Goal: Task Accomplishment & Management: Complete application form

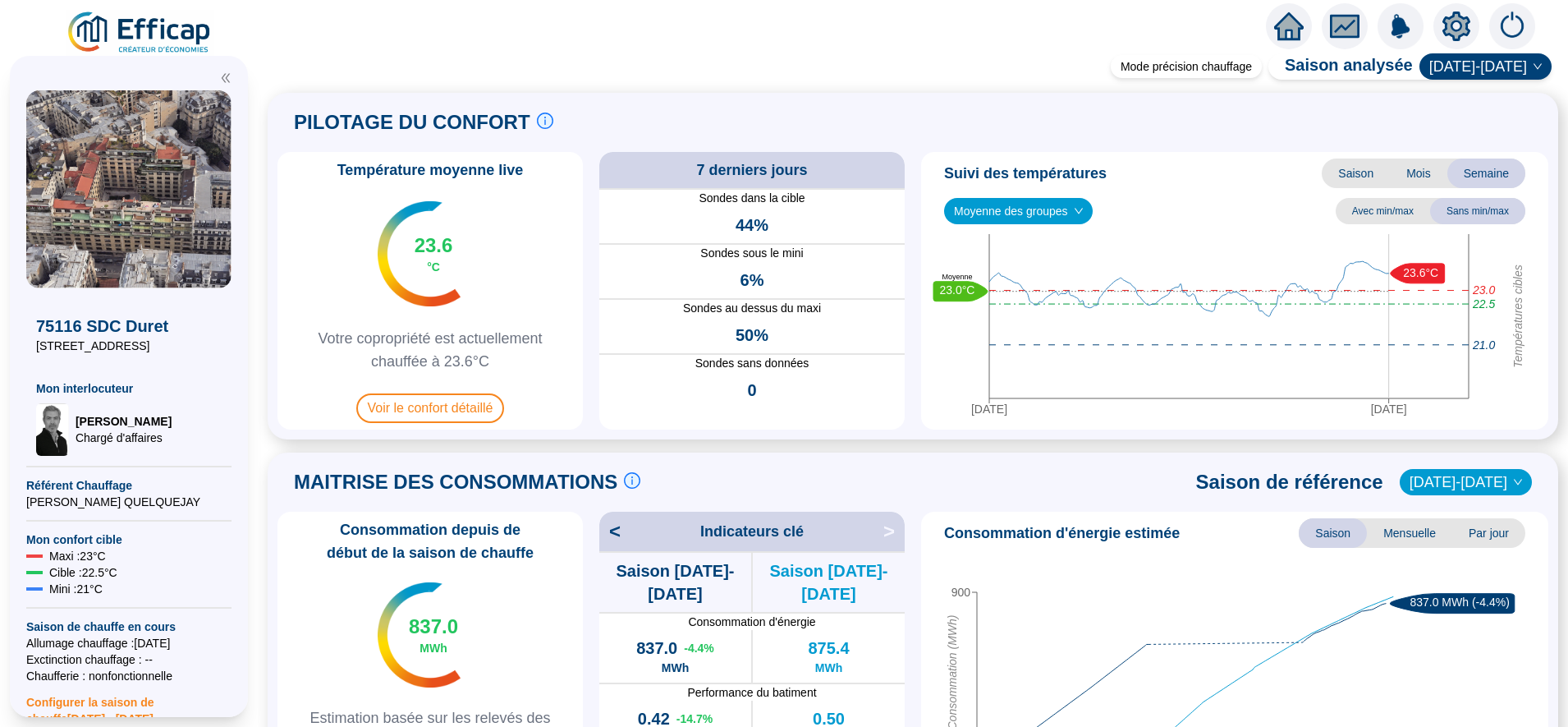
scroll to position [334, 0]
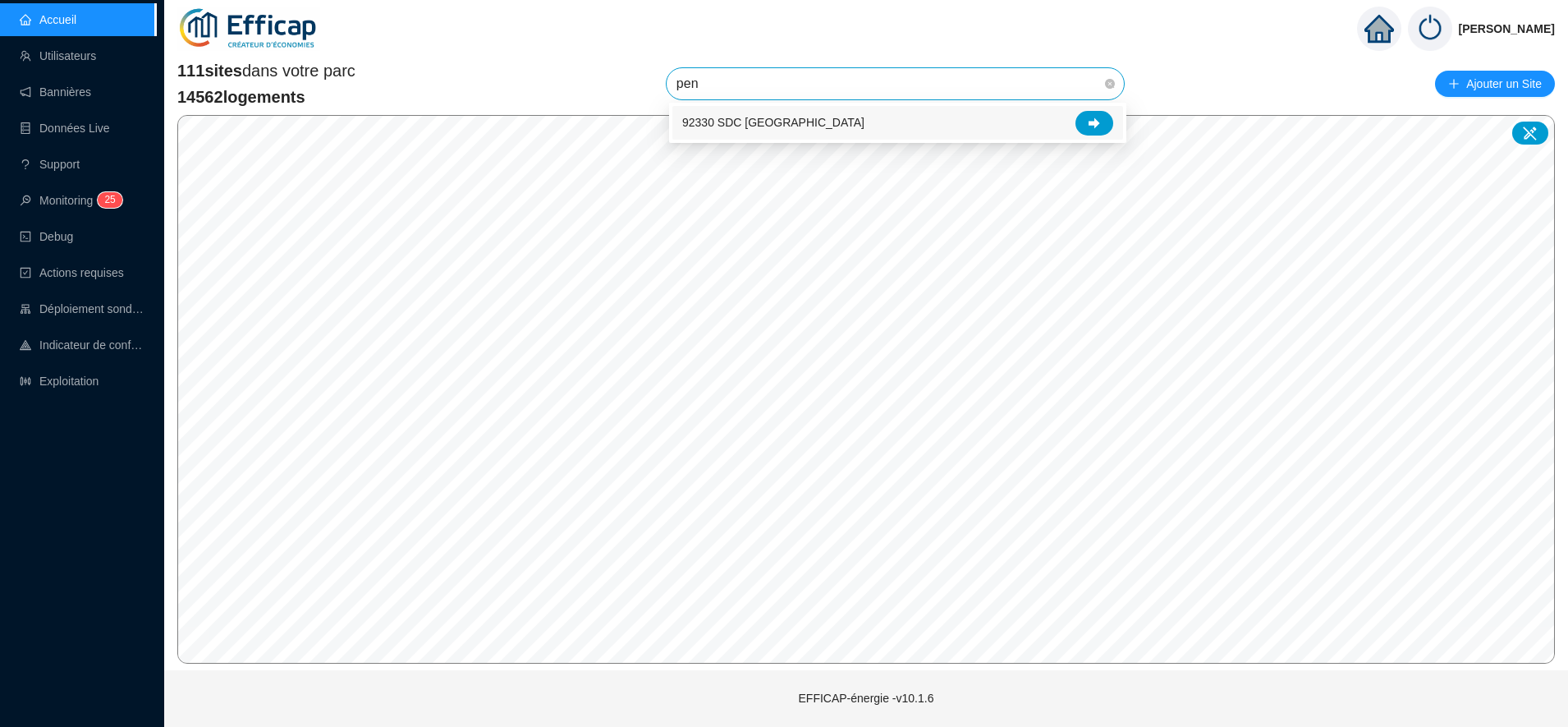
type input "pent"
click at [1087, 120] on div at bounding box center [1094, 123] width 38 height 25
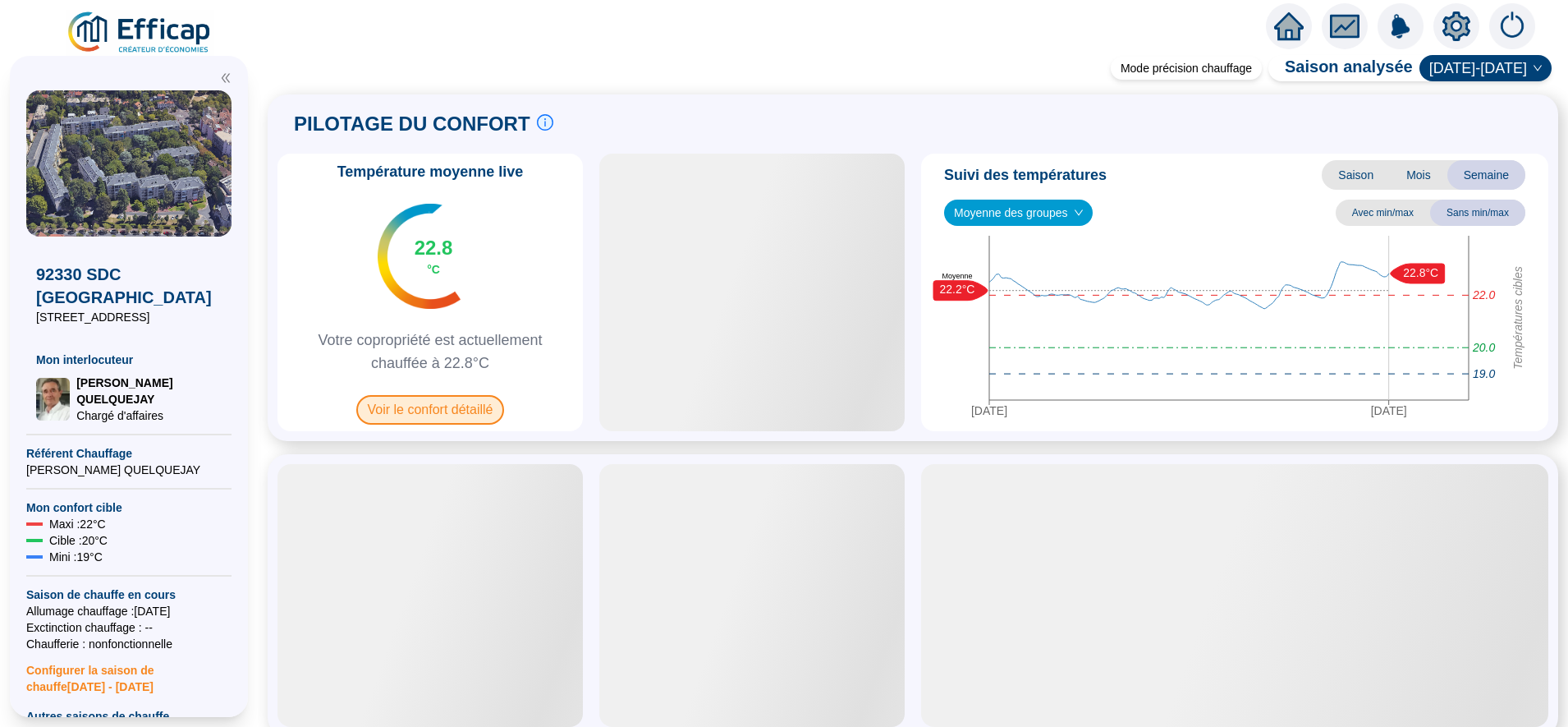
click at [419, 408] on span "Voir le confort détaillé" at bounding box center [430, 410] width 149 height 30
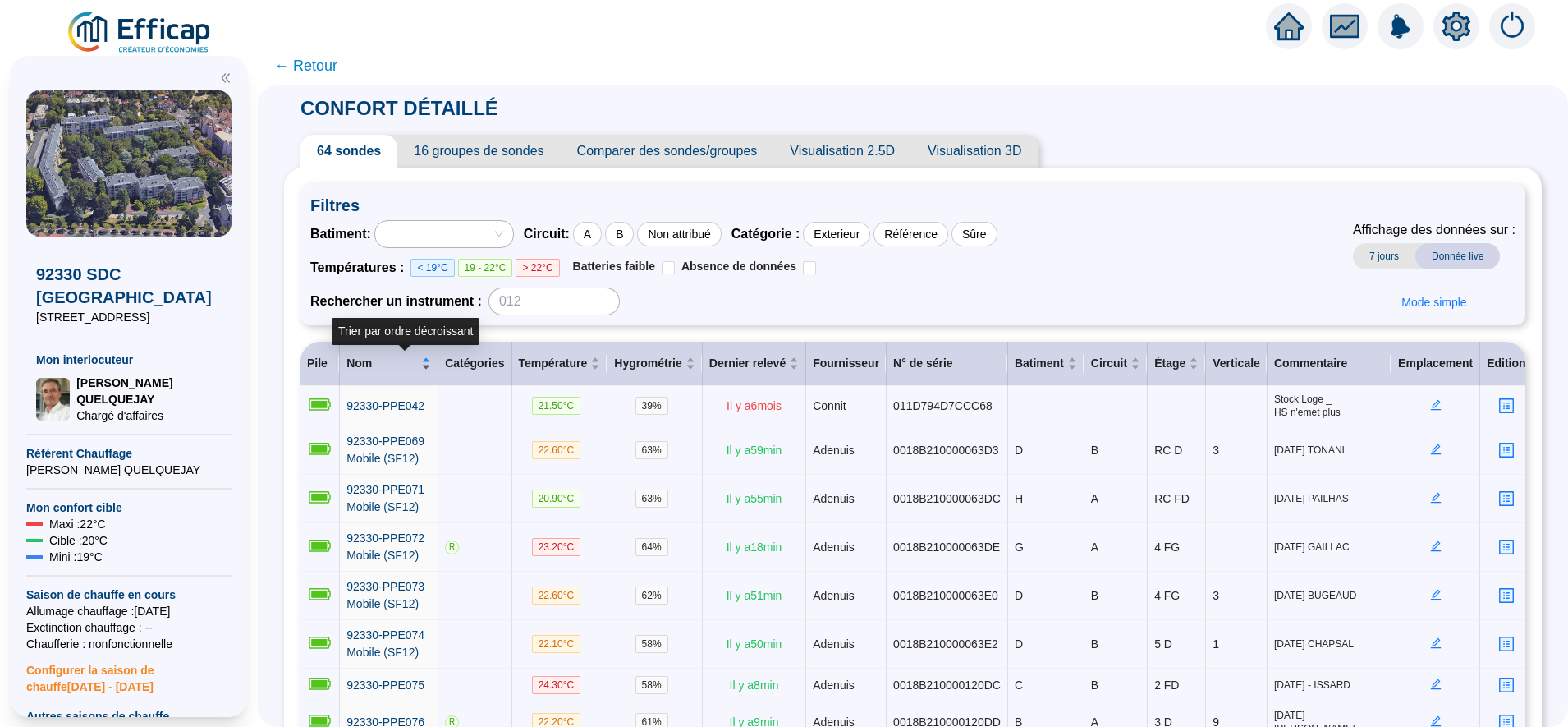
click at [431, 365] on div "Nom" at bounding box center [389, 363] width 84 height 17
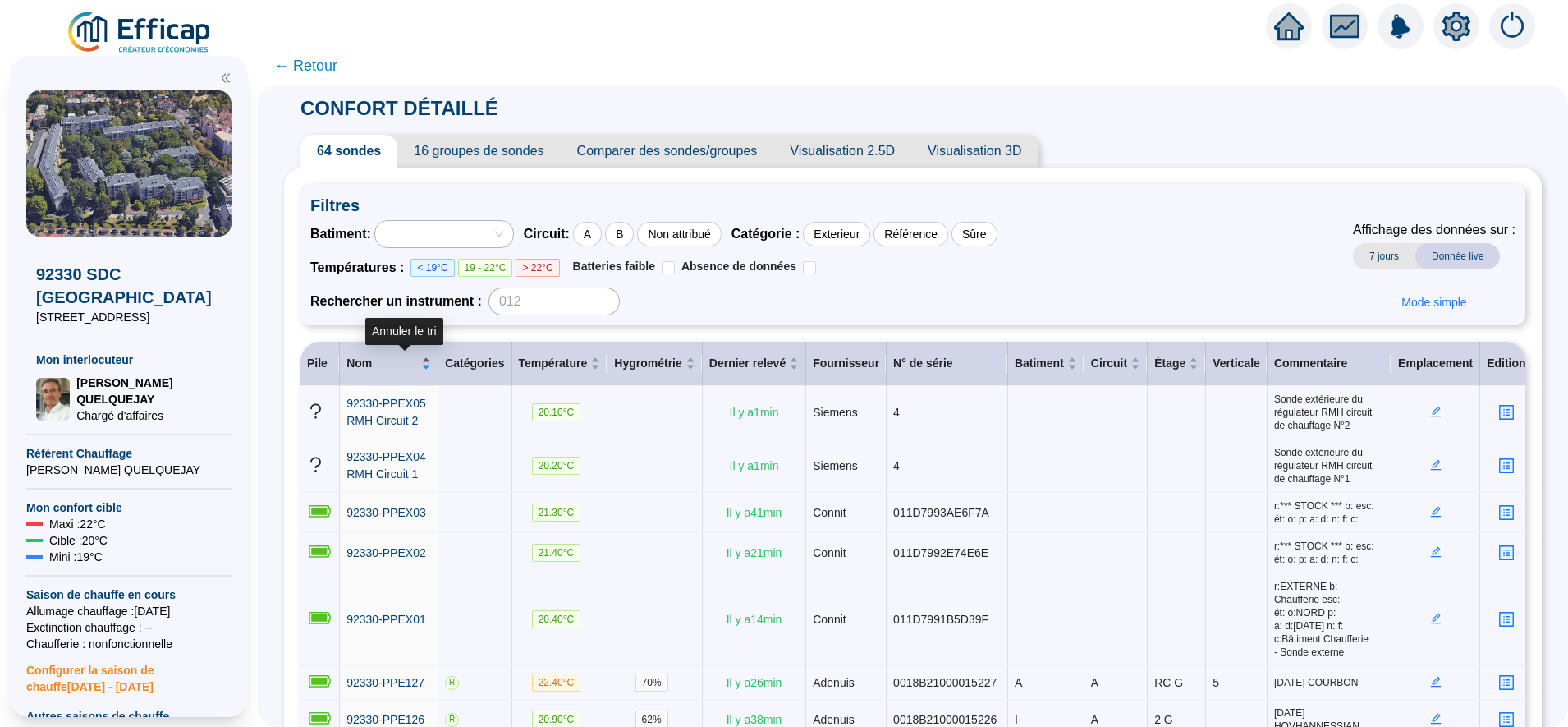
click at [431, 366] on div "Nom" at bounding box center [389, 363] width 84 height 17
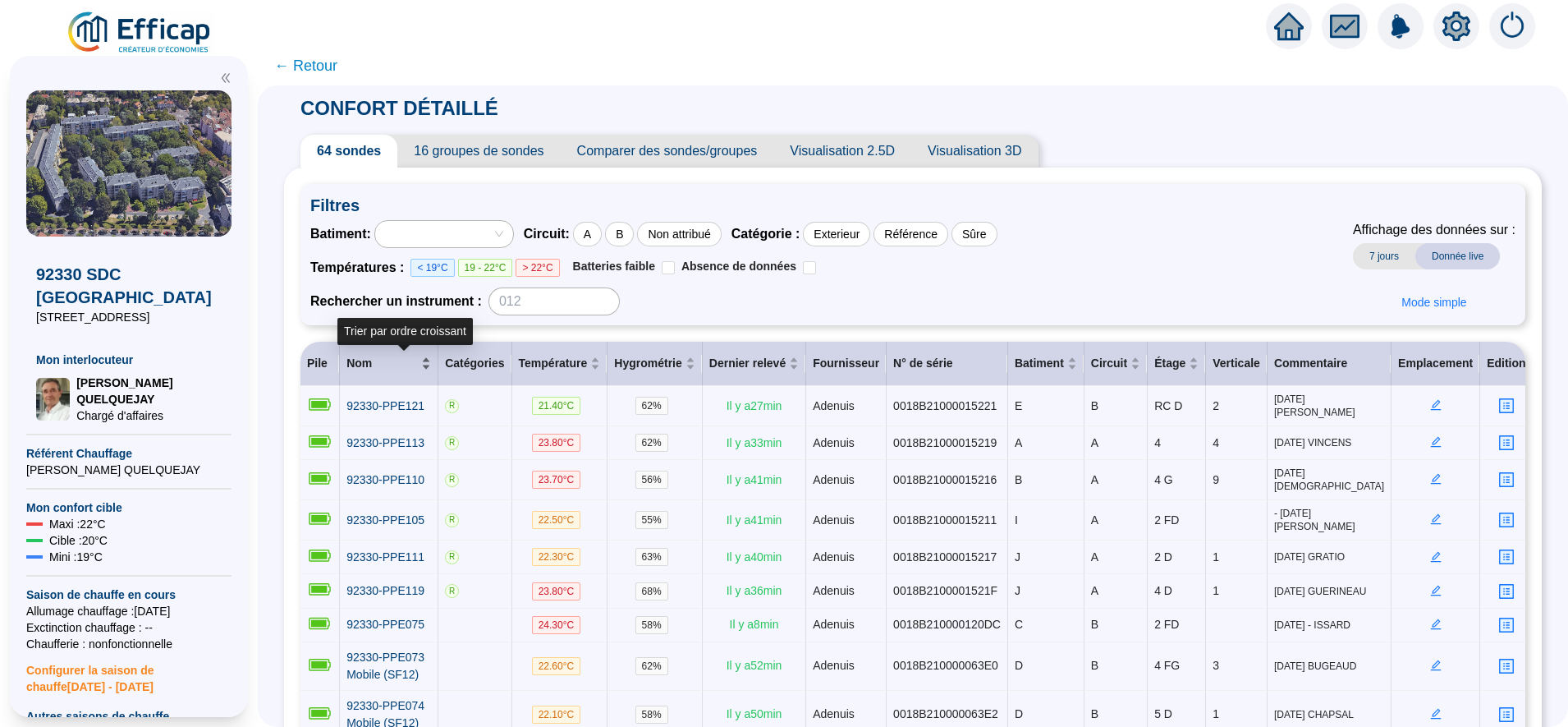
click at [431, 365] on div "Nom" at bounding box center [389, 363] width 84 height 17
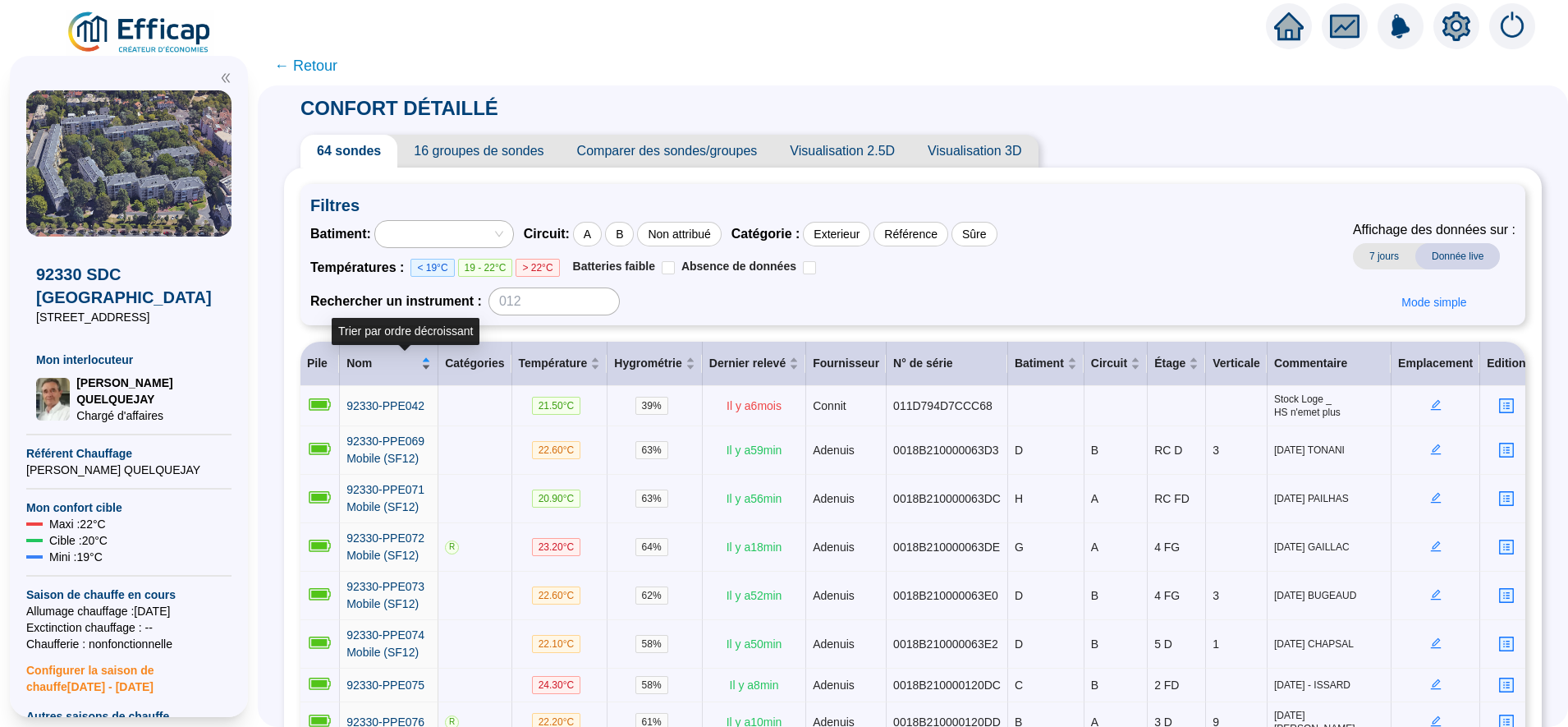
click at [431, 357] on div "Nom" at bounding box center [389, 363] width 84 height 17
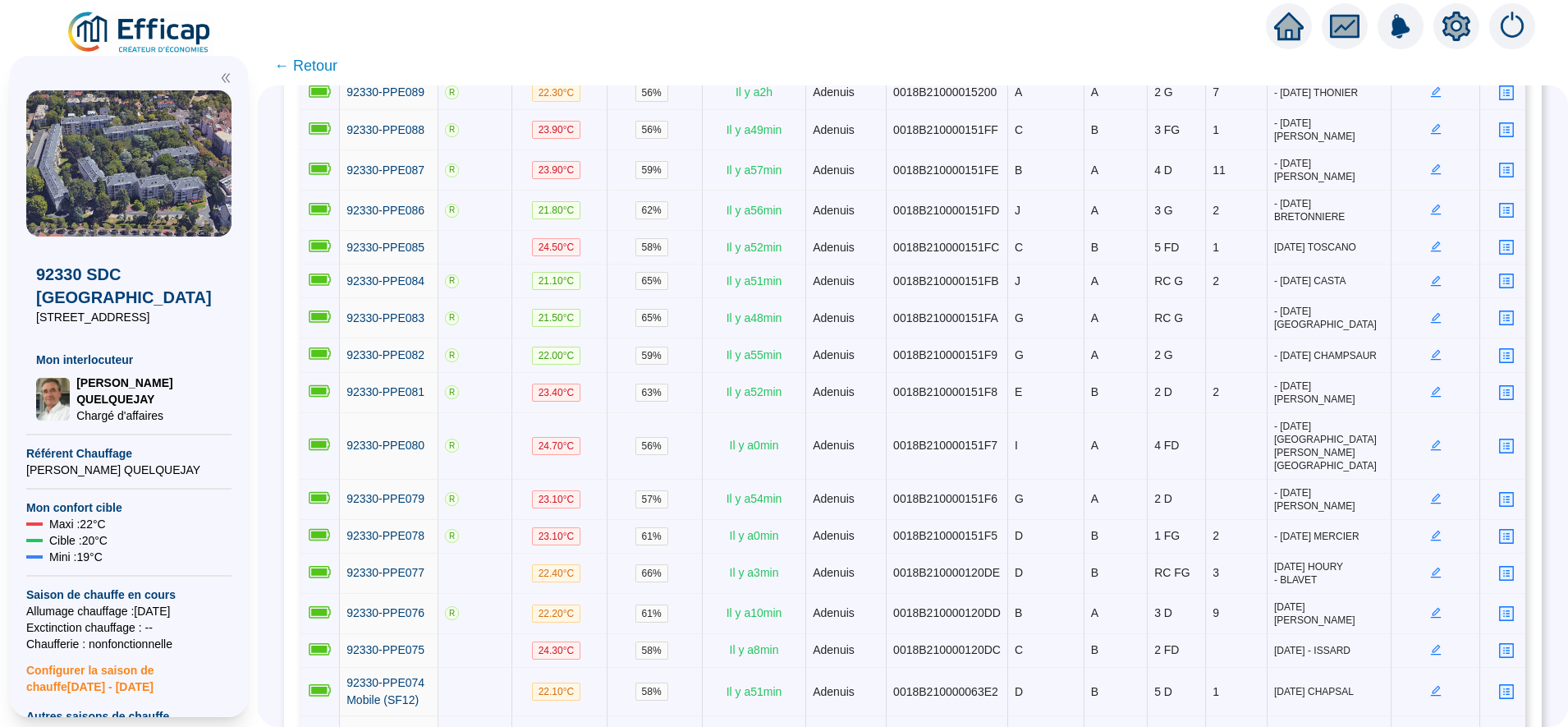
scroll to position [2181, 0]
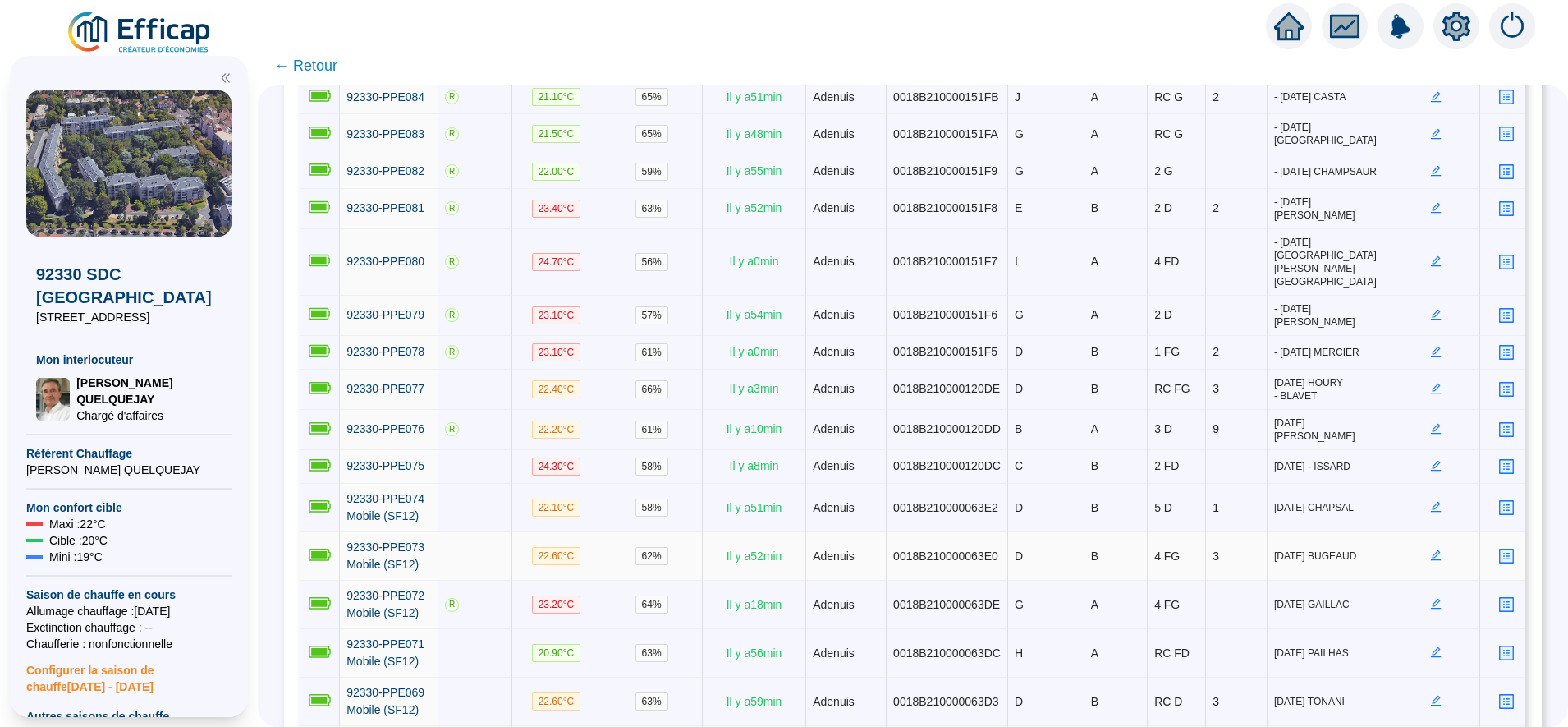
drag, startPoint x: 594, startPoint y: 429, endPoint x: 525, endPoint y: 651, distance: 232.5
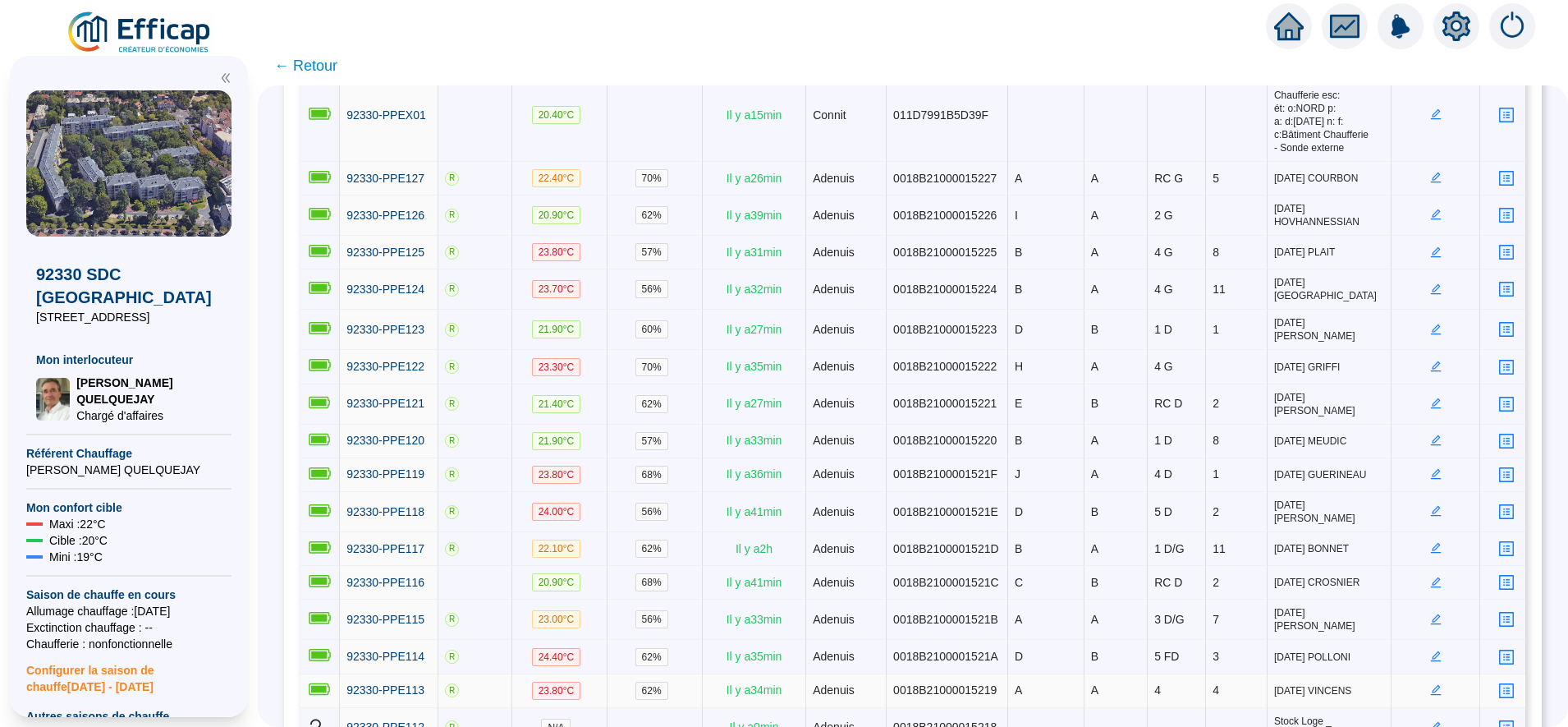
scroll to position [265, 0]
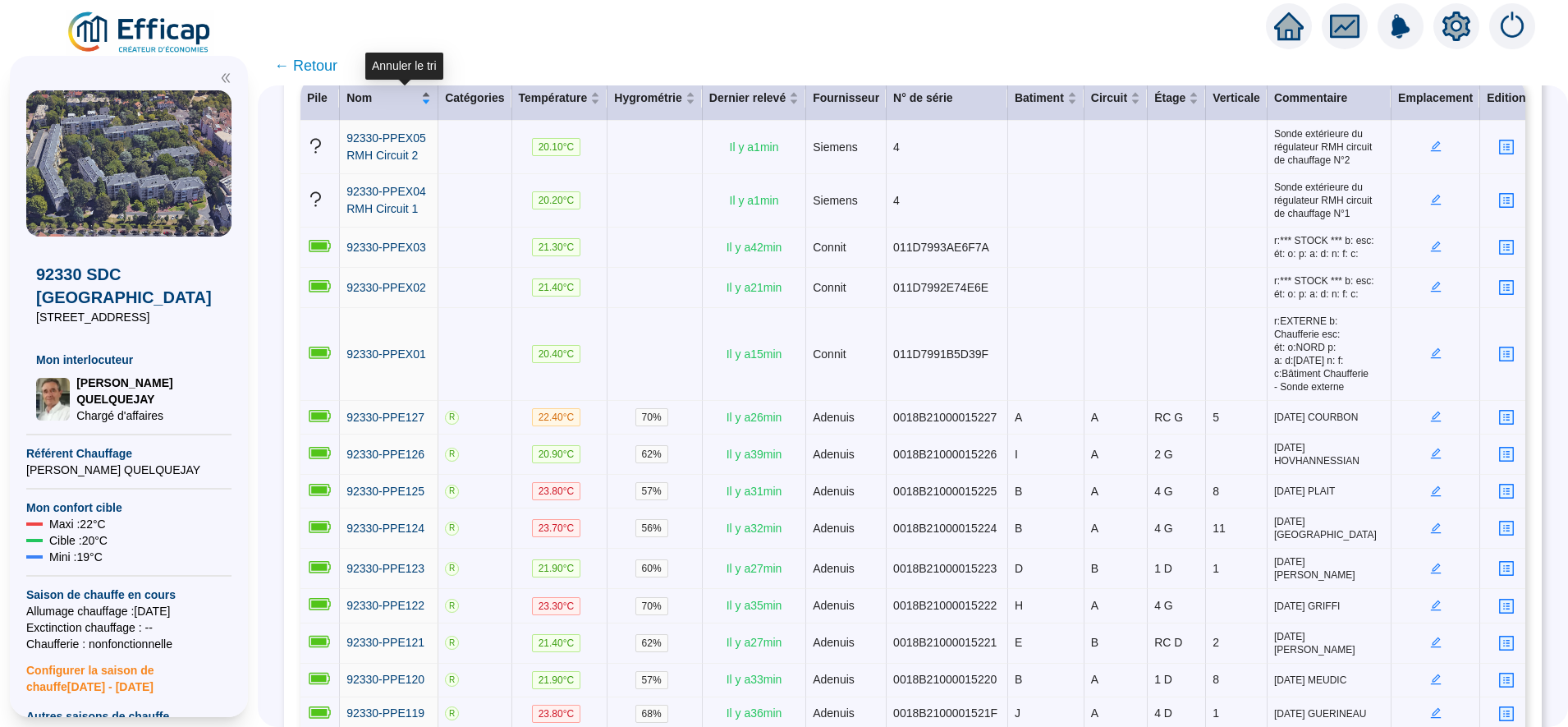
click at [431, 102] on div "Nom" at bounding box center [389, 97] width 84 height 17
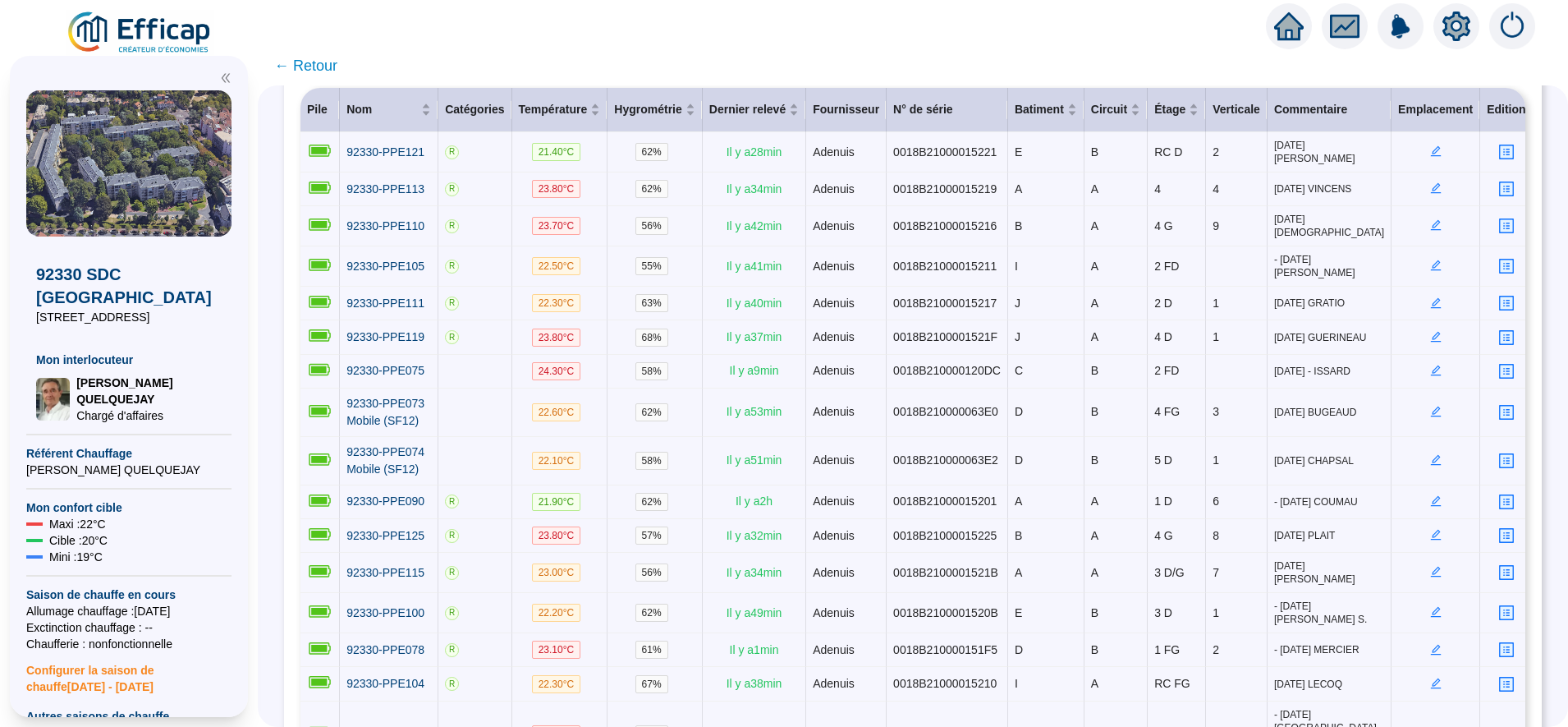
scroll to position [0, 0]
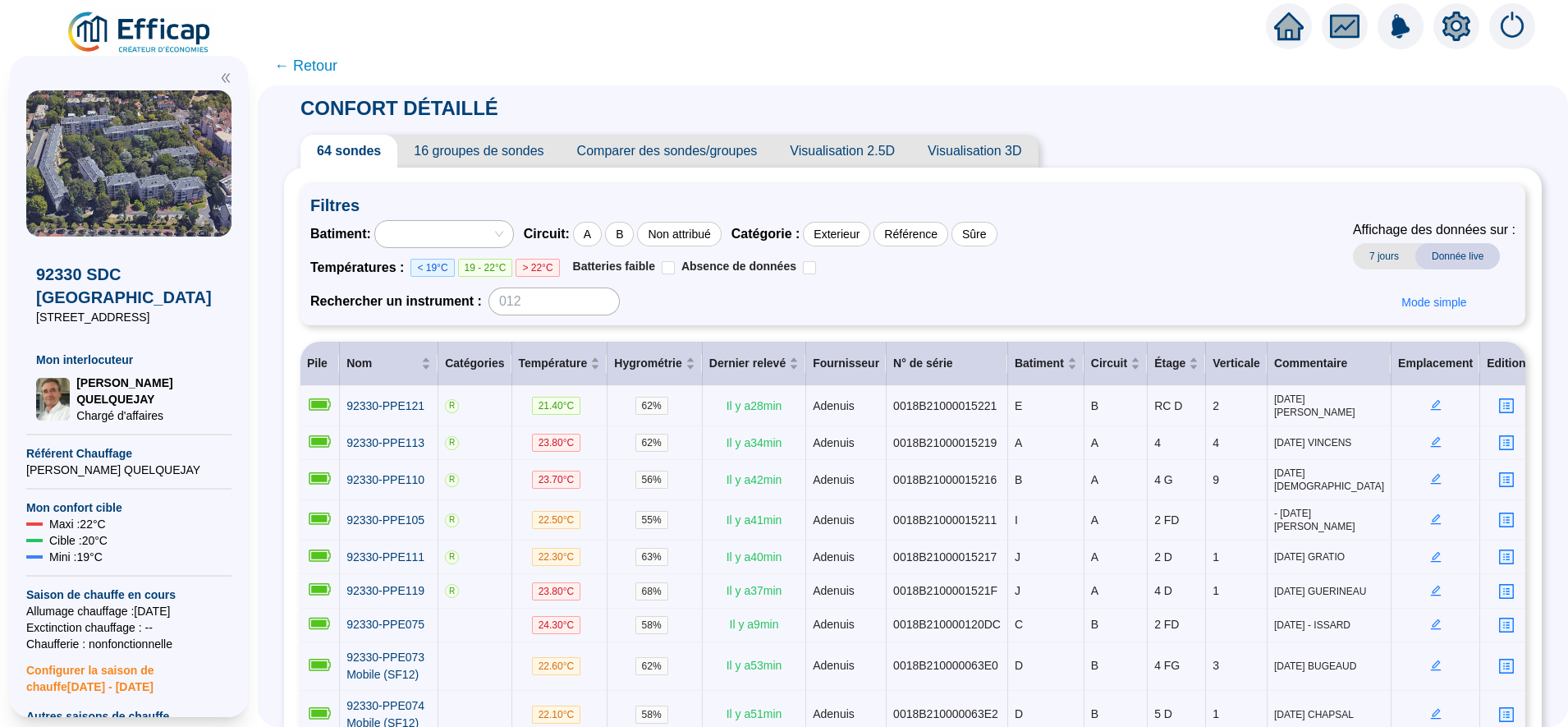
click at [335, 64] on span "← Retour" at bounding box center [306, 66] width 64 height 23
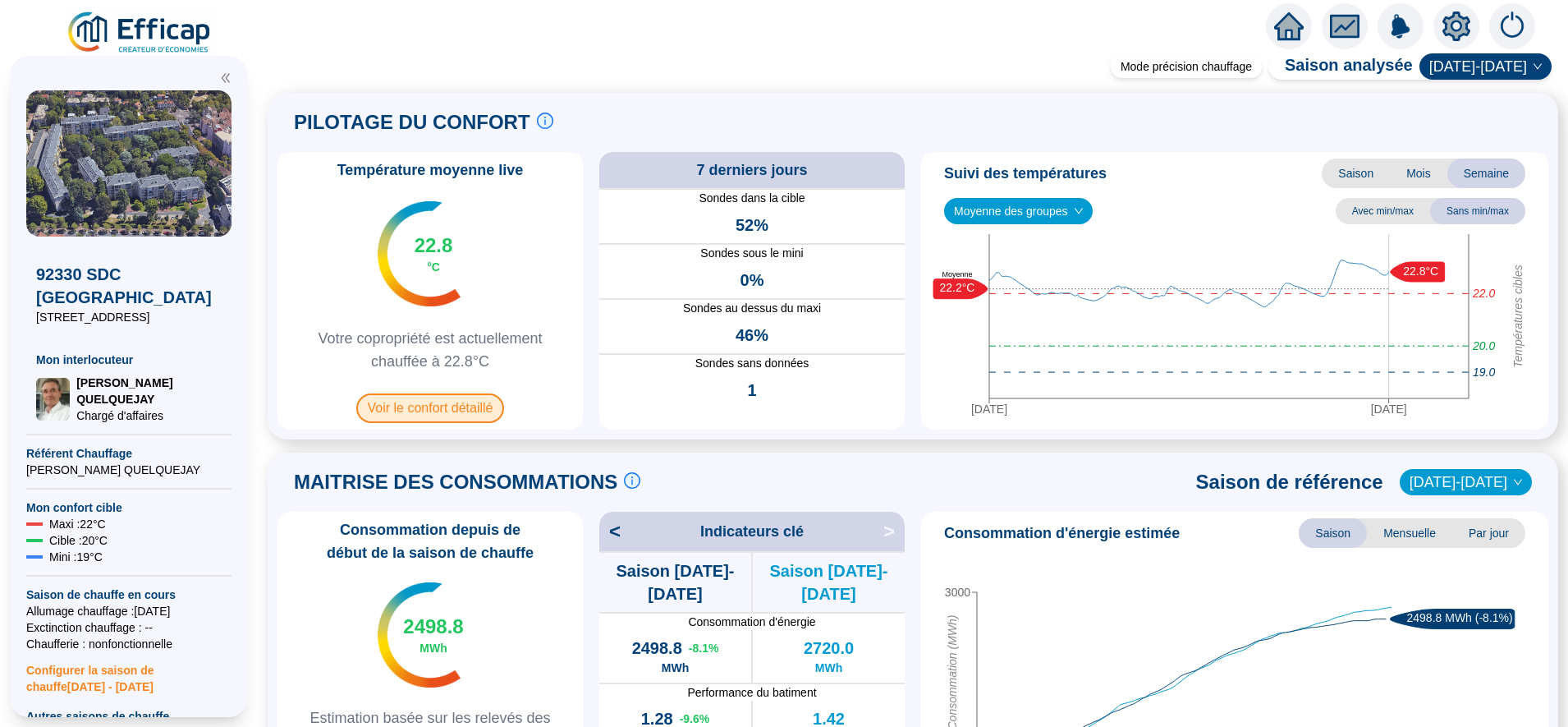
click at [446, 411] on span "Voir le confort détaillé" at bounding box center [430, 408] width 149 height 30
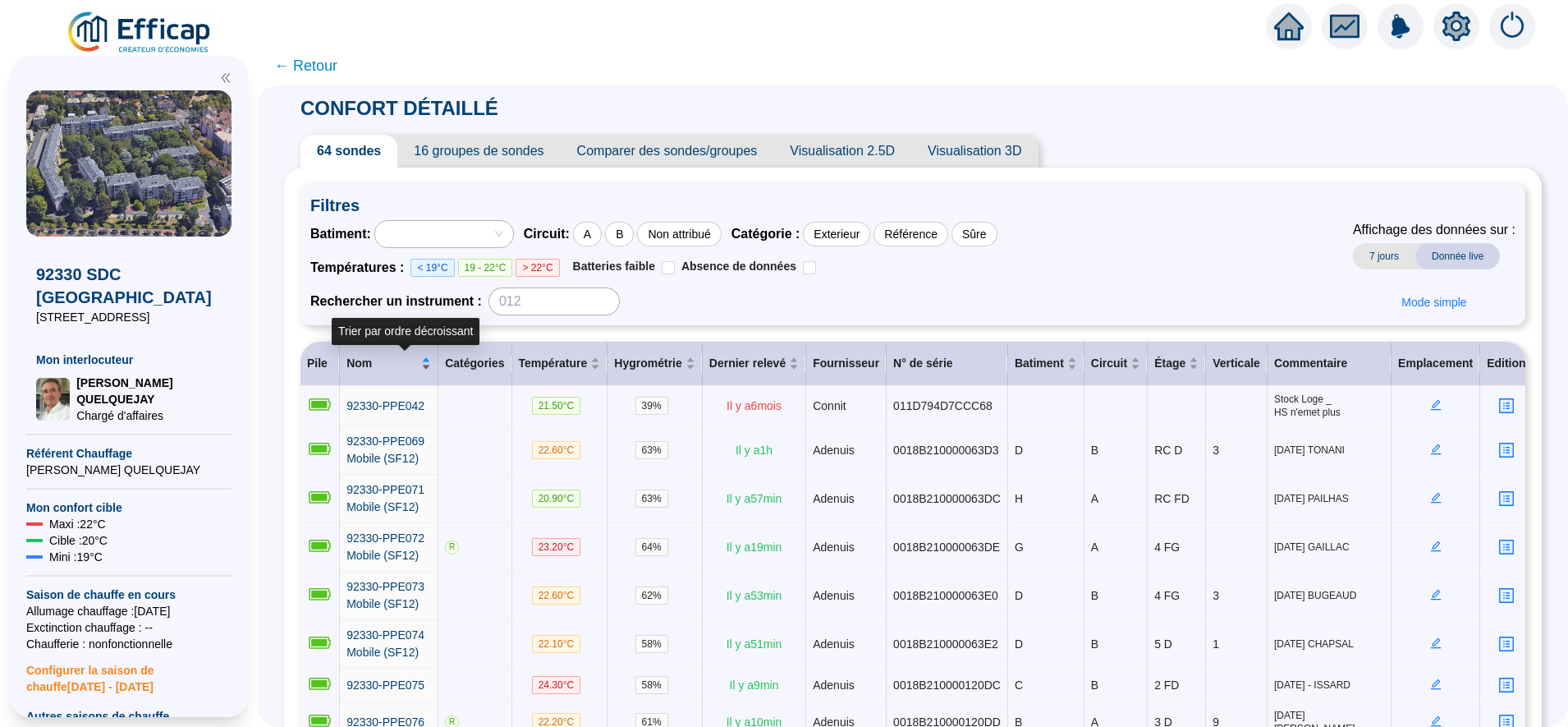
click at [431, 370] on div "Nom" at bounding box center [389, 363] width 84 height 17
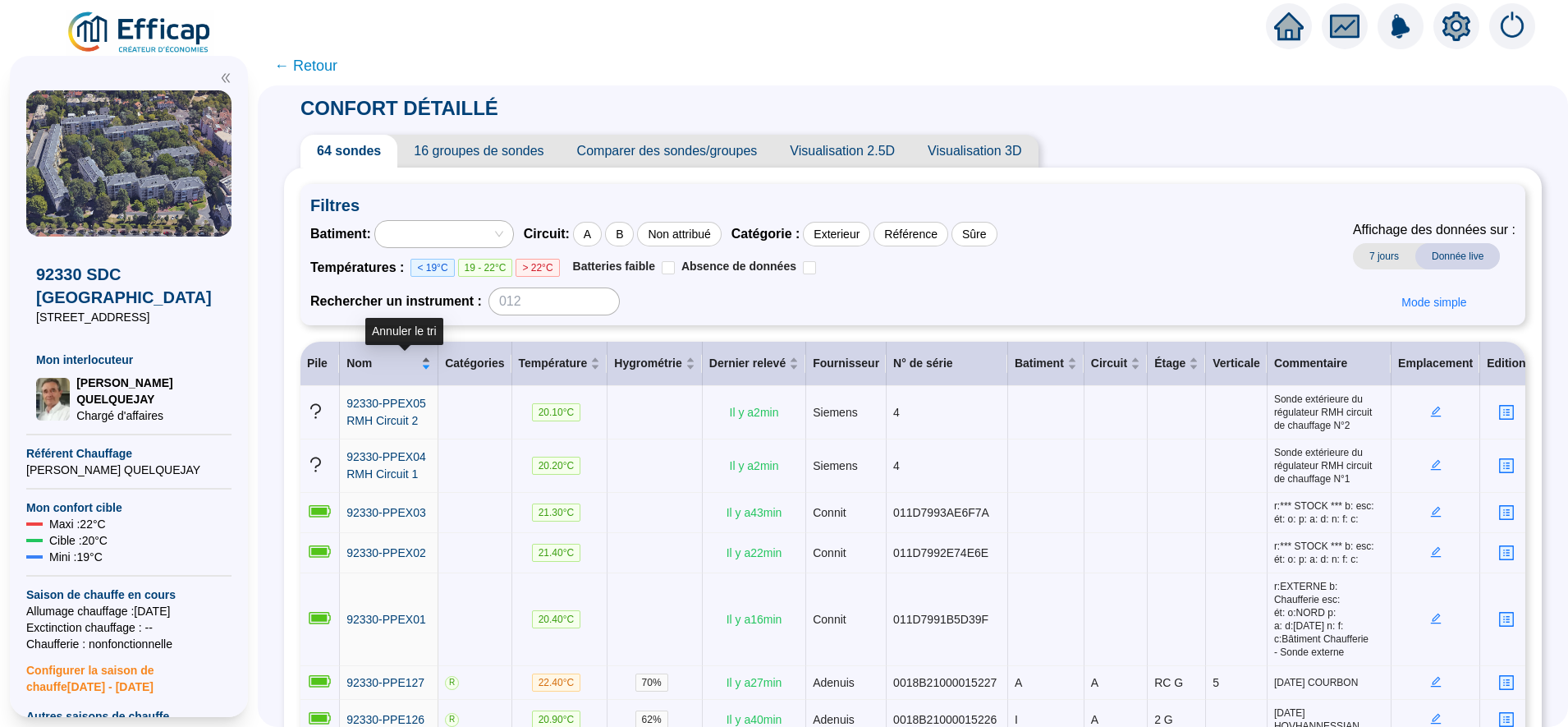
click at [431, 366] on div "Nom" at bounding box center [389, 363] width 84 height 17
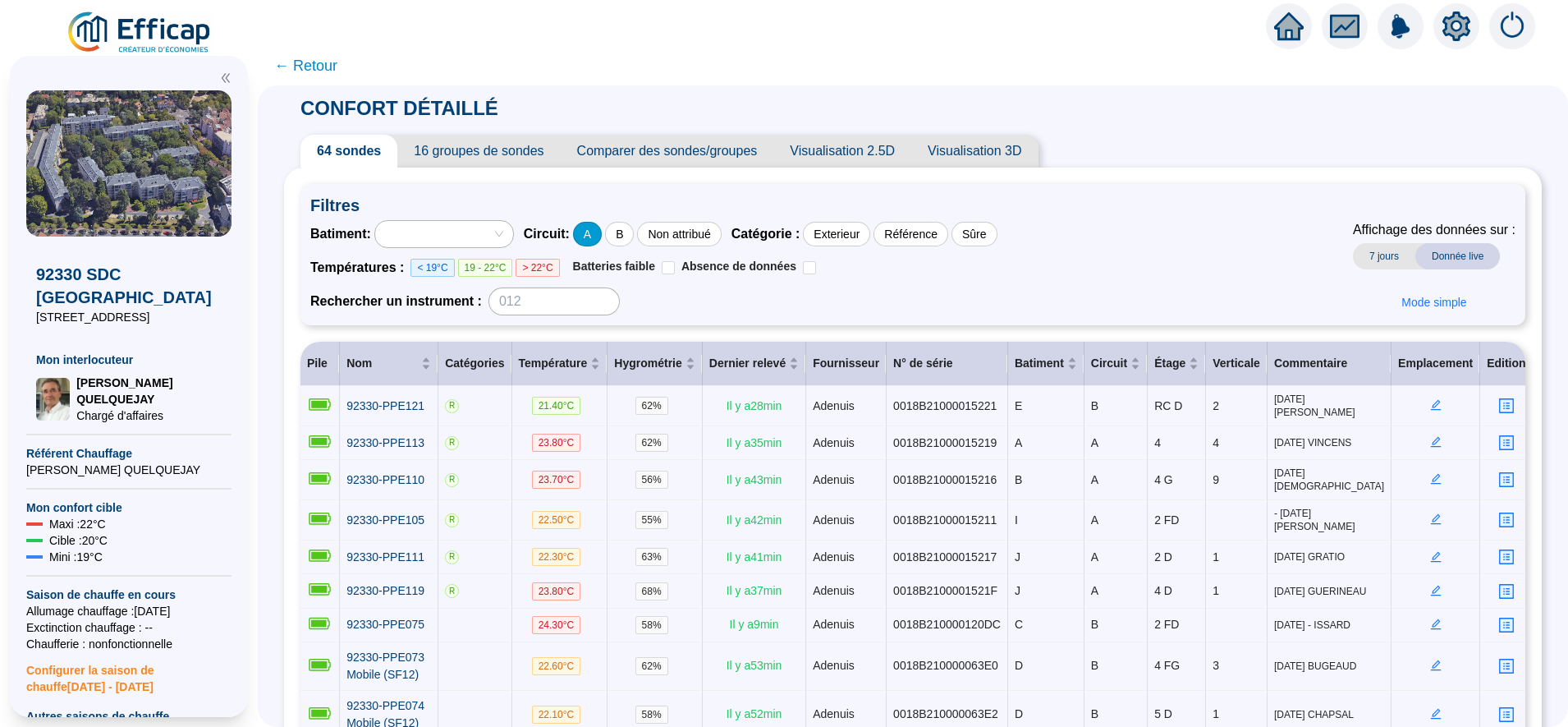
click at [602, 232] on div "A" at bounding box center [587, 234] width 29 height 25
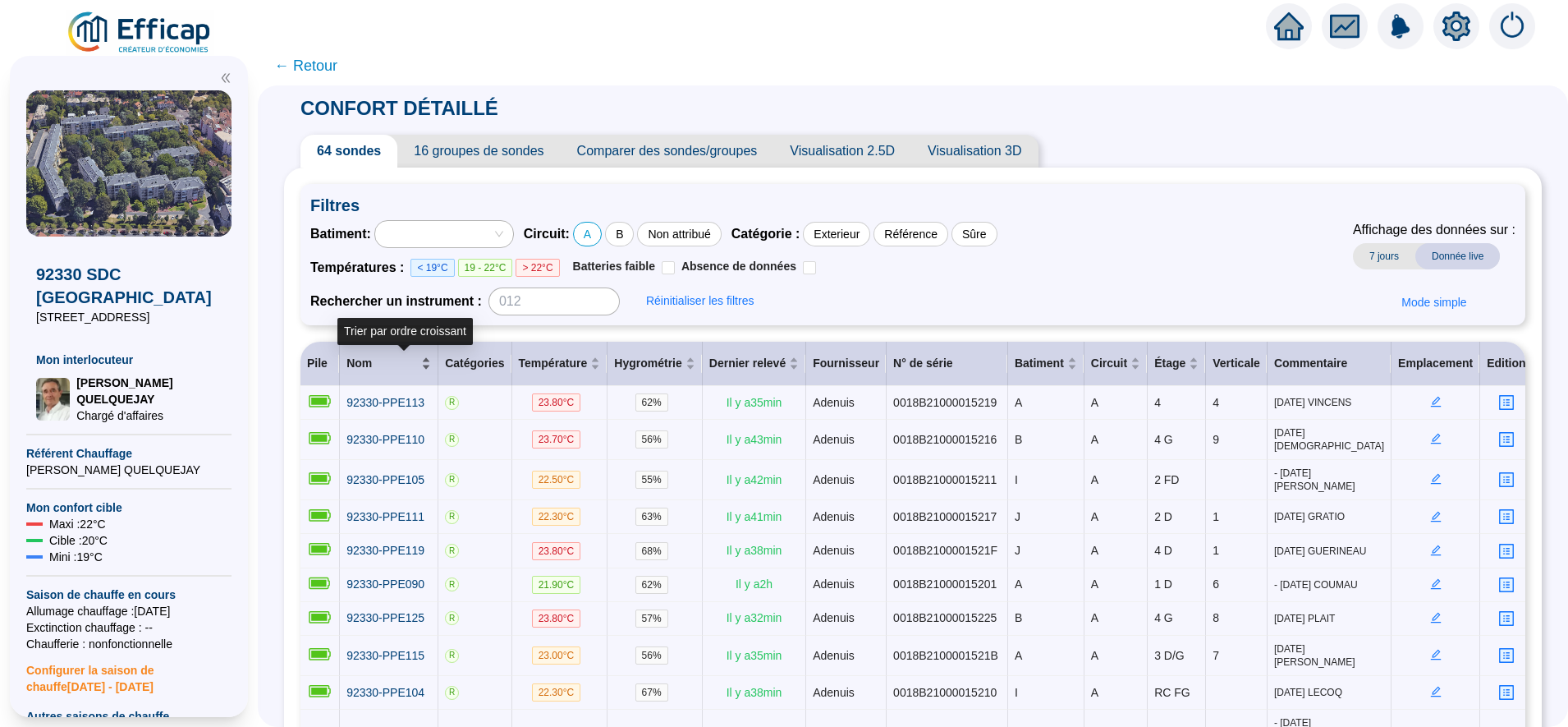
click at [431, 360] on div "Nom" at bounding box center [389, 363] width 84 height 17
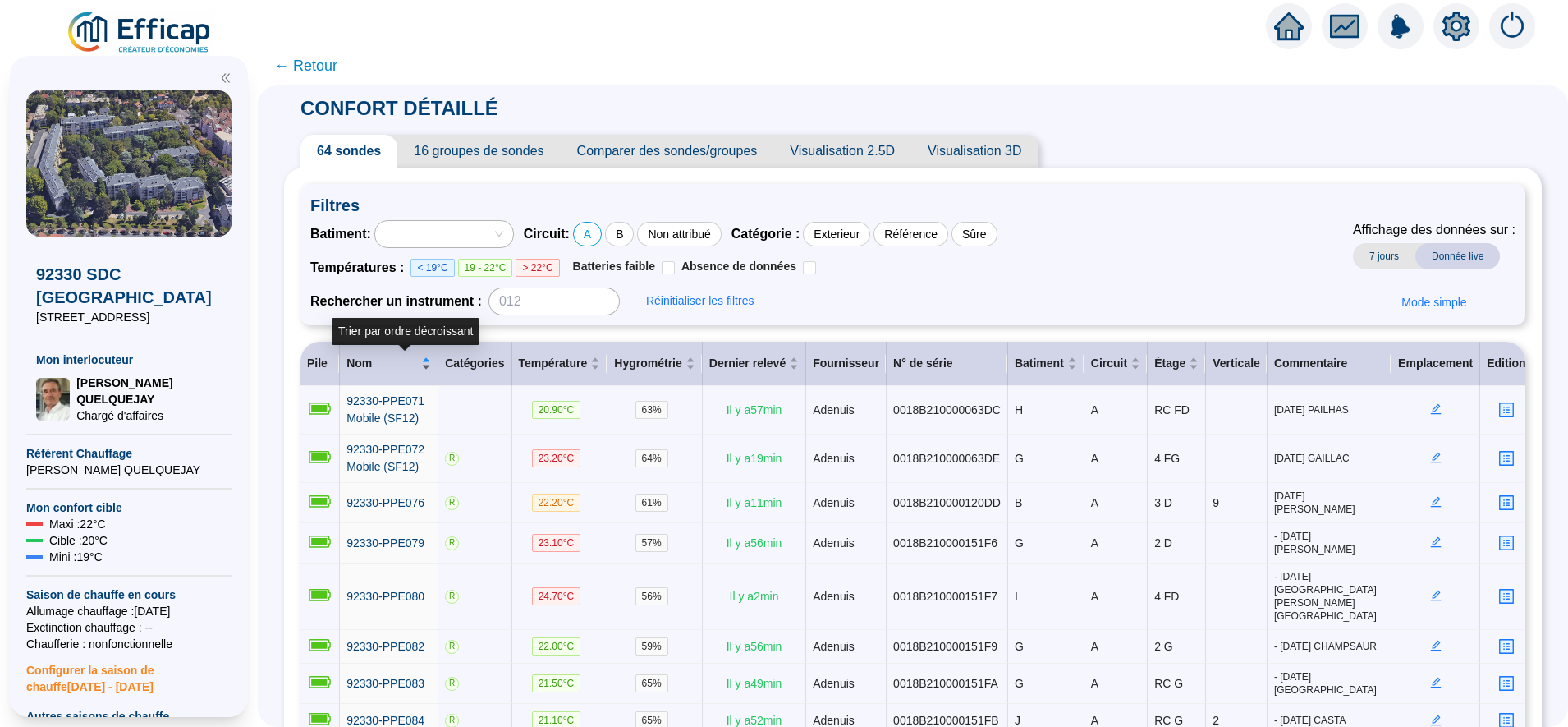
click at [431, 360] on div "Nom" at bounding box center [389, 363] width 84 height 17
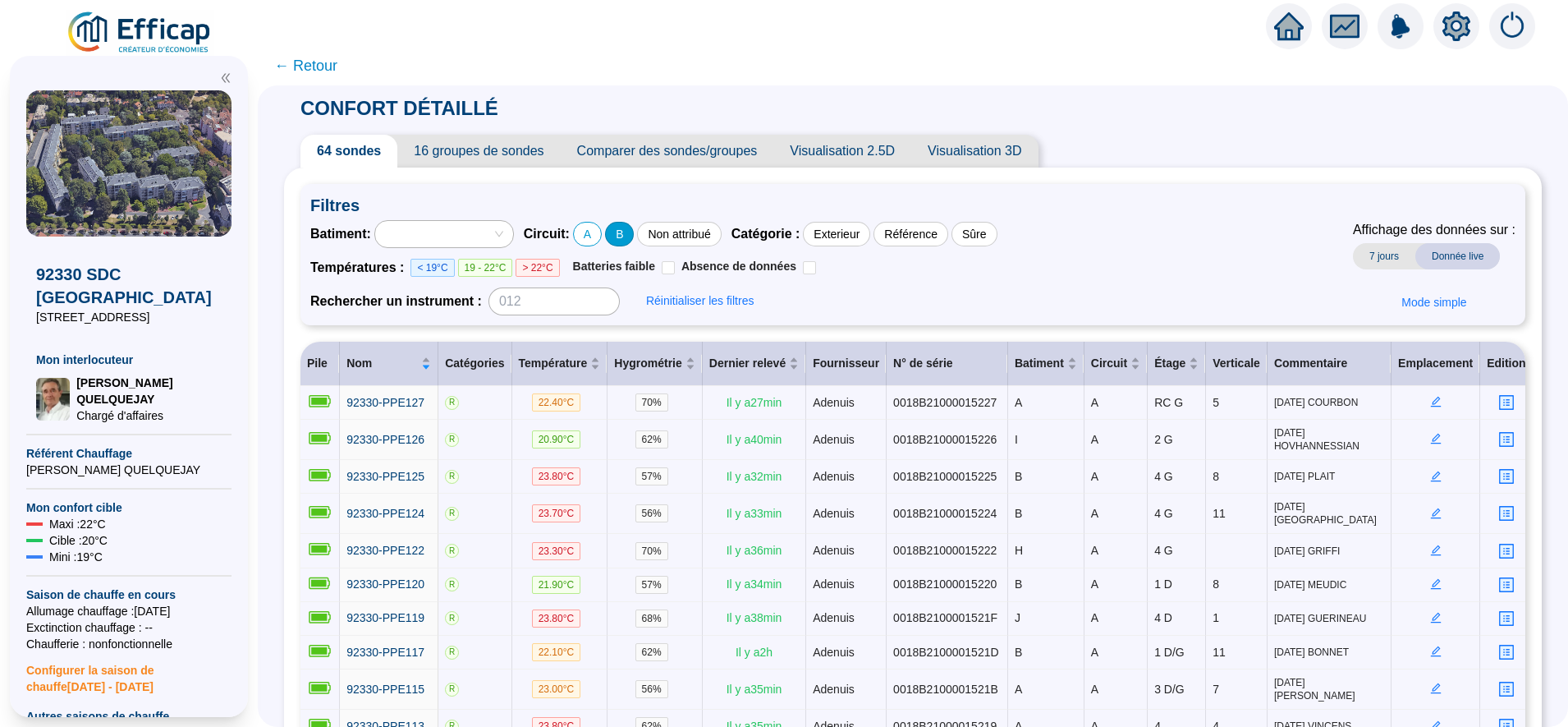
click at [631, 235] on div "B" at bounding box center [619, 234] width 29 height 25
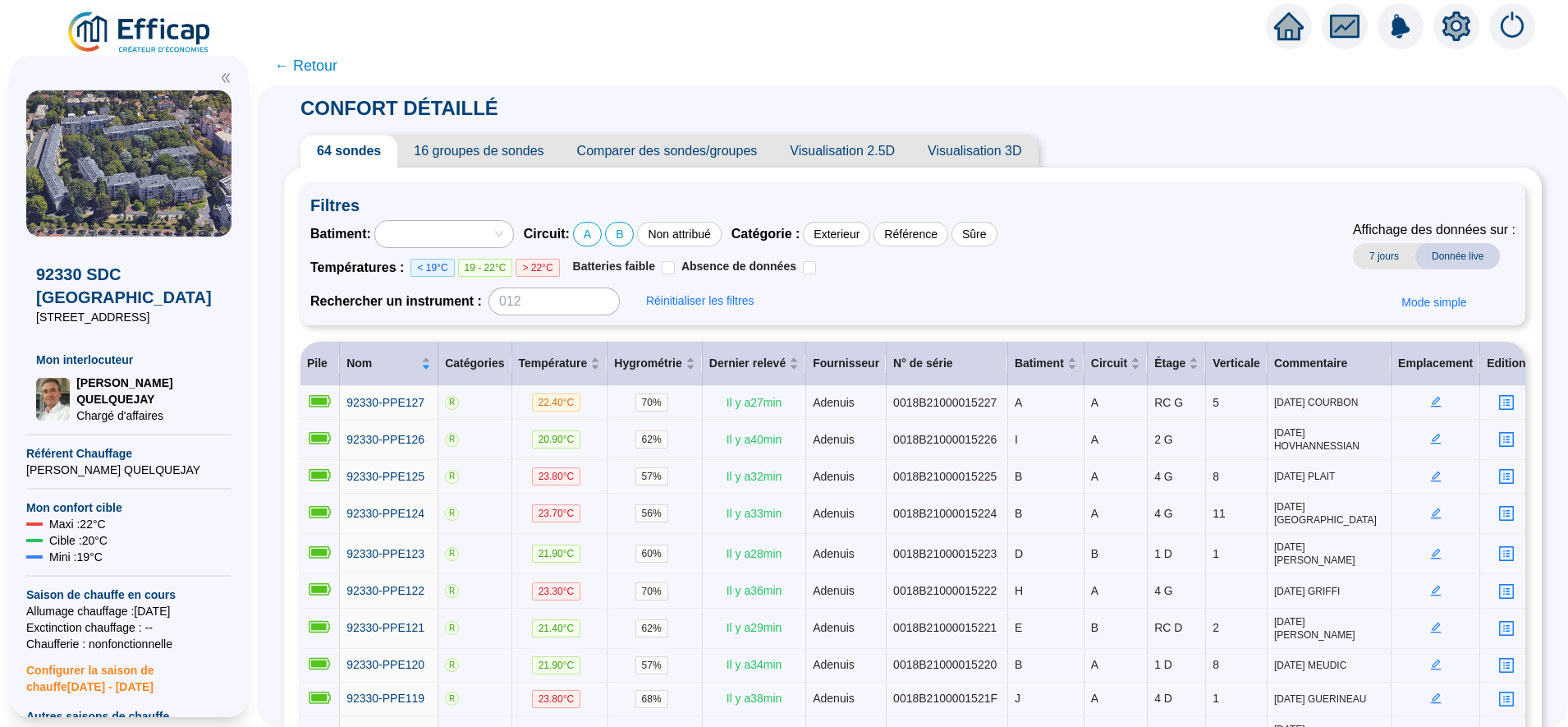
click at [362, 150] on span "64 sondes" at bounding box center [348, 151] width 97 height 33
click at [443, 143] on span "16 groupes de sondes" at bounding box center [478, 151] width 163 height 33
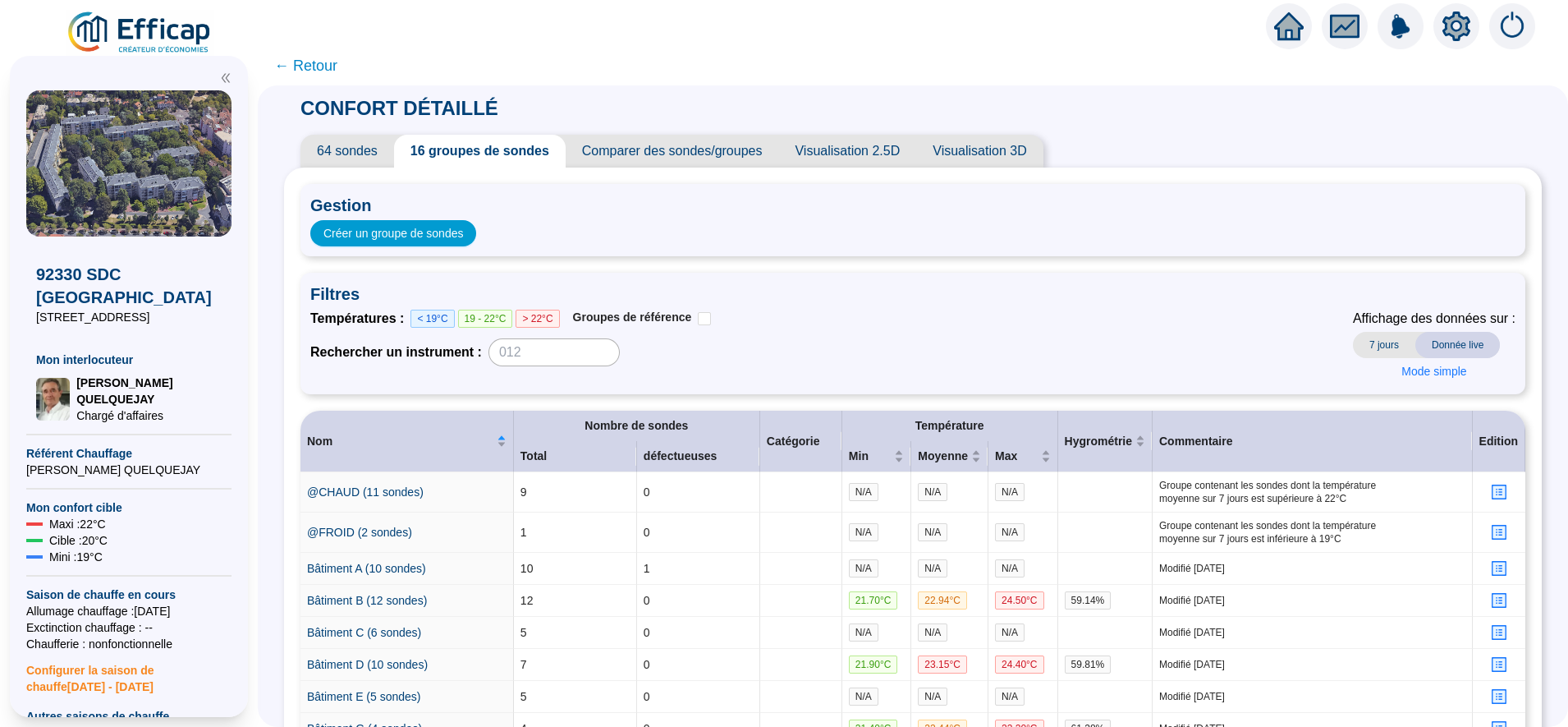
click at [355, 159] on span "64 sondes" at bounding box center [347, 151] width 93 height 33
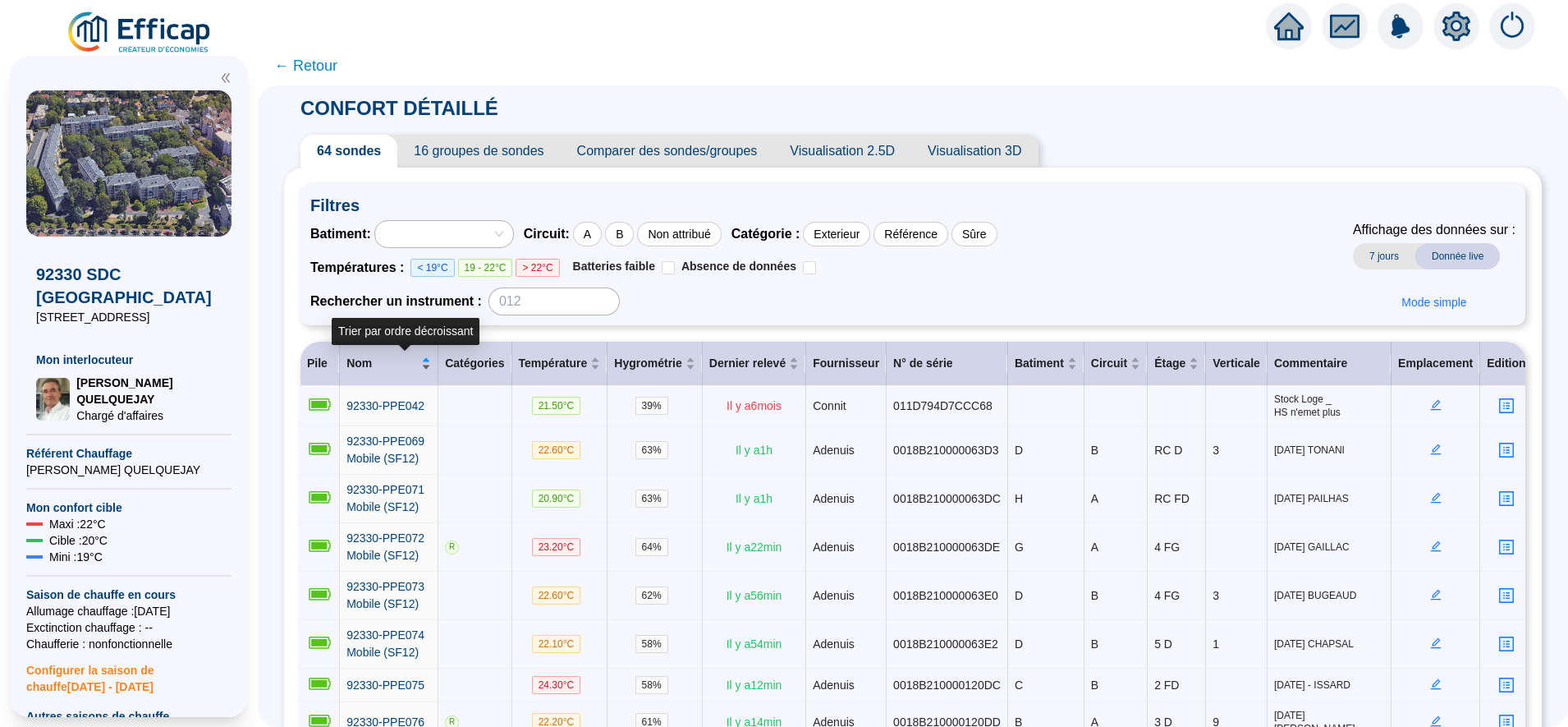
click at [431, 364] on div "Nom" at bounding box center [389, 363] width 84 height 17
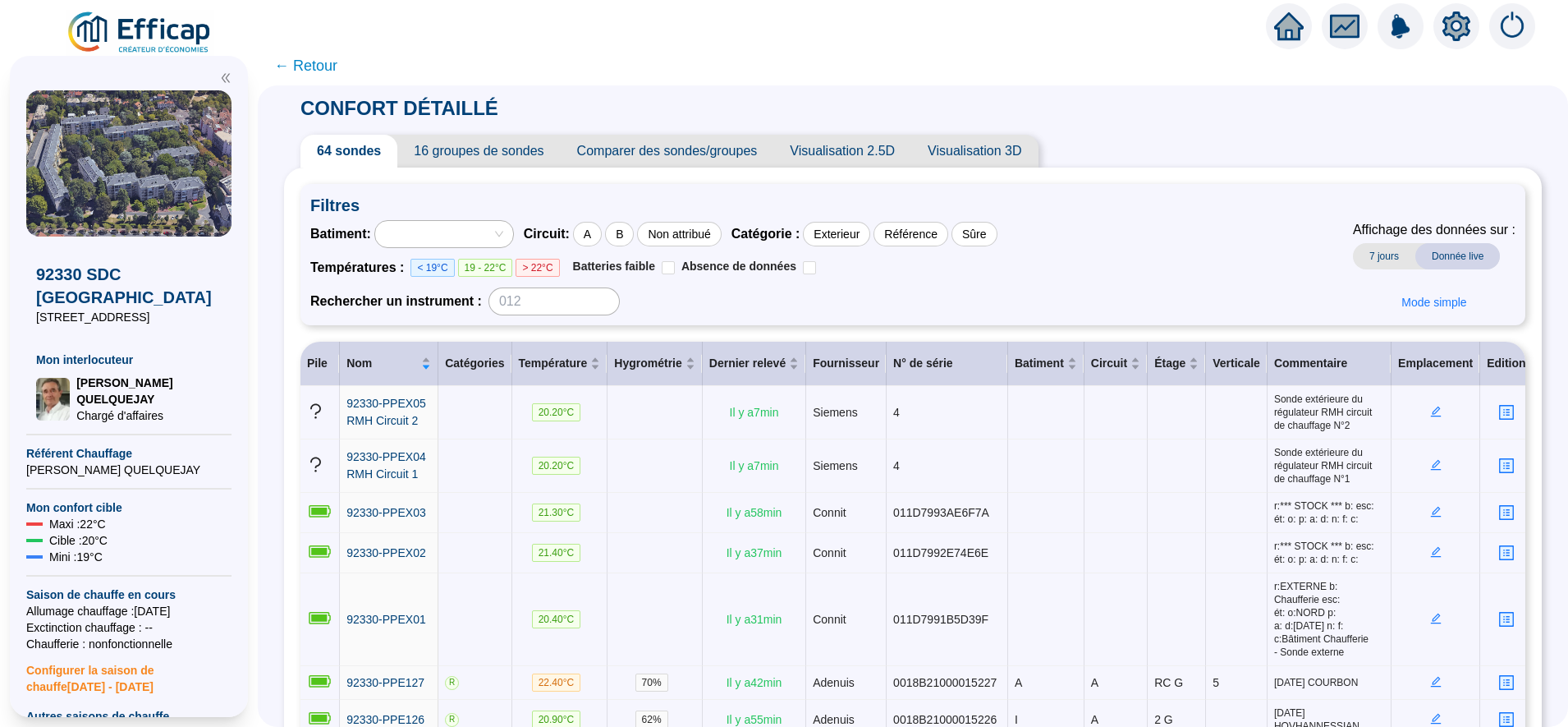
click at [310, 74] on span "← Retour" at bounding box center [306, 66] width 64 height 23
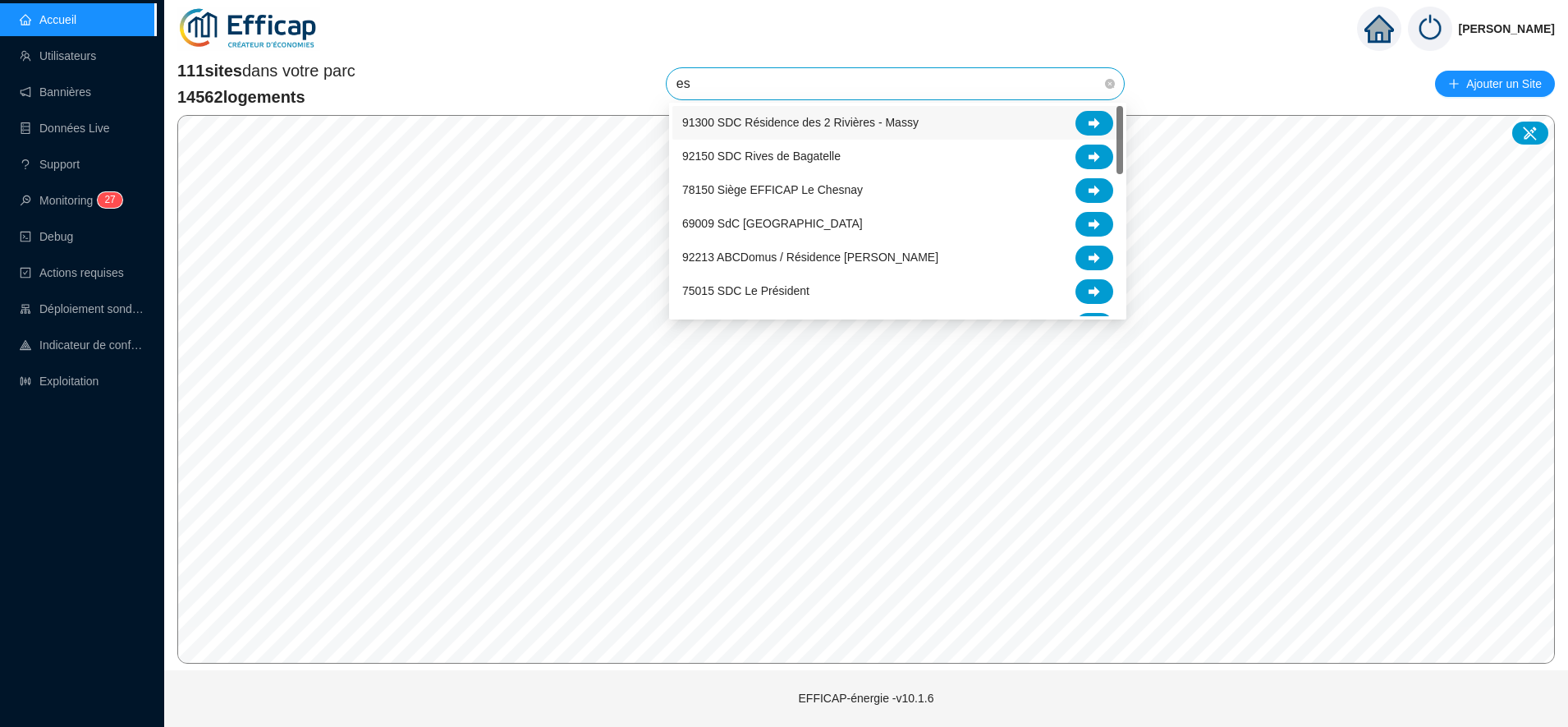
type input "est"
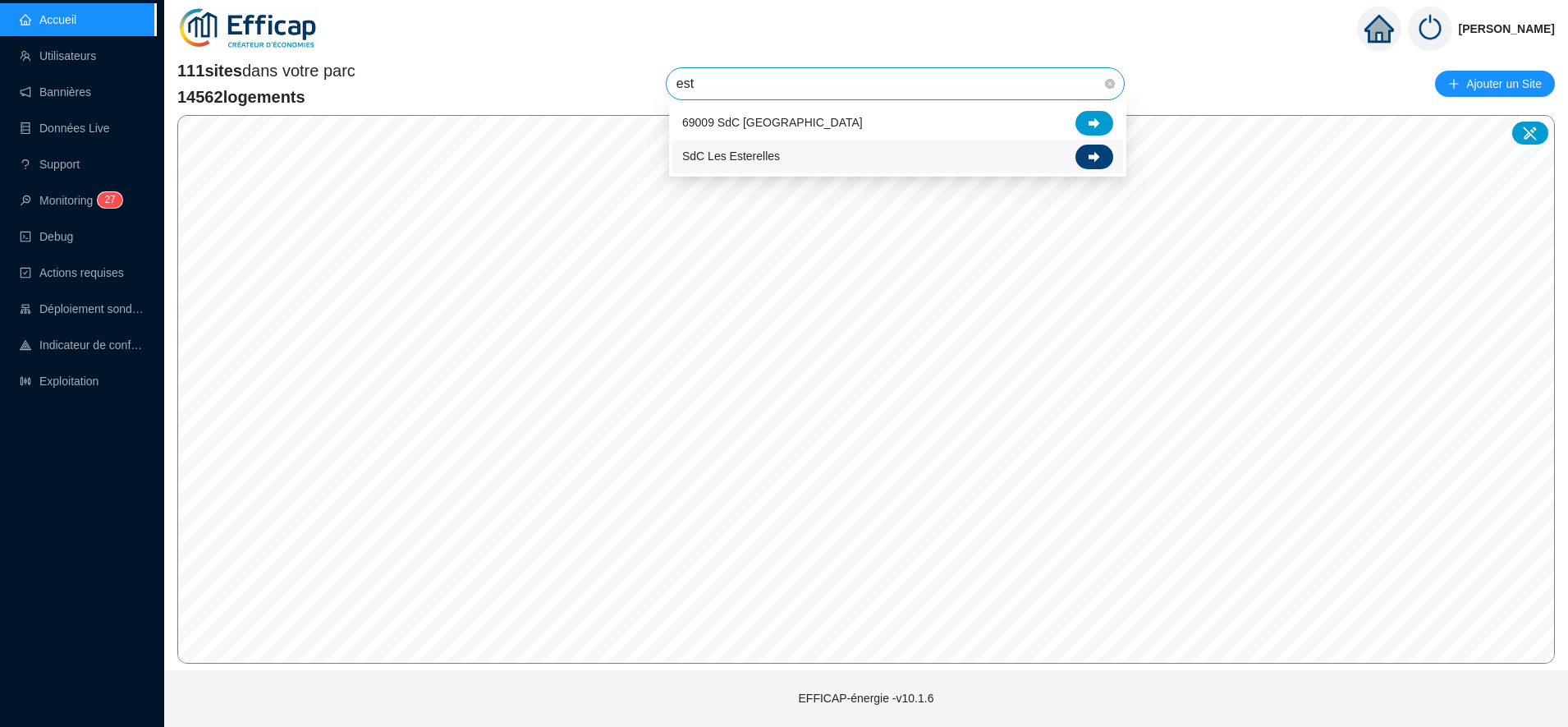
click at [1092, 155] on icon at bounding box center [1094, 156] width 12 height 11
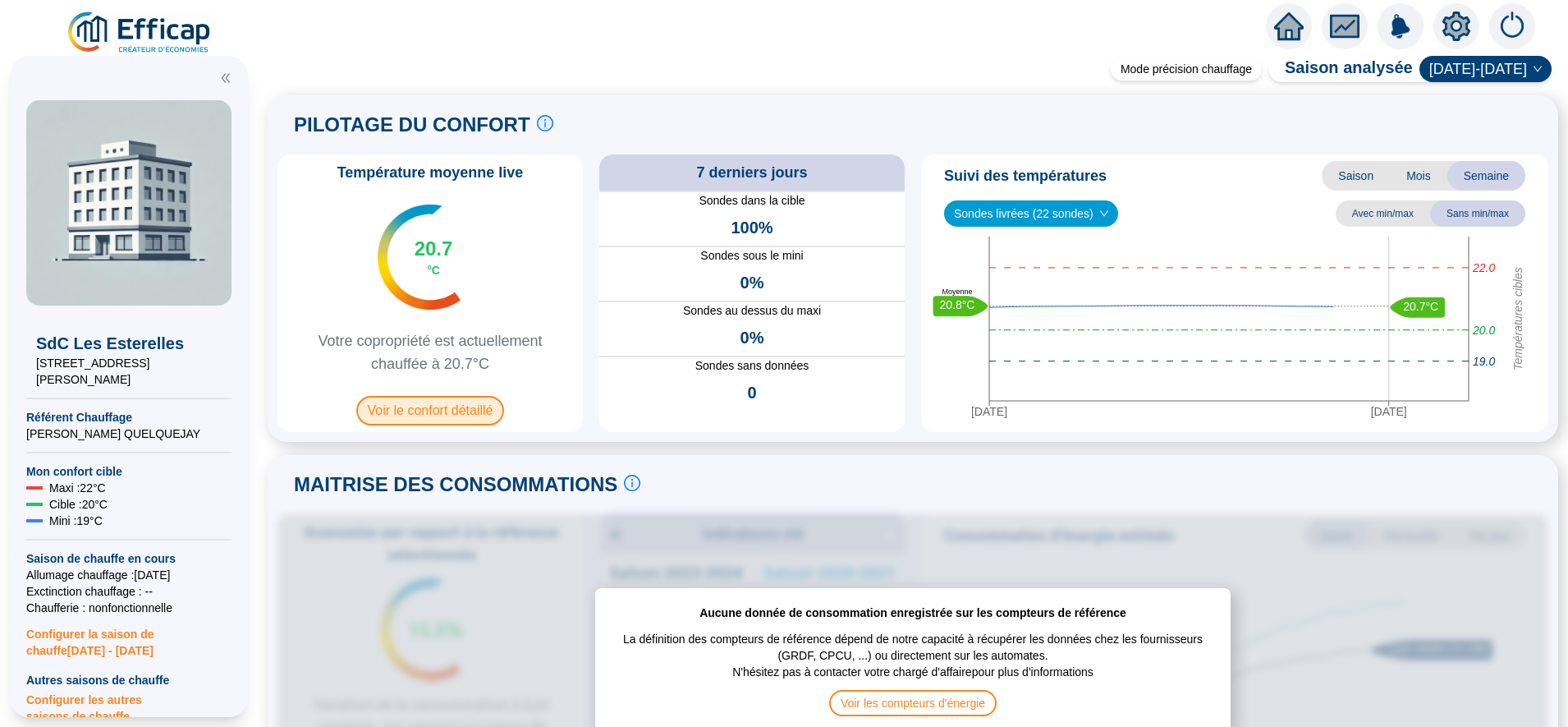
click at [461, 417] on span "Voir le confort détaillé" at bounding box center [430, 411] width 149 height 30
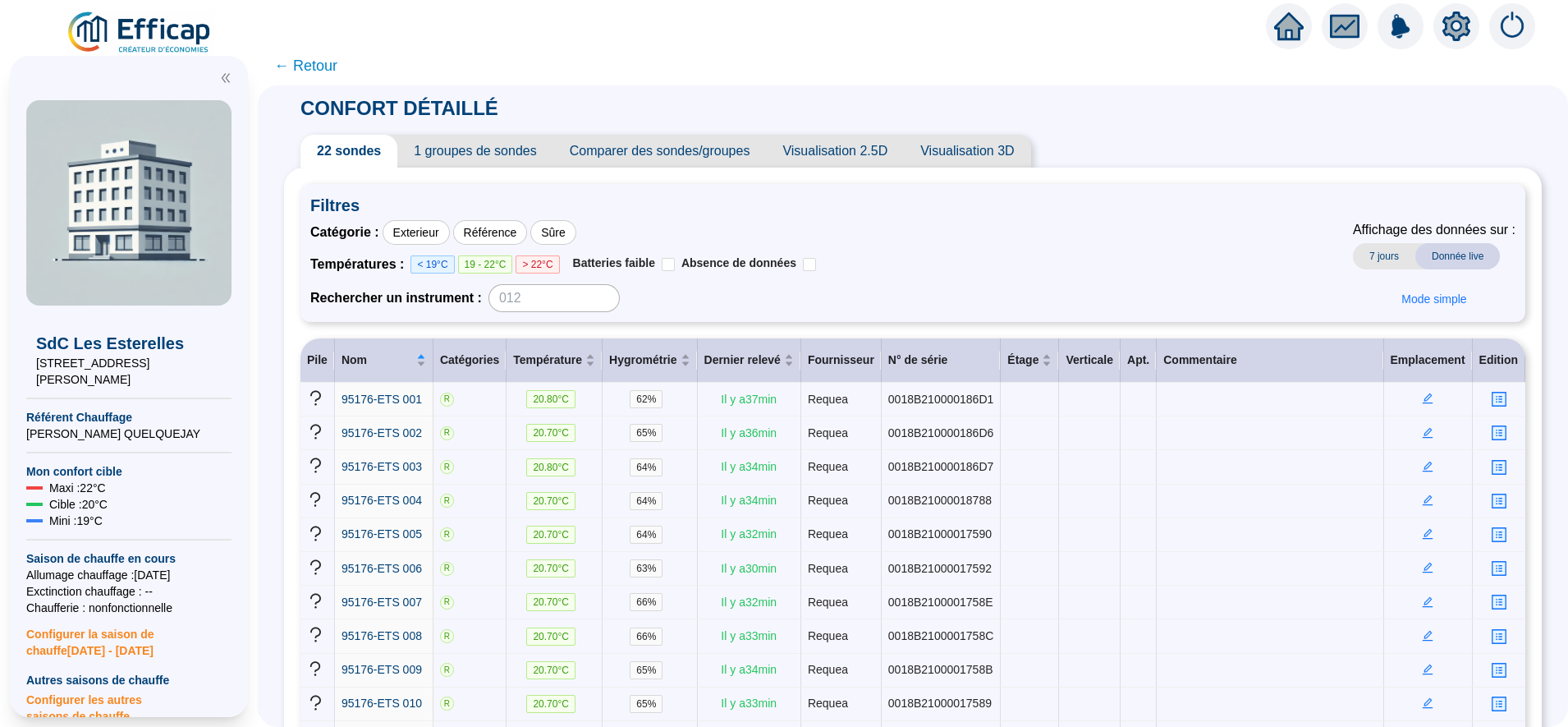
click at [337, 65] on span "← Retour" at bounding box center [306, 66] width 64 height 23
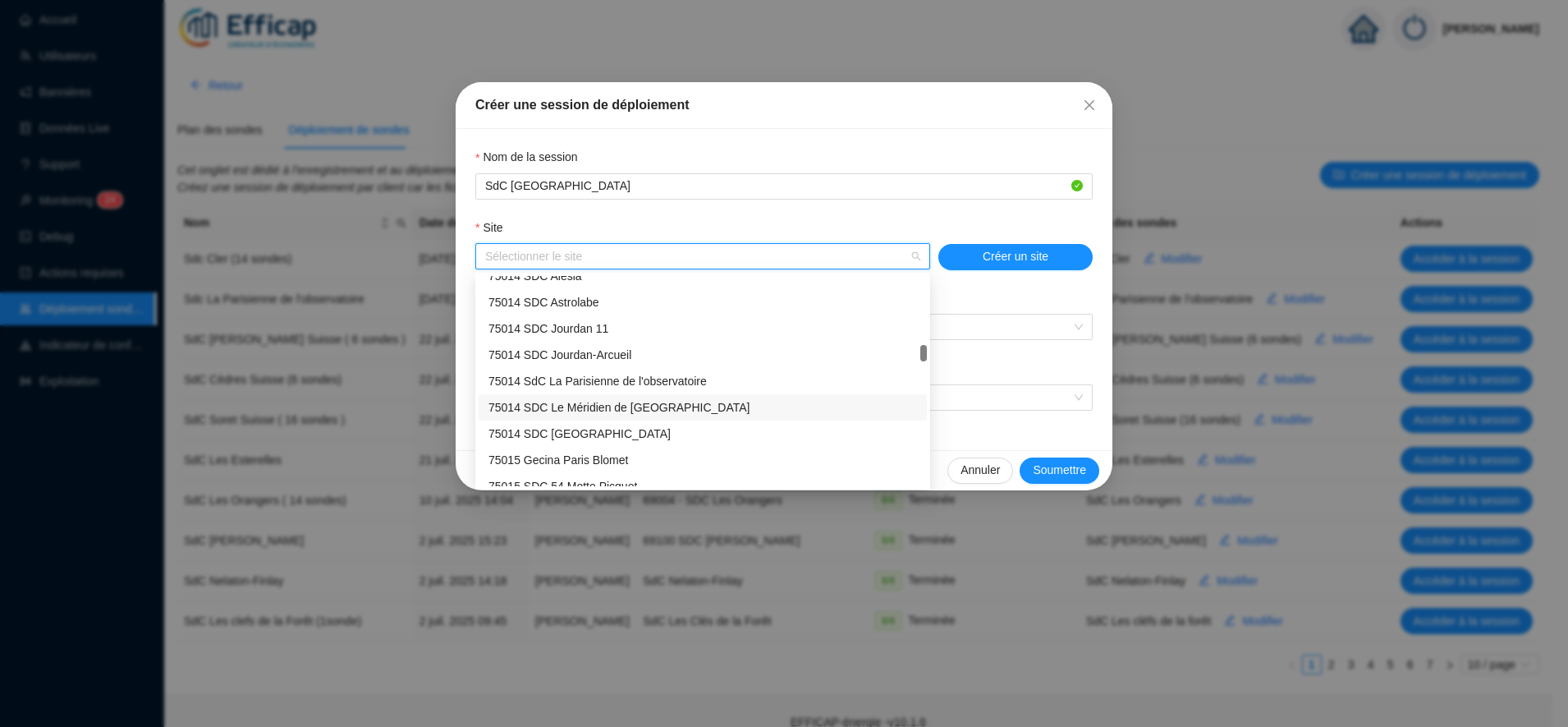
scroll to position [1199, 0]
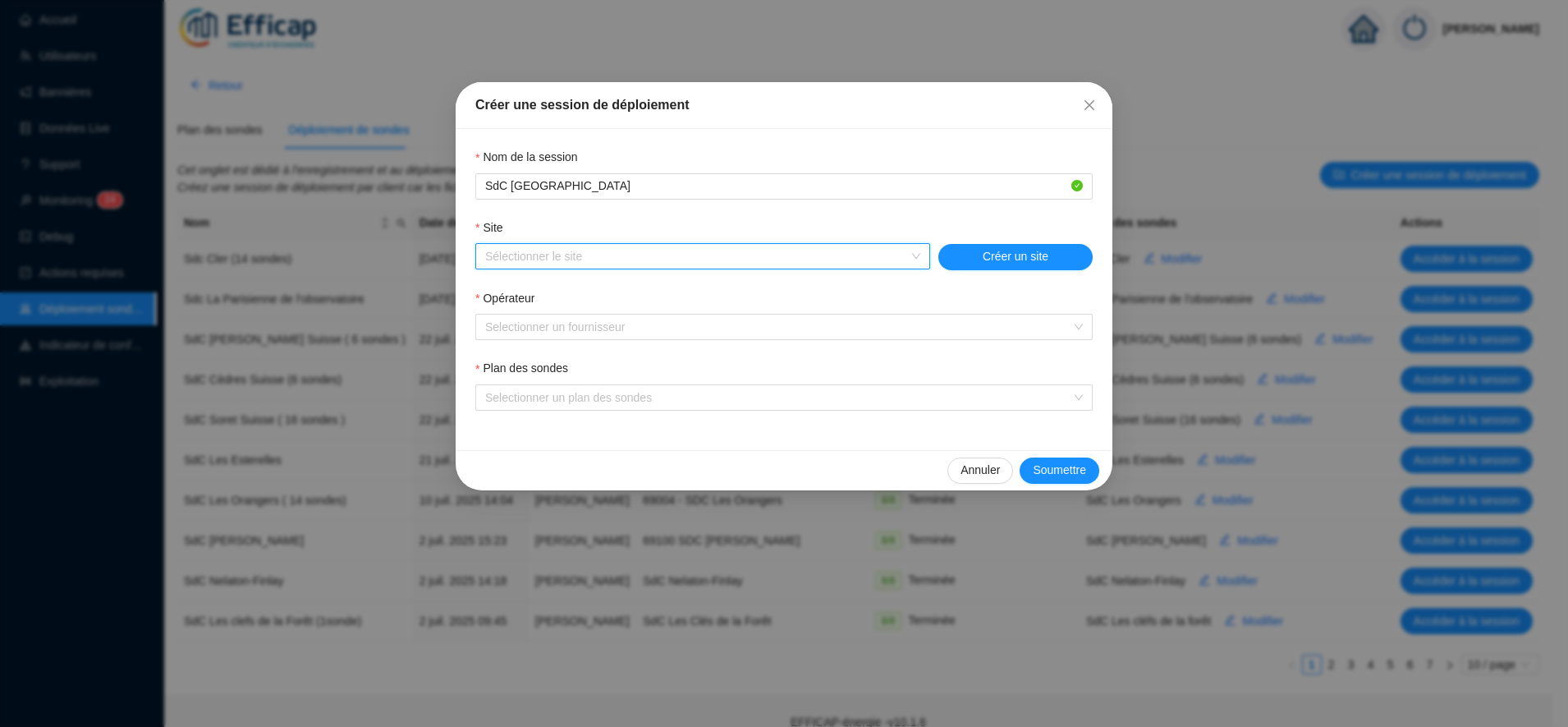
click at [538, 259] on input "Site" at bounding box center [695, 256] width 420 height 25
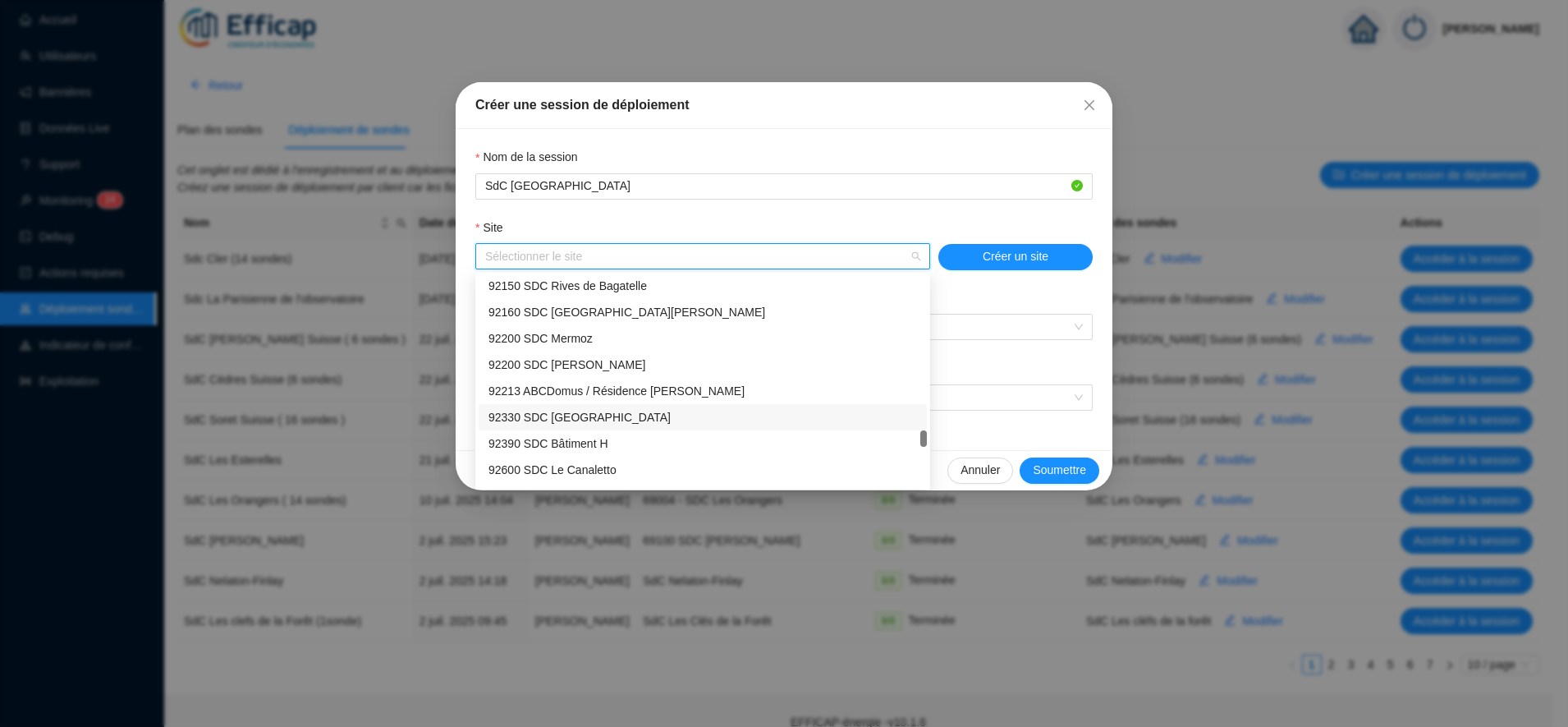
click at [617, 413] on div "92330 SDC [GEOGRAPHIC_DATA]" at bounding box center [702, 417] width 429 height 17
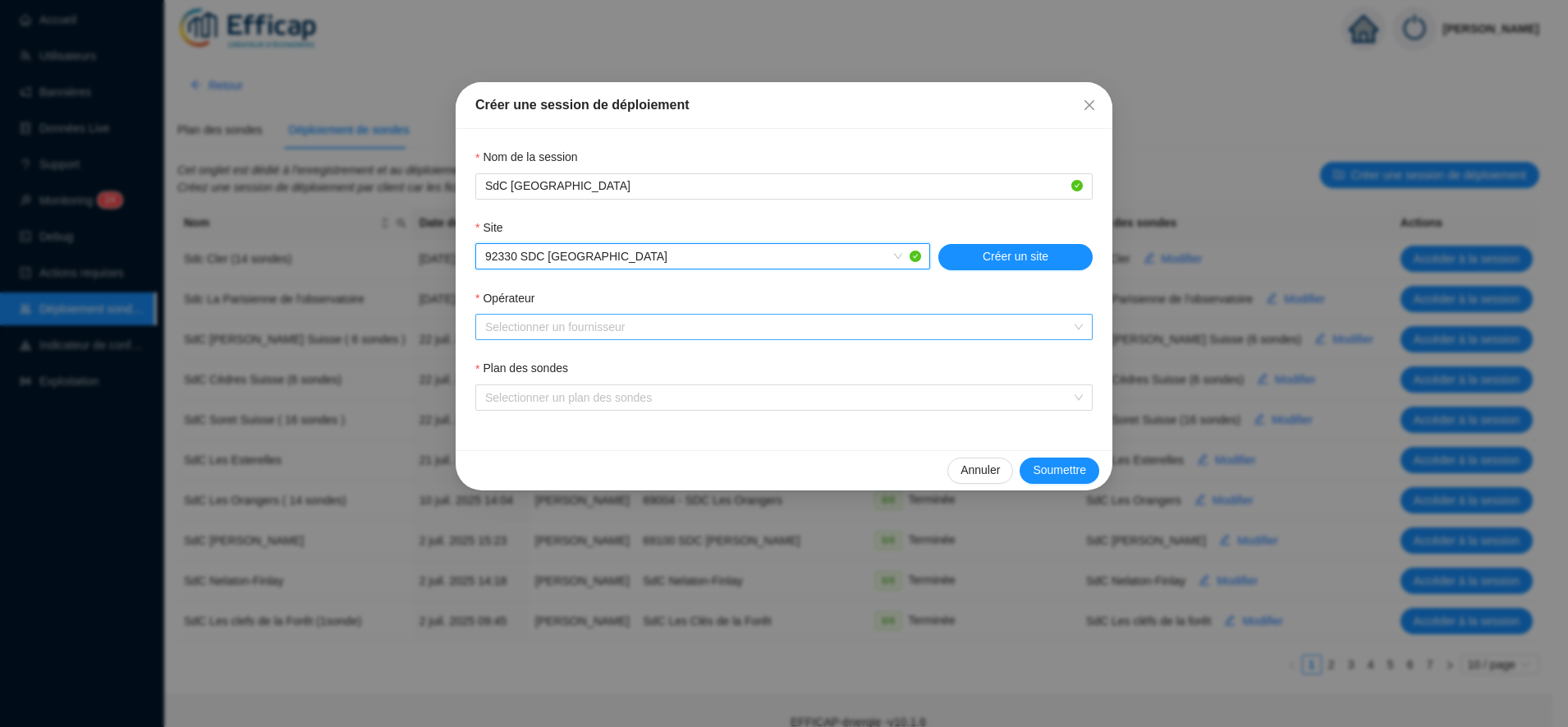
click at [656, 325] on input "Opérateur" at bounding box center [777, 327] width 583 height 25
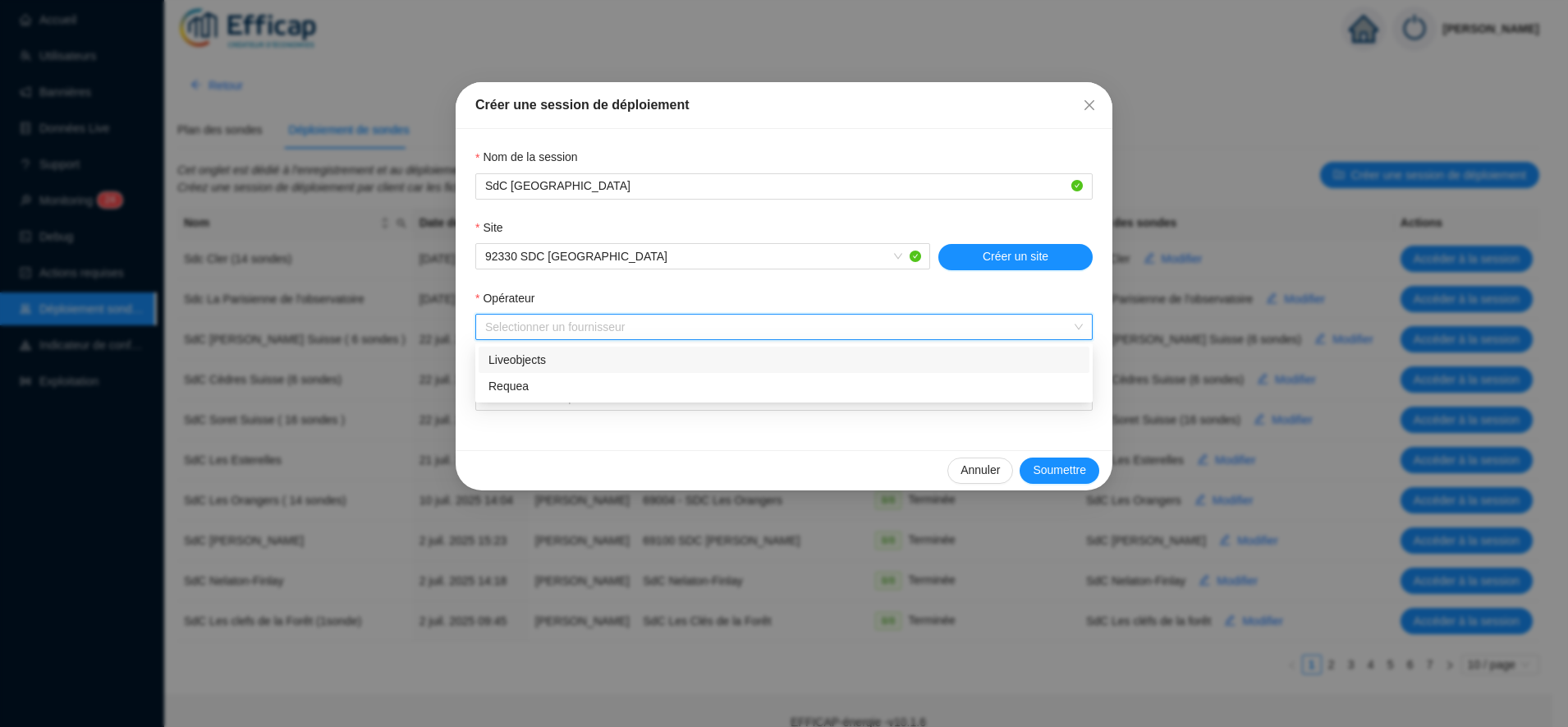
click at [582, 365] on div "Liveobjects" at bounding box center [784, 359] width 591 height 17
click at [579, 400] on input "Plan des sondes" at bounding box center [777, 397] width 583 height 25
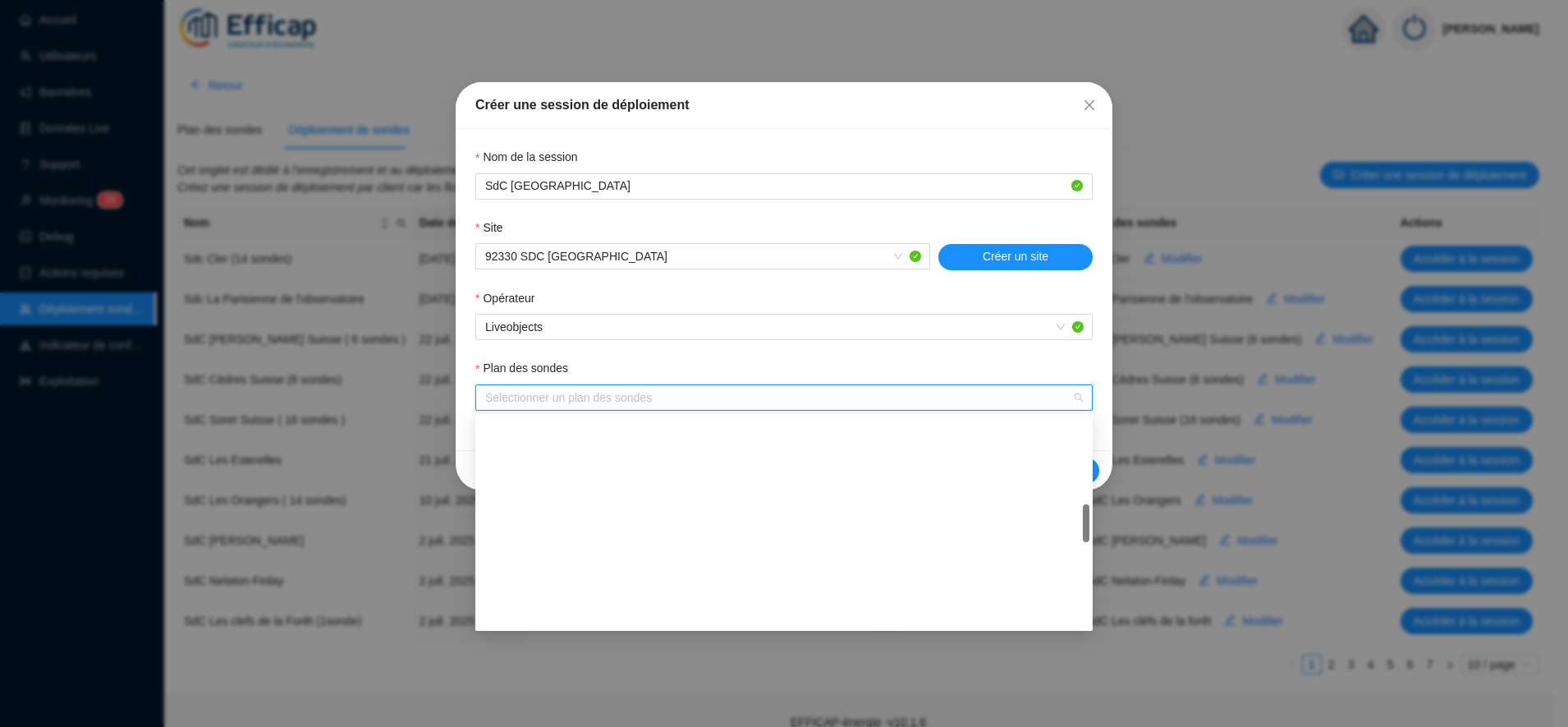
scroll to position [480, 0]
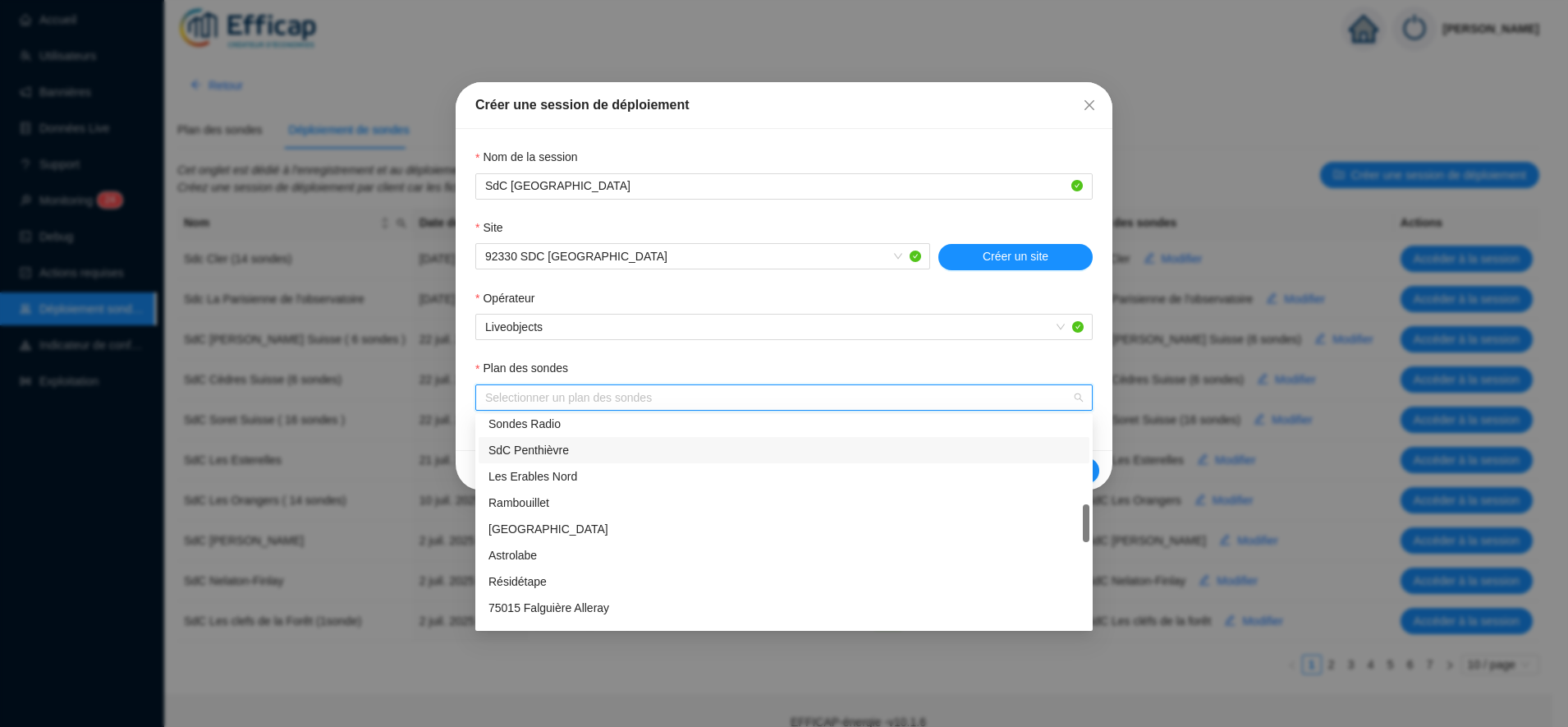
click at [580, 442] on div "SdC Penthièvre" at bounding box center [784, 450] width 591 height 17
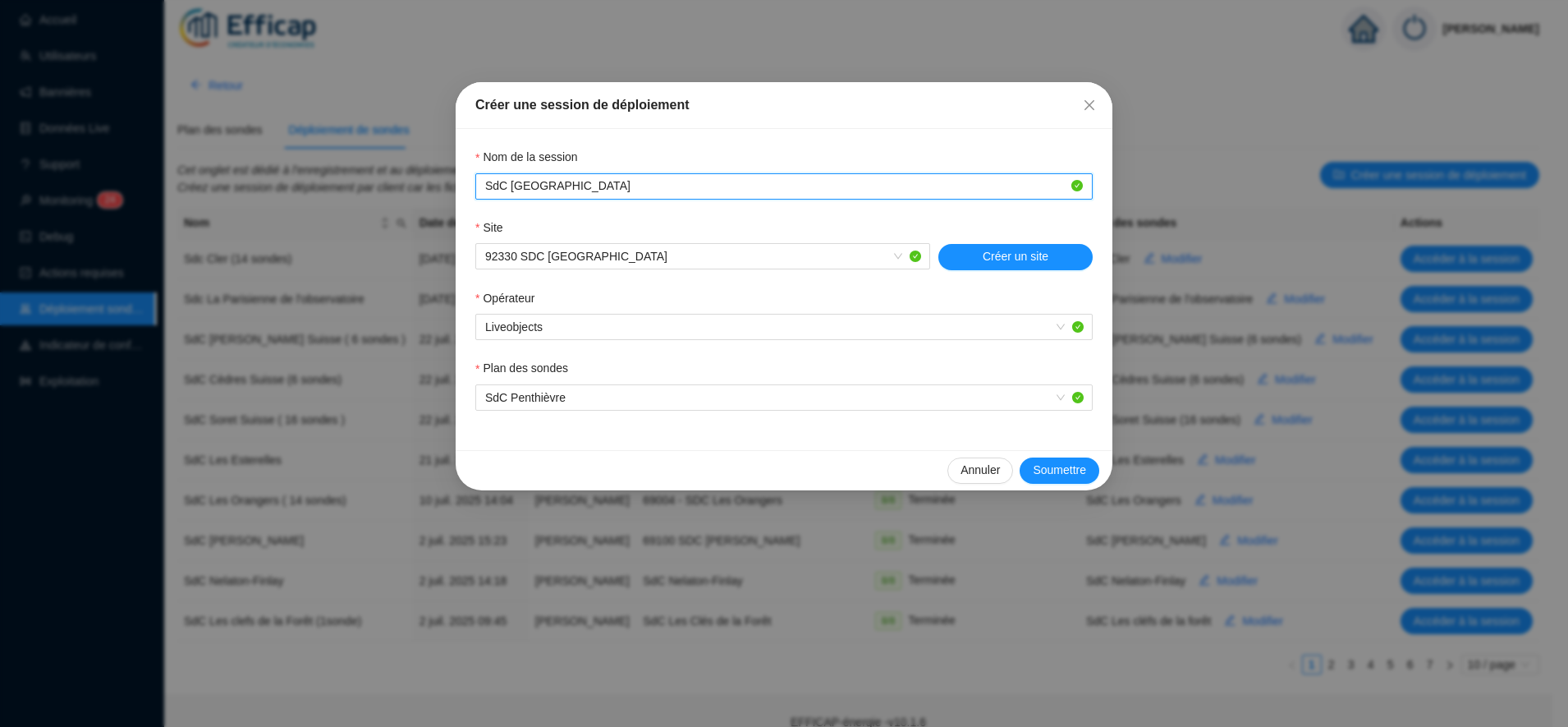
click at [623, 192] on input "SdC Parc Penthièvre" at bounding box center [777, 186] width 583 height 17
type input "SdC Parc Penthièvre (3 sondes)"
click at [1050, 461] on button "Soumettre" at bounding box center [1059, 471] width 79 height 26
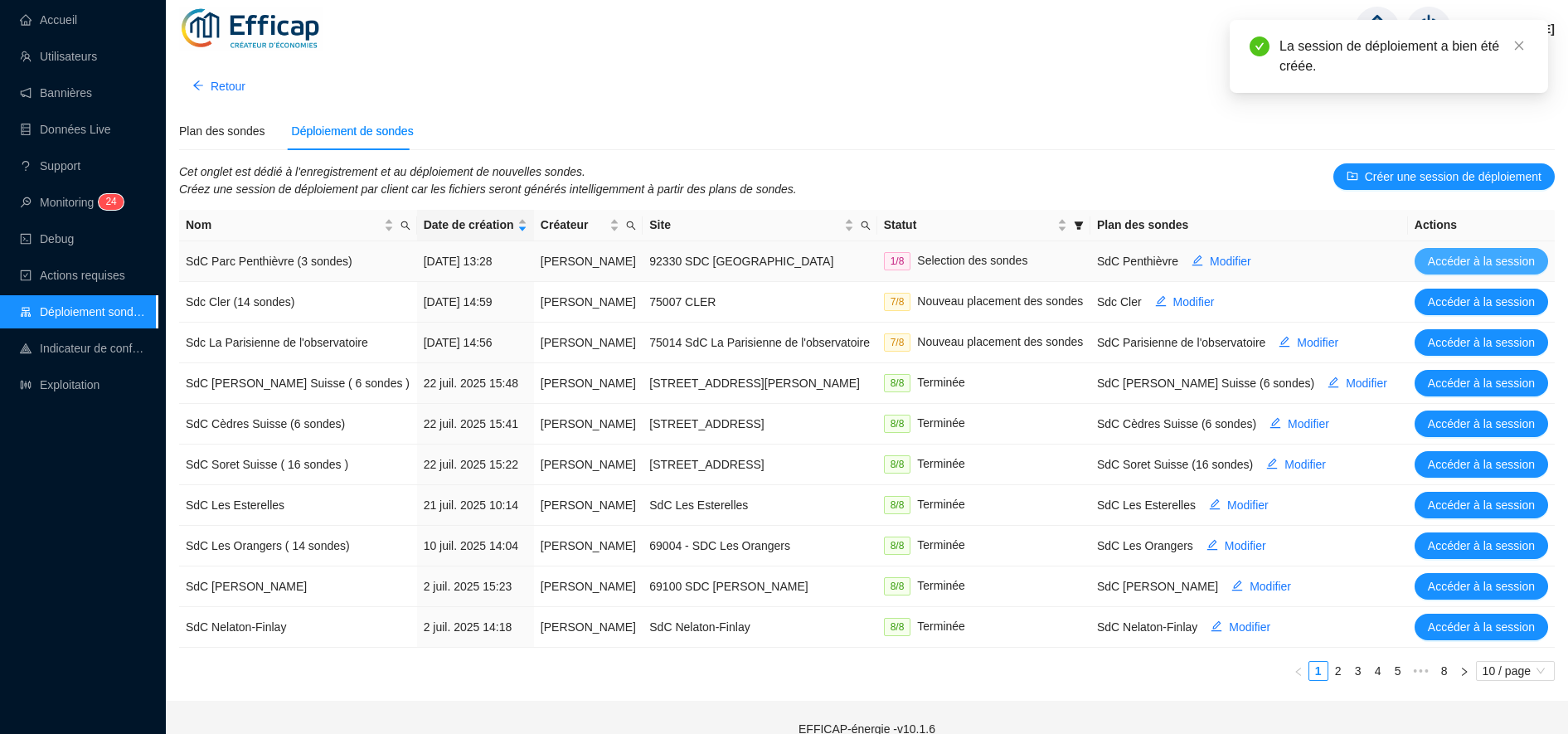
click at [1489, 268] on span "Accéder à la session" at bounding box center [1481, 261] width 107 height 18
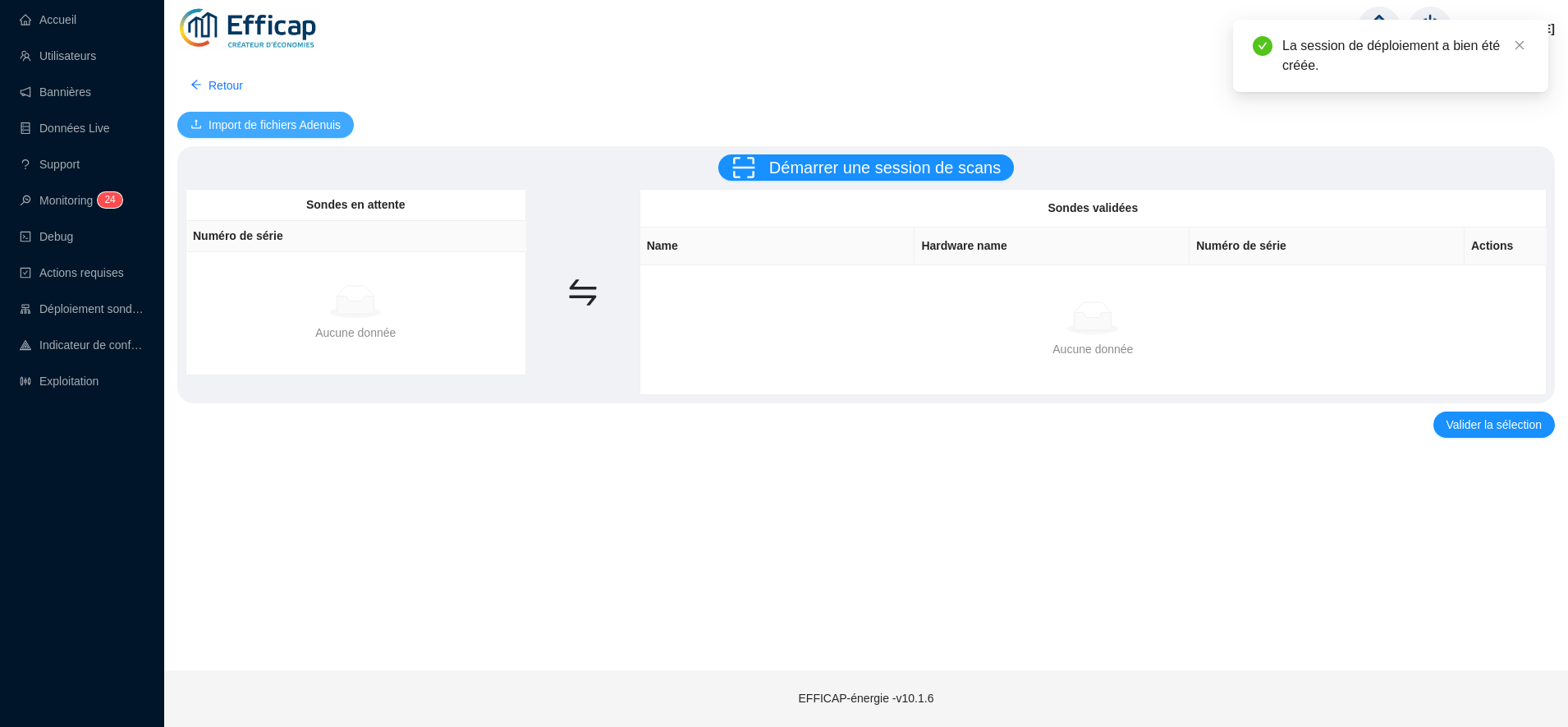
click at [264, 135] on button "Import de fichiers Adenuis" at bounding box center [266, 125] width 177 height 26
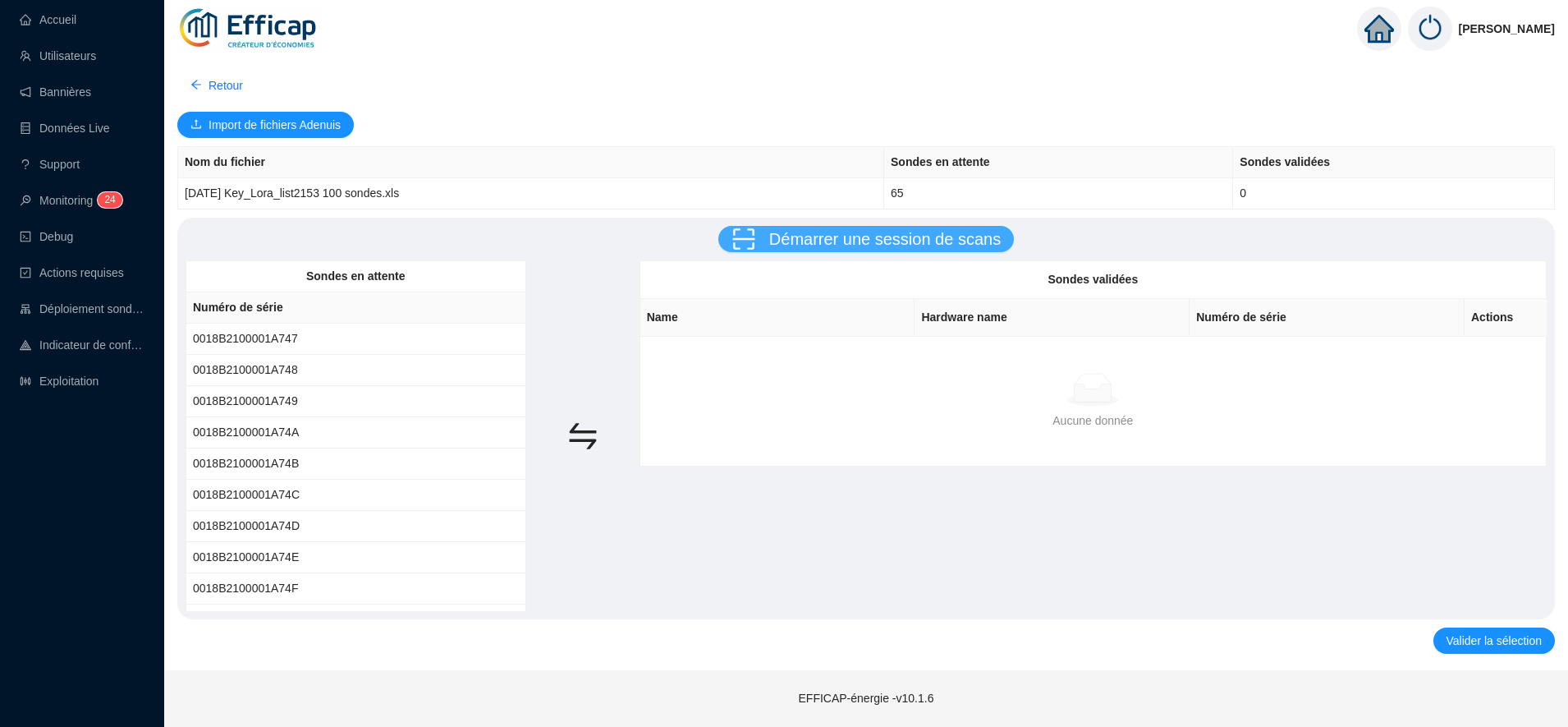
click at [838, 249] on span "Démarrer une session de scans" at bounding box center [884, 239] width 231 height 25
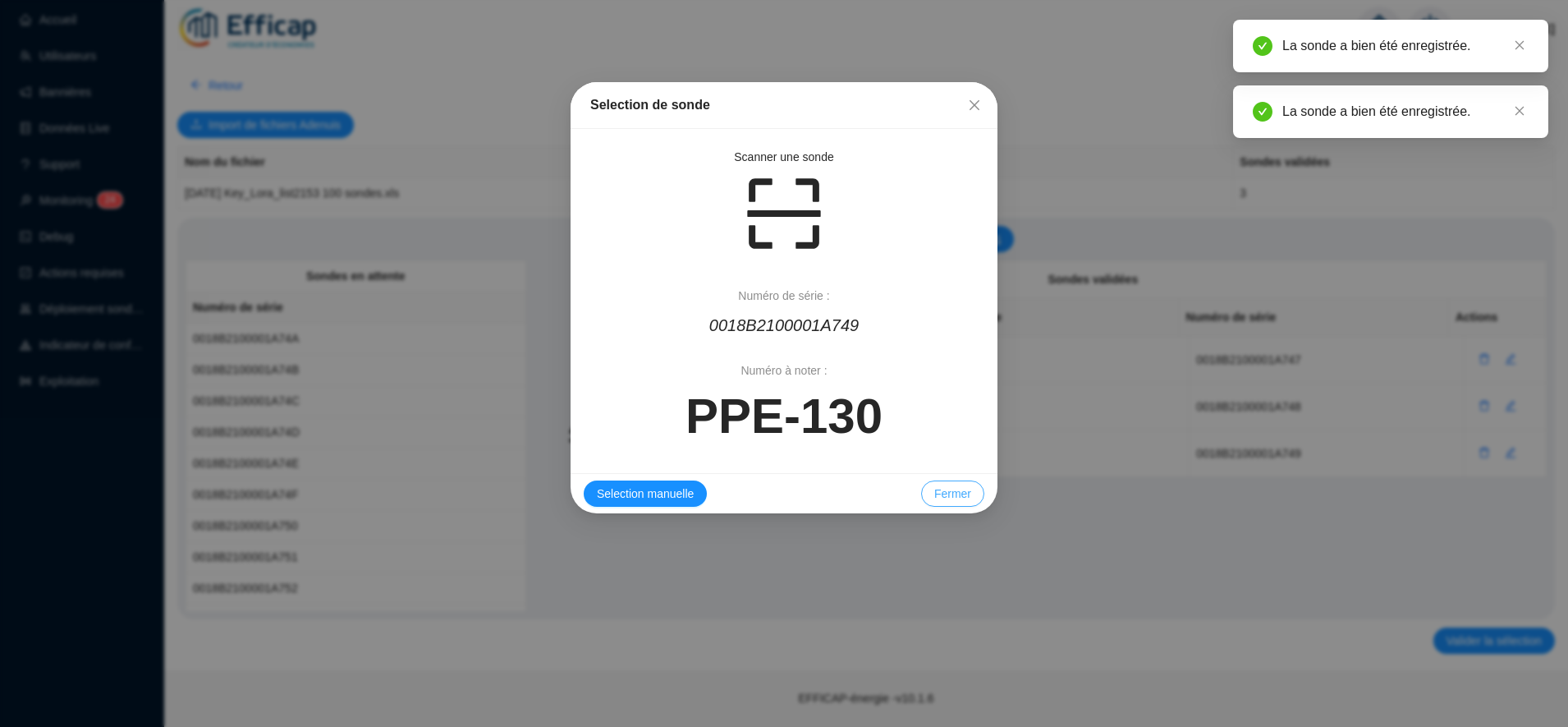
click at [964, 495] on span "Fermer" at bounding box center [952, 494] width 37 height 17
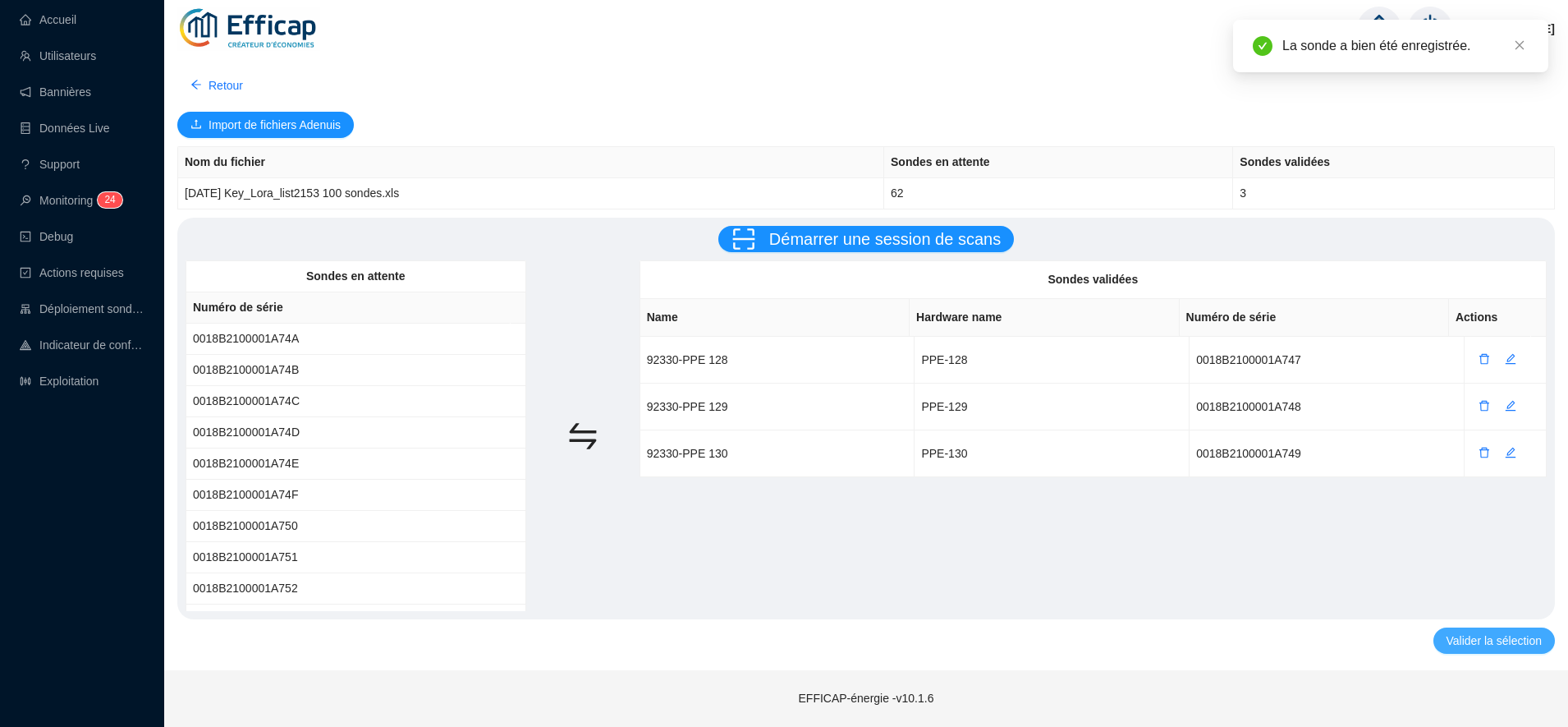
click at [1495, 648] on span "Valider la sélection" at bounding box center [1494, 640] width 95 height 17
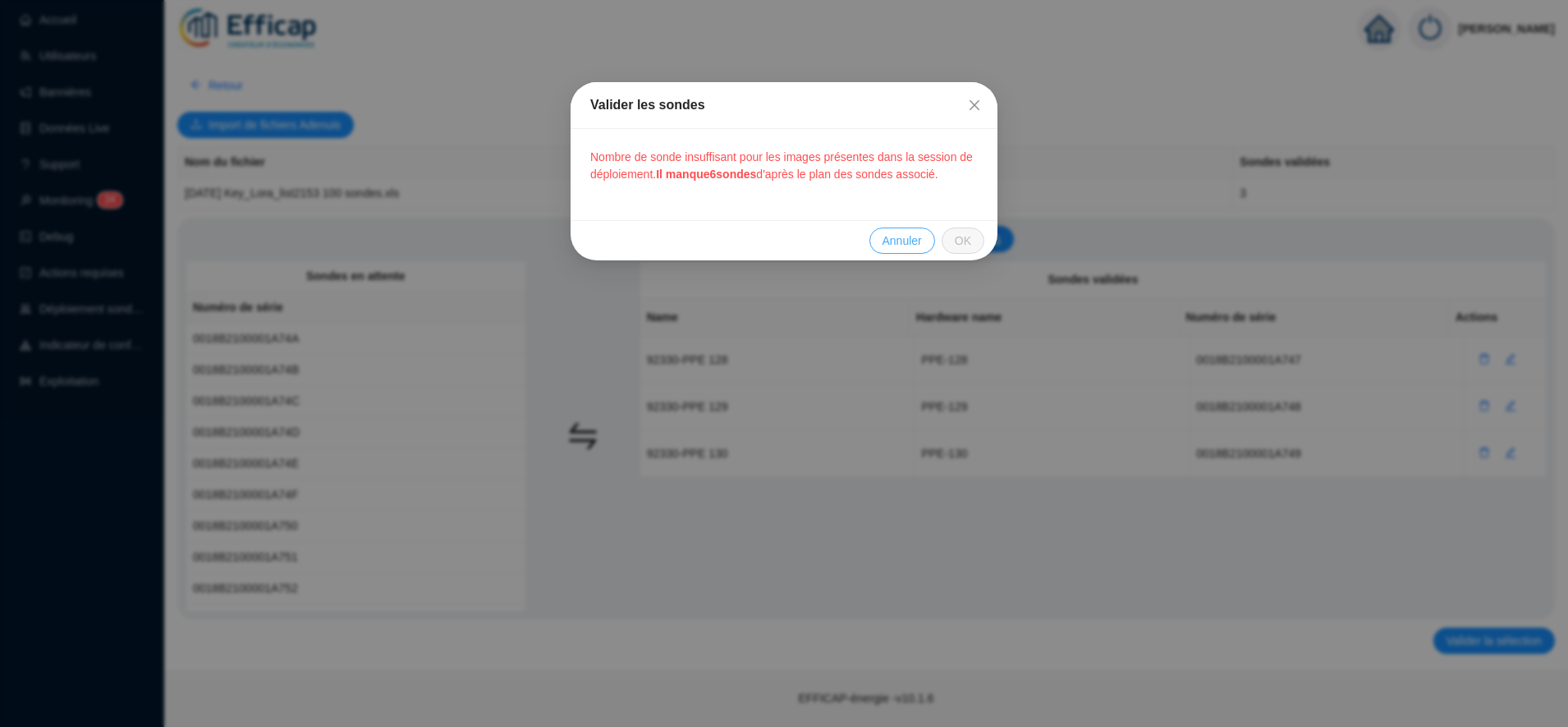
click at [911, 247] on span "Annuler" at bounding box center [902, 240] width 40 height 17
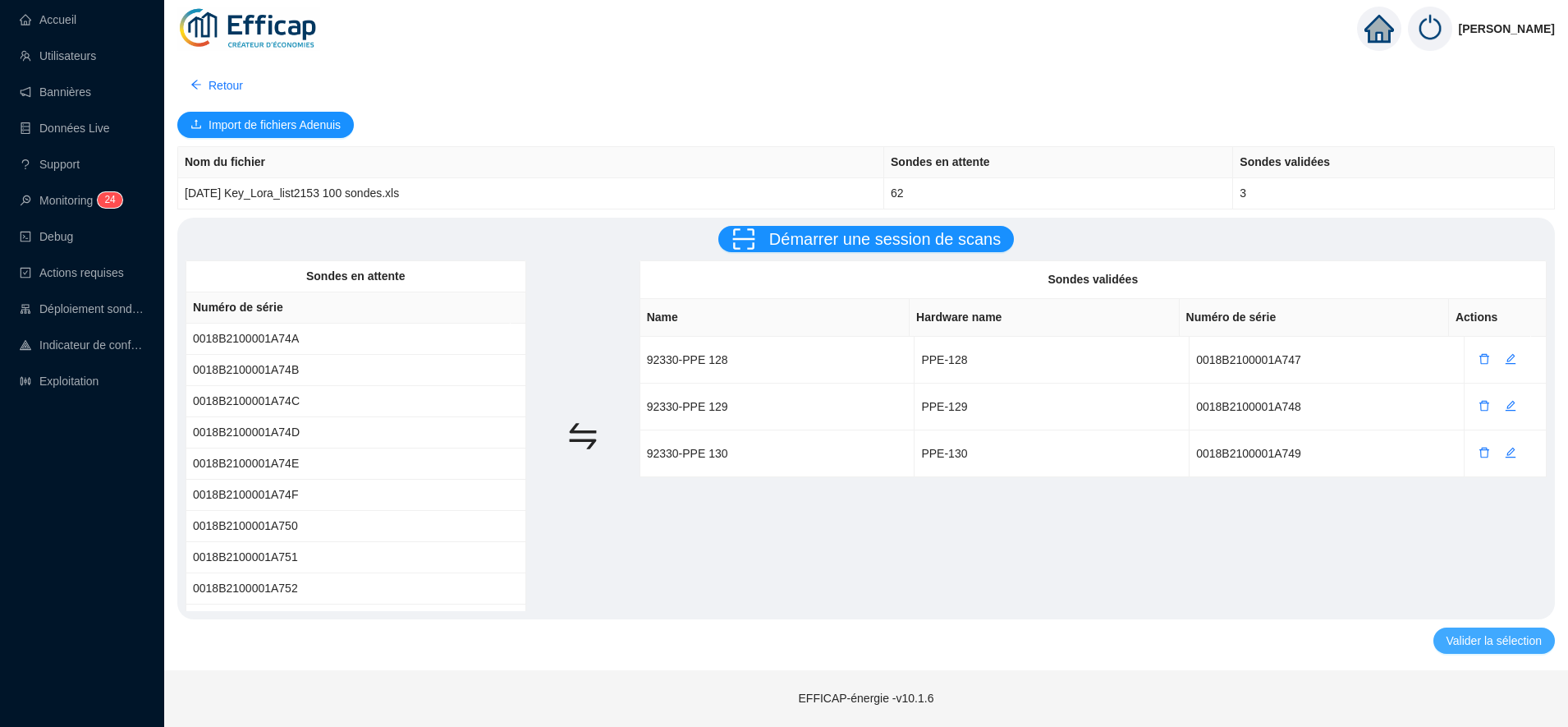
click at [1456, 644] on span "Valider la sélection" at bounding box center [1494, 640] width 95 height 17
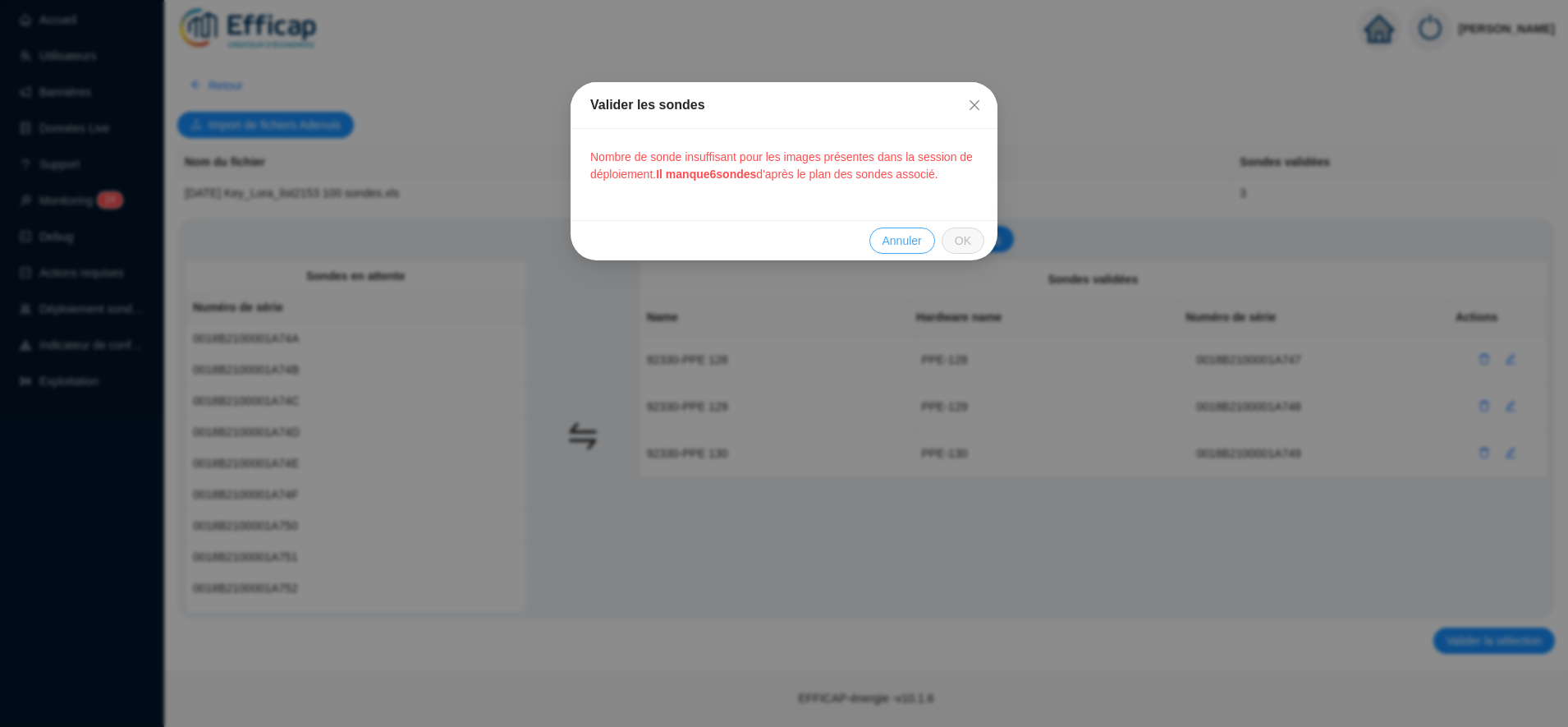
click at [897, 245] on span "Annuler" at bounding box center [902, 240] width 40 height 17
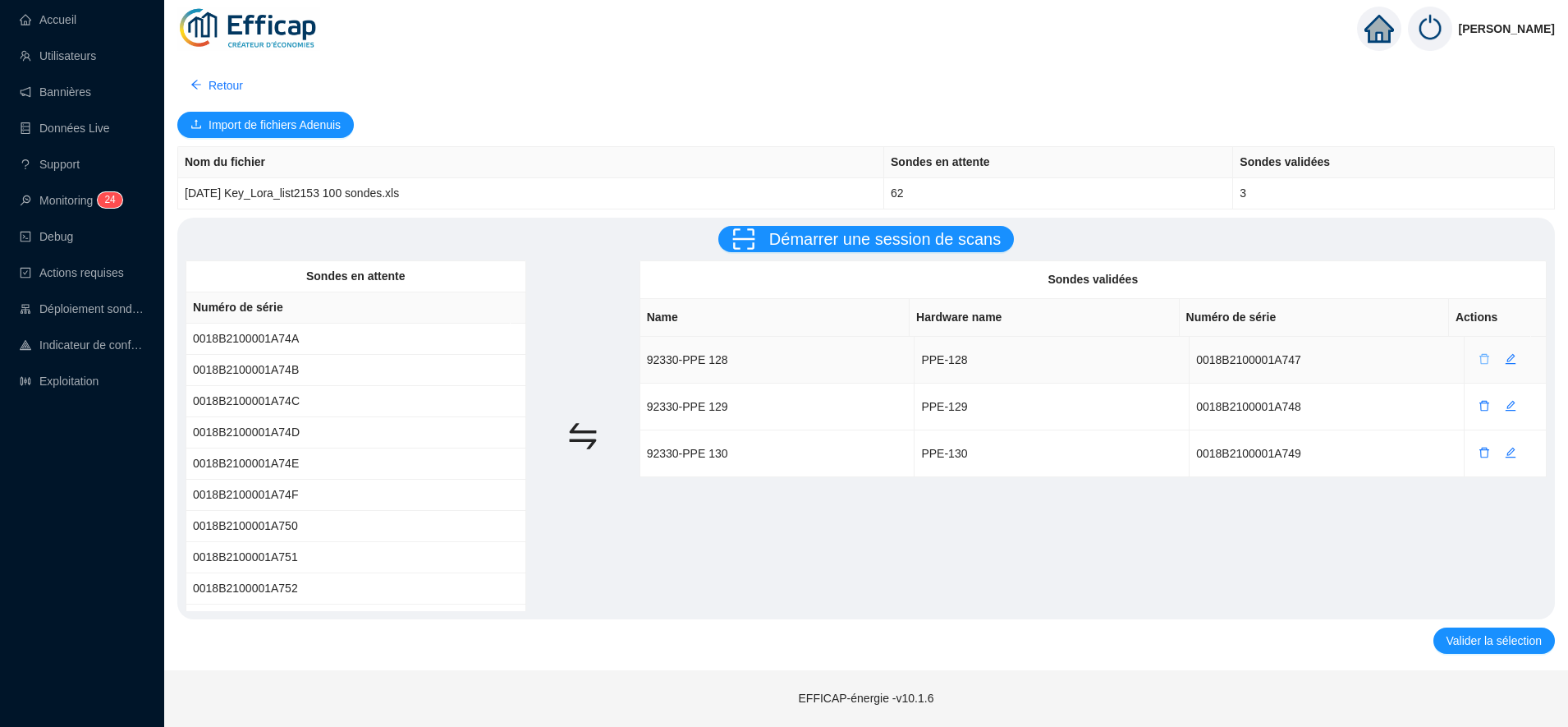
click at [1479, 359] on icon "delete" at bounding box center [1484, 359] width 10 height 11
click at [1527, 325] on span "Oui" at bounding box center [1532, 322] width 18 height 17
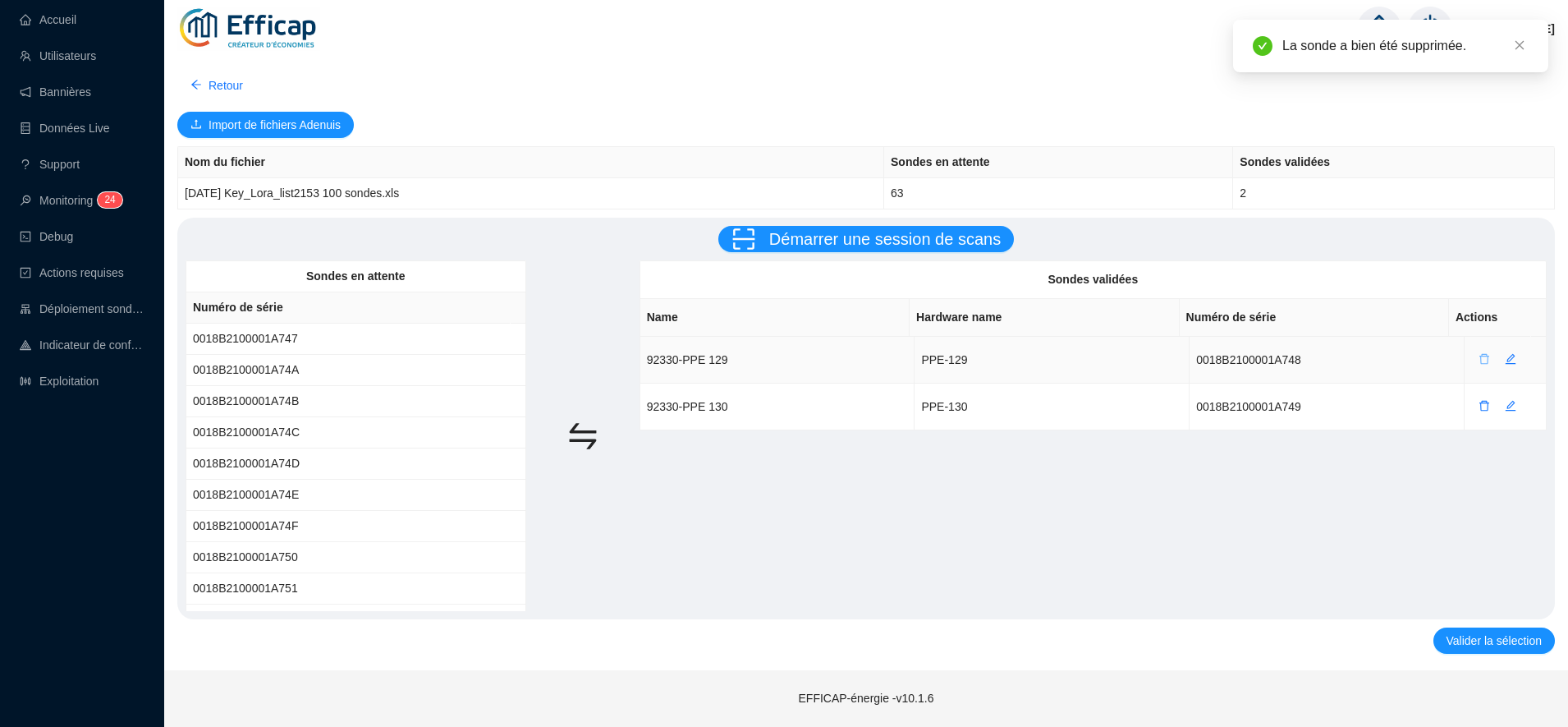
click at [1478, 362] on icon "delete" at bounding box center [1484, 359] width 12 height 12
click at [1533, 322] on span "Oui" at bounding box center [1532, 322] width 18 height 17
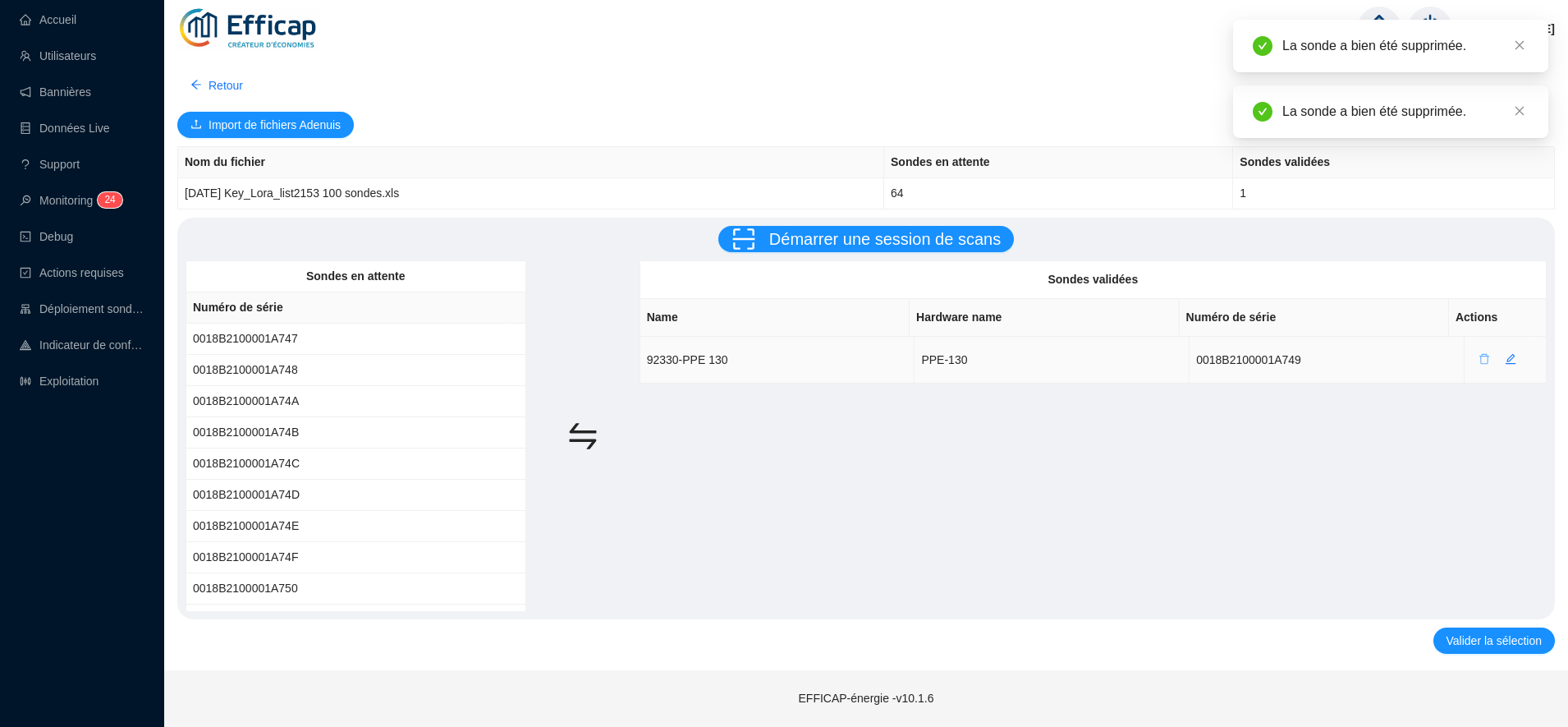
click at [1478, 361] on icon "delete" at bounding box center [1484, 359] width 12 height 12
click at [1532, 321] on span "Oui" at bounding box center [1532, 322] width 18 height 17
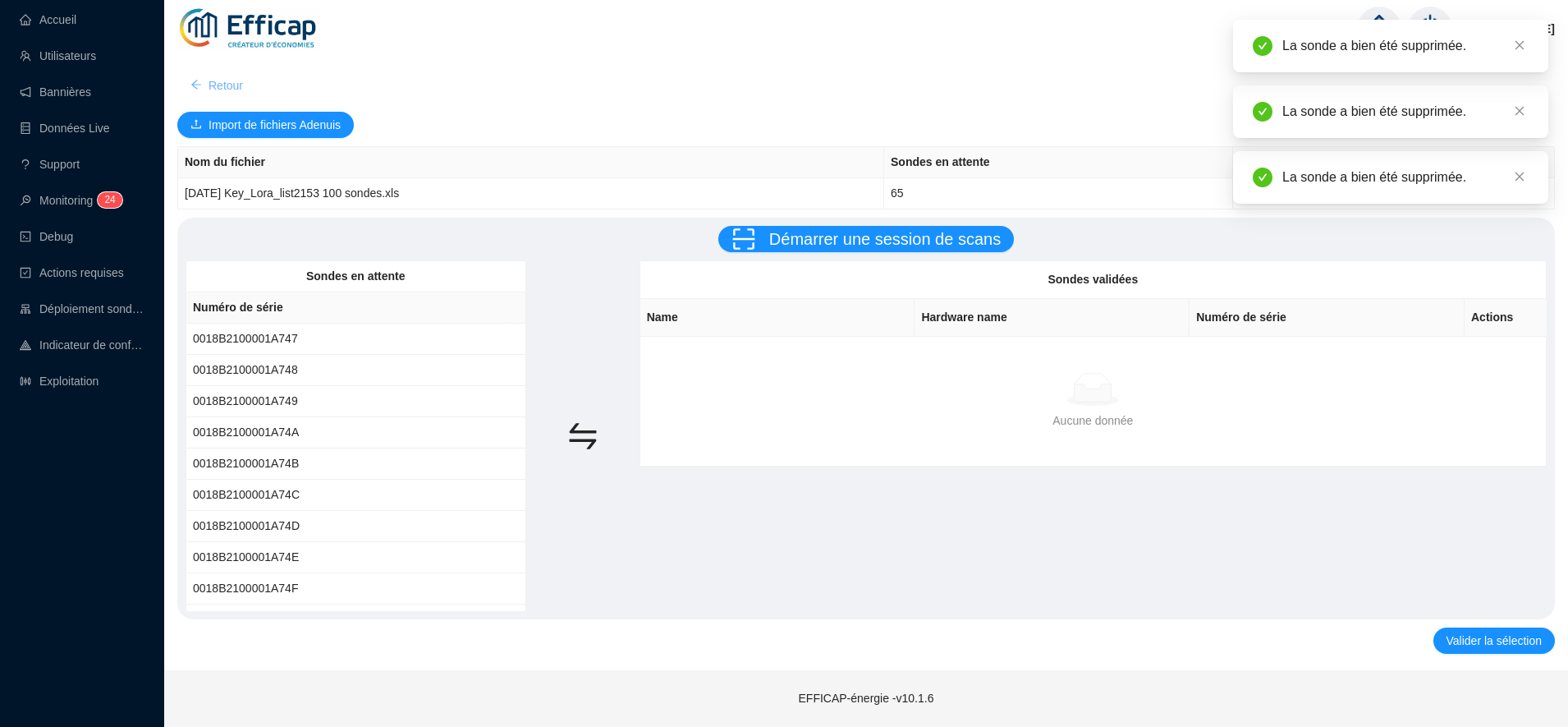
click at [217, 83] on span "Retour" at bounding box center [225, 85] width 35 height 17
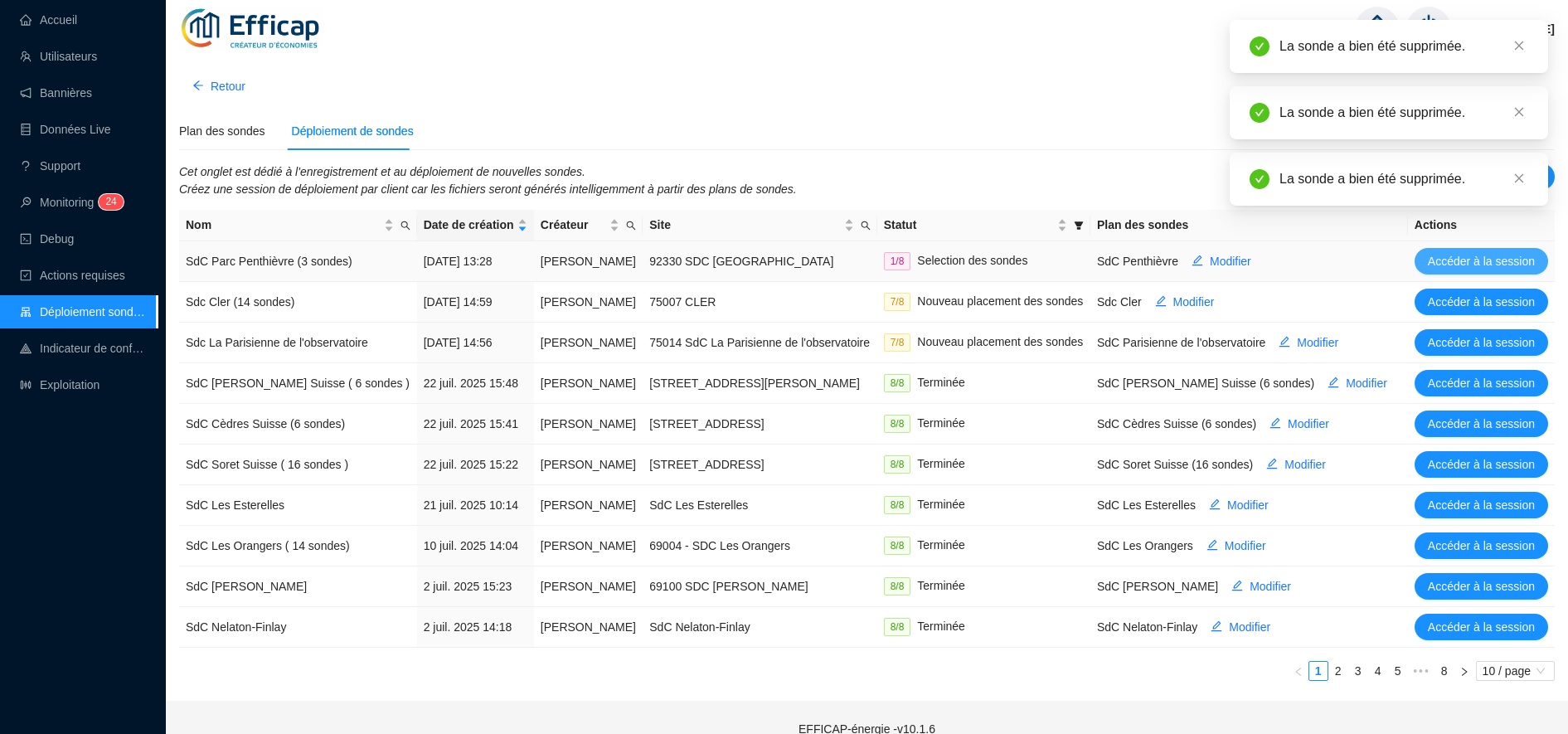
click at [1427, 260] on button "Accéder à la session" at bounding box center [1481, 261] width 133 height 27
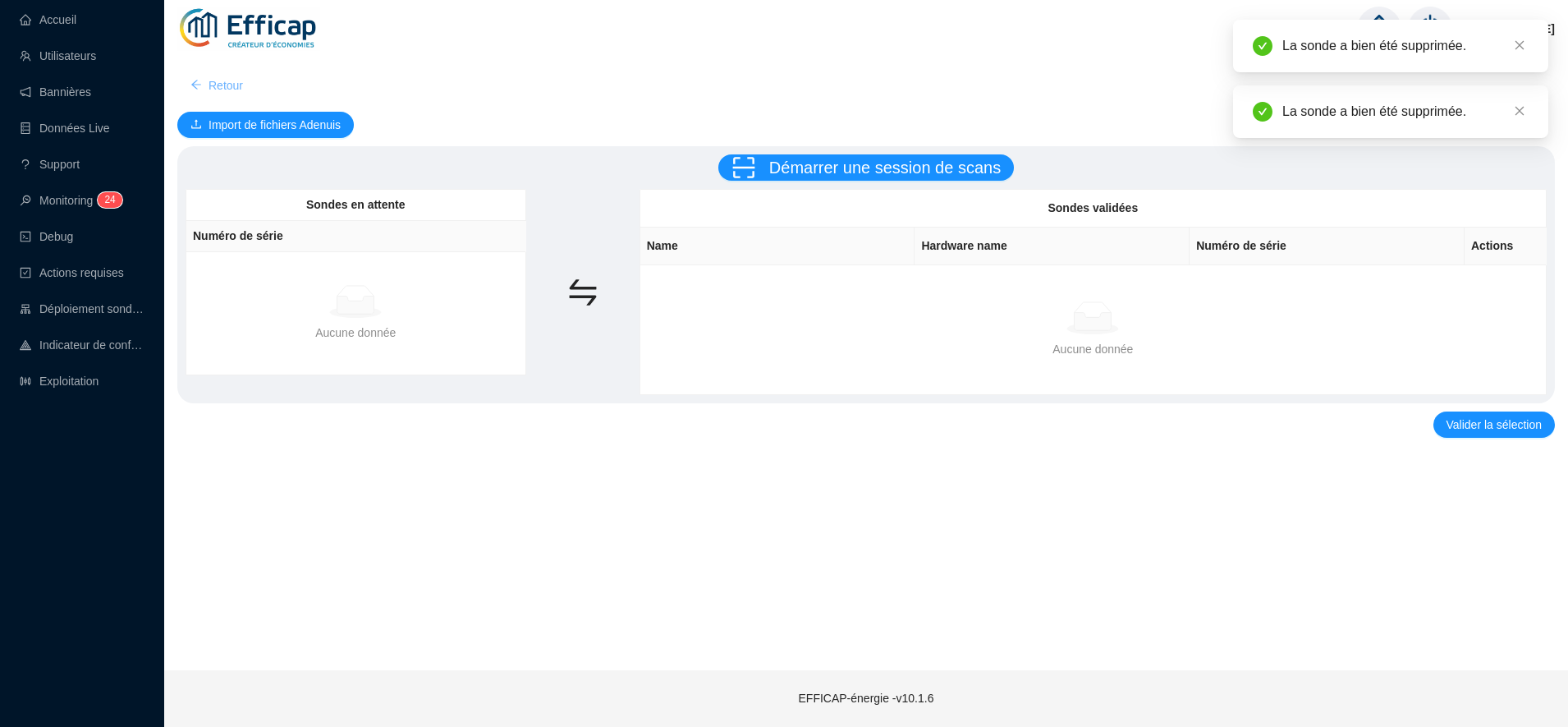
click at [226, 83] on span "Retour" at bounding box center [225, 85] width 35 height 17
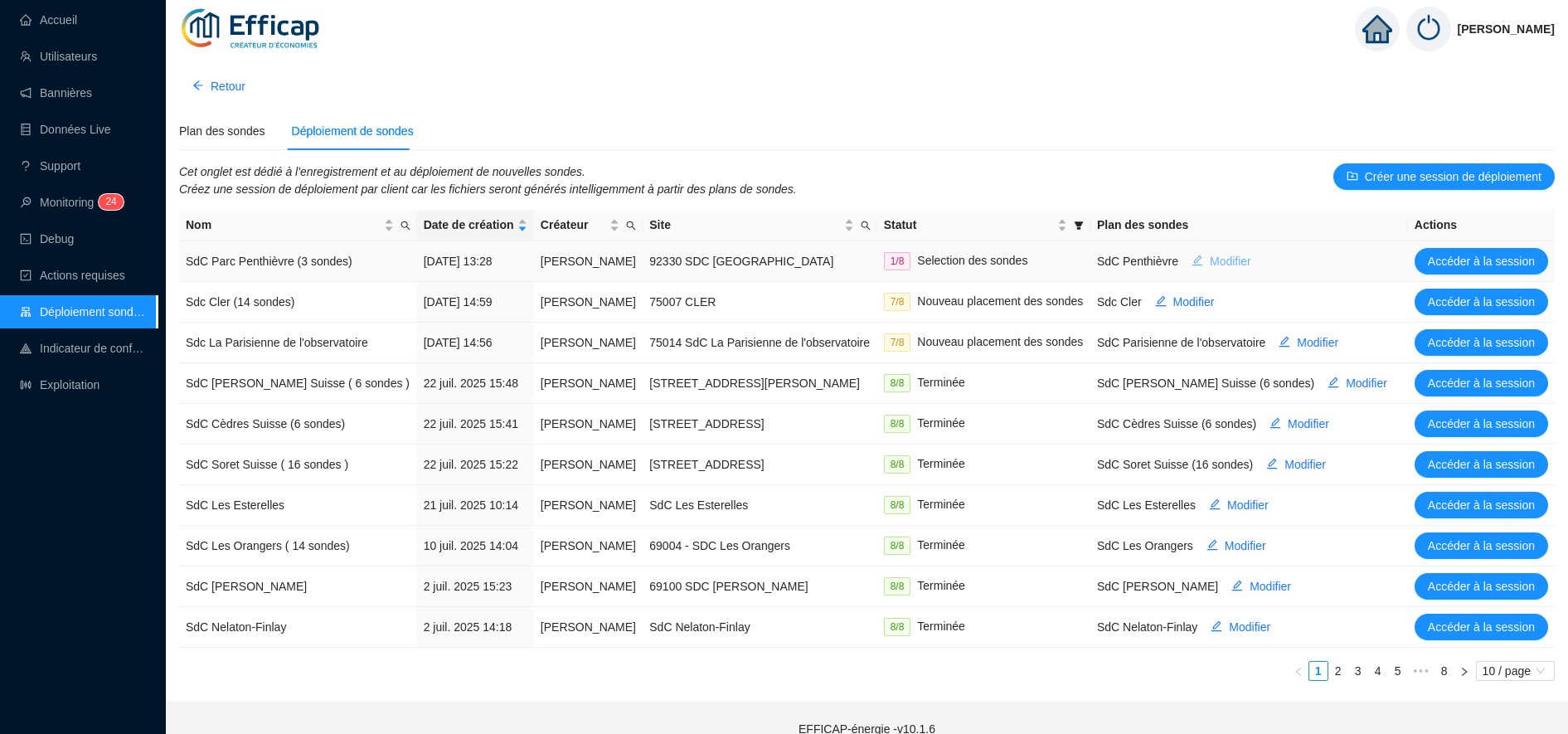
click at [1242, 268] on span "Modifier" at bounding box center [1230, 261] width 42 height 18
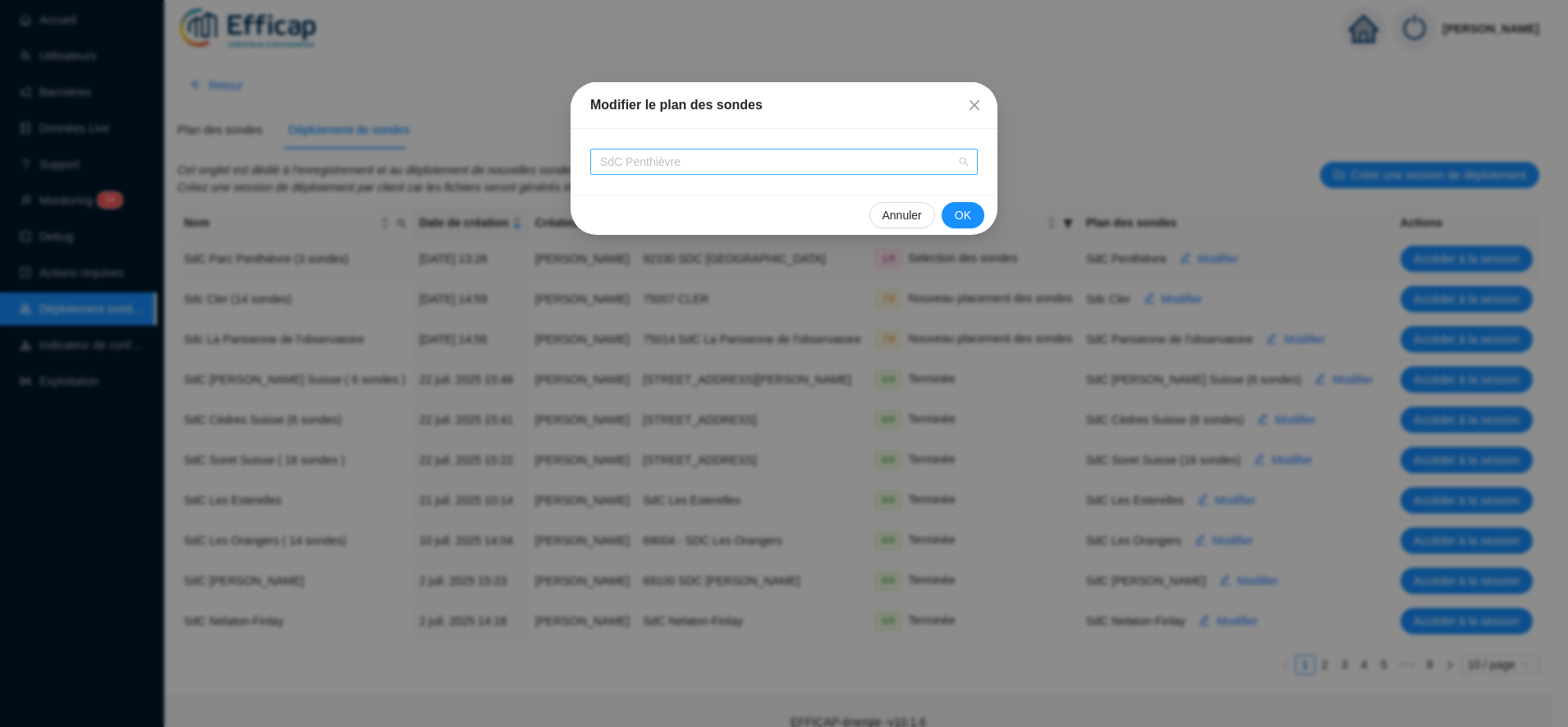
scroll to position [316, 0]
click at [813, 152] on span "SdC Penthièvre" at bounding box center [784, 162] width 367 height 25
click at [903, 217] on span "Annuler" at bounding box center [902, 216] width 40 height 17
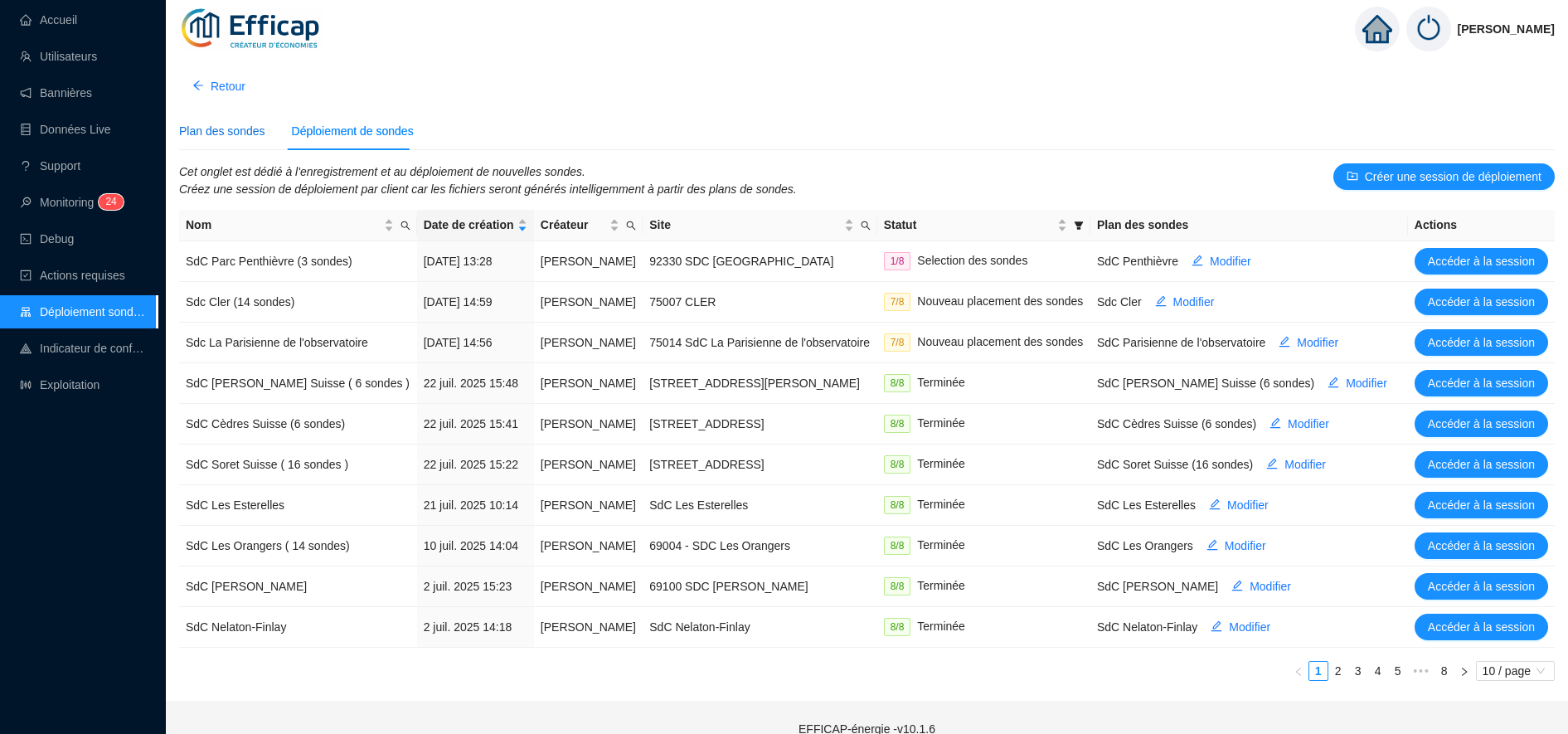
click at [213, 134] on div "Plan des sondes" at bounding box center [222, 131] width 86 height 18
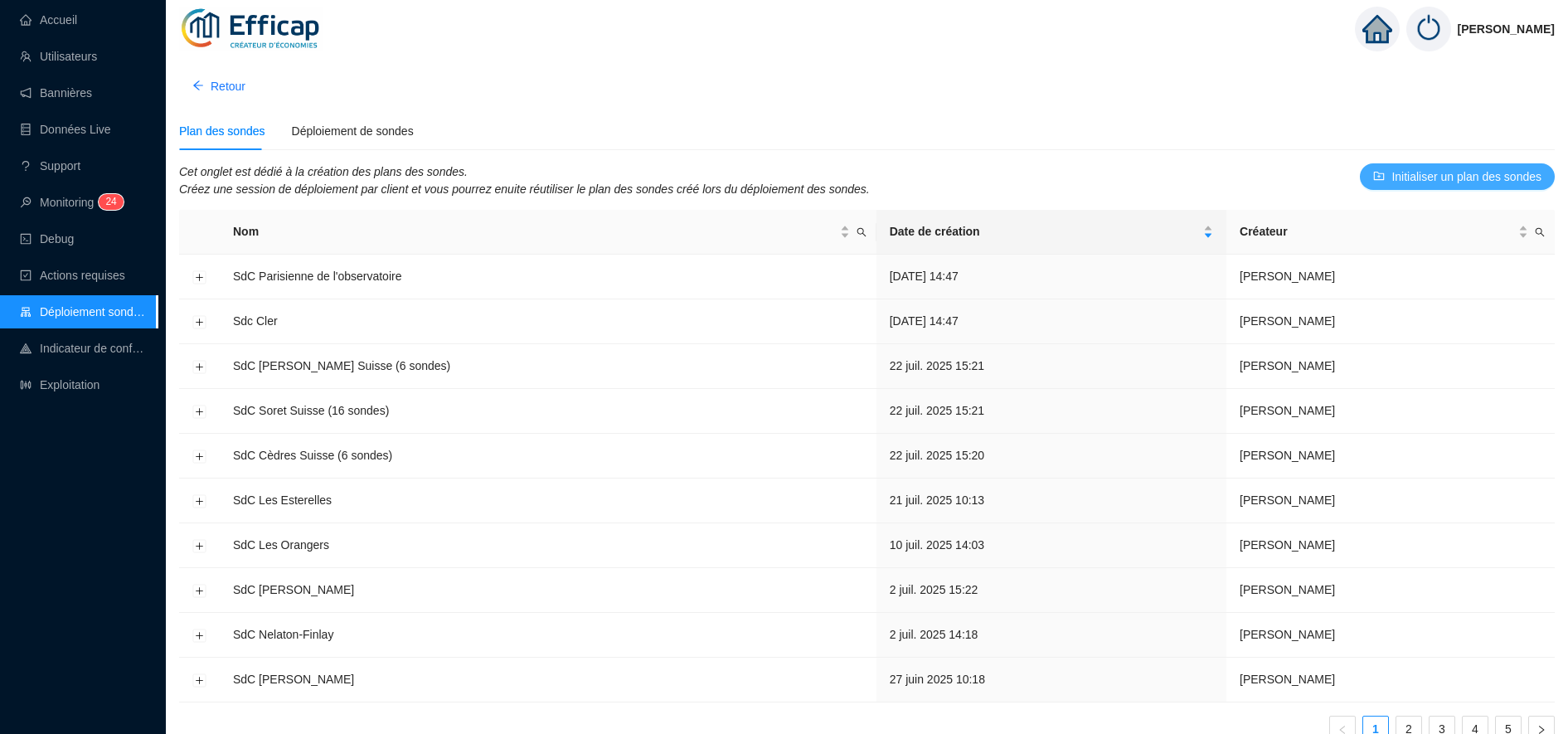
click at [1446, 172] on span "Initialiser un plan des sondes" at bounding box center [1466, 177] width 150 height 18
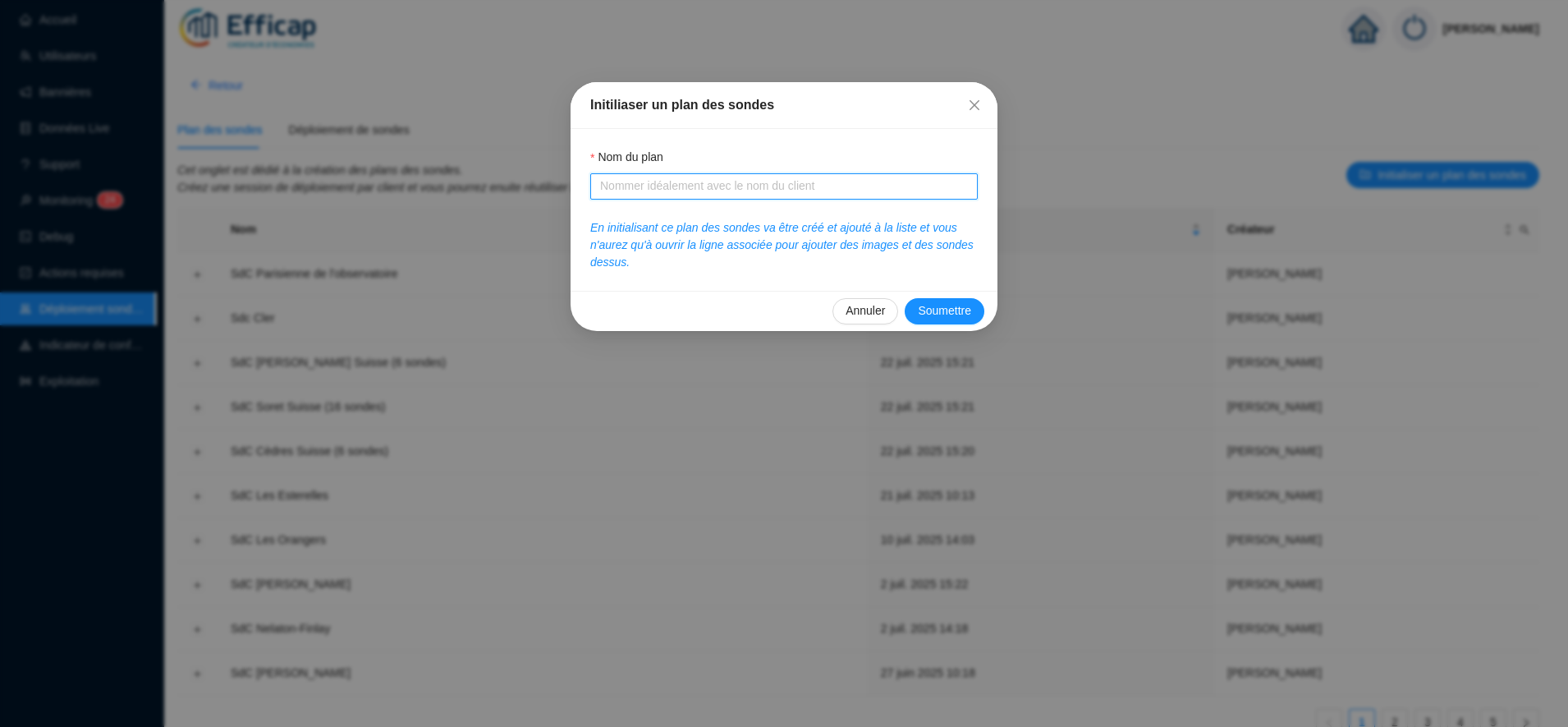
click at [647, 186] on input "Nom du plan" at bounding box center [782, 186] width 364 height 17
type input "SdC Parc Penthièvre"
click at [947, 321] on button "Soumettre" at bounding box center [944, 311] width 79 height 26
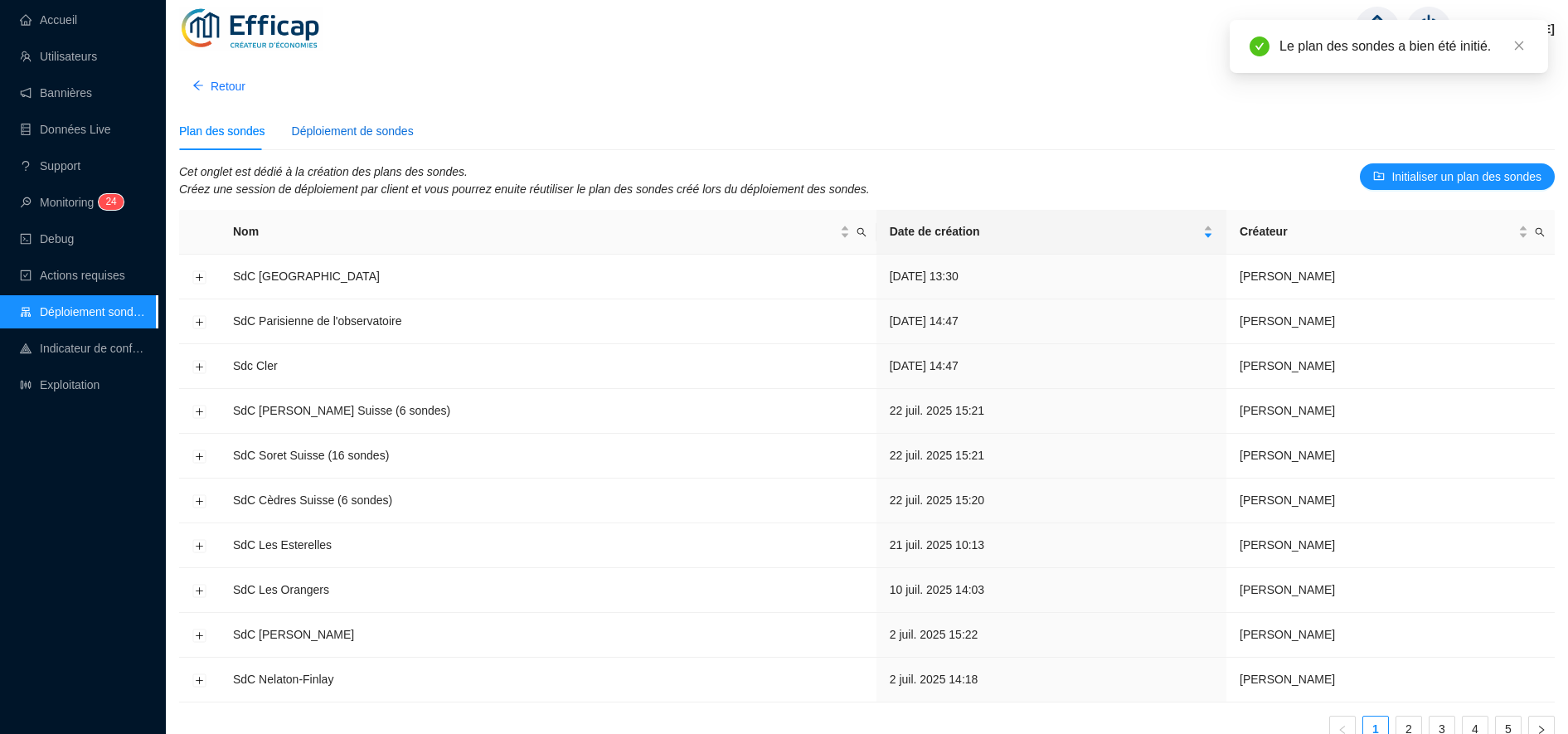
click at [321, 126] on div "Déploiement de sondes" at bounding box center [353, 131] width 122 height 18
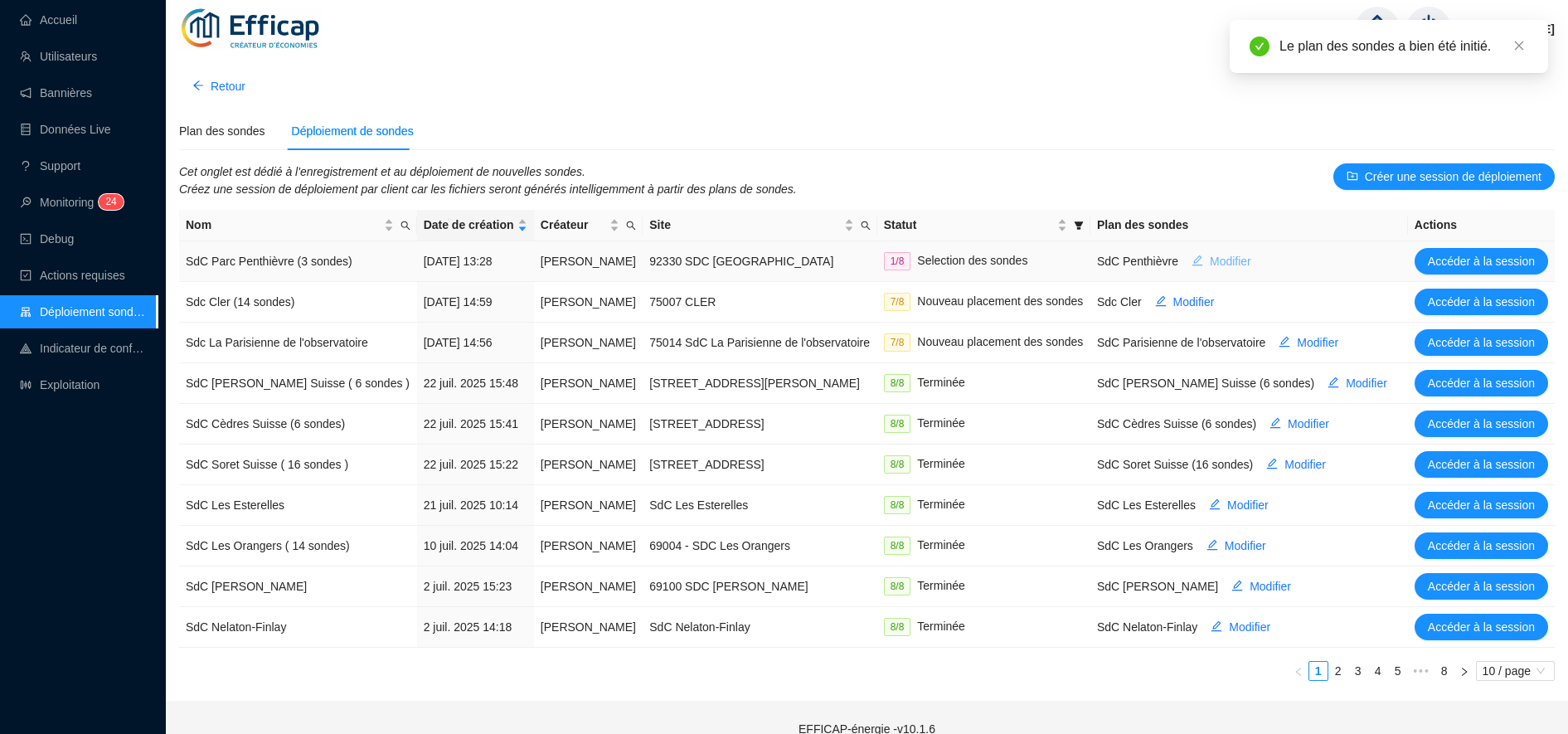
click at [1224, 262] on span "Modifier" at bounding box center [1230, 261] width 42 height 18
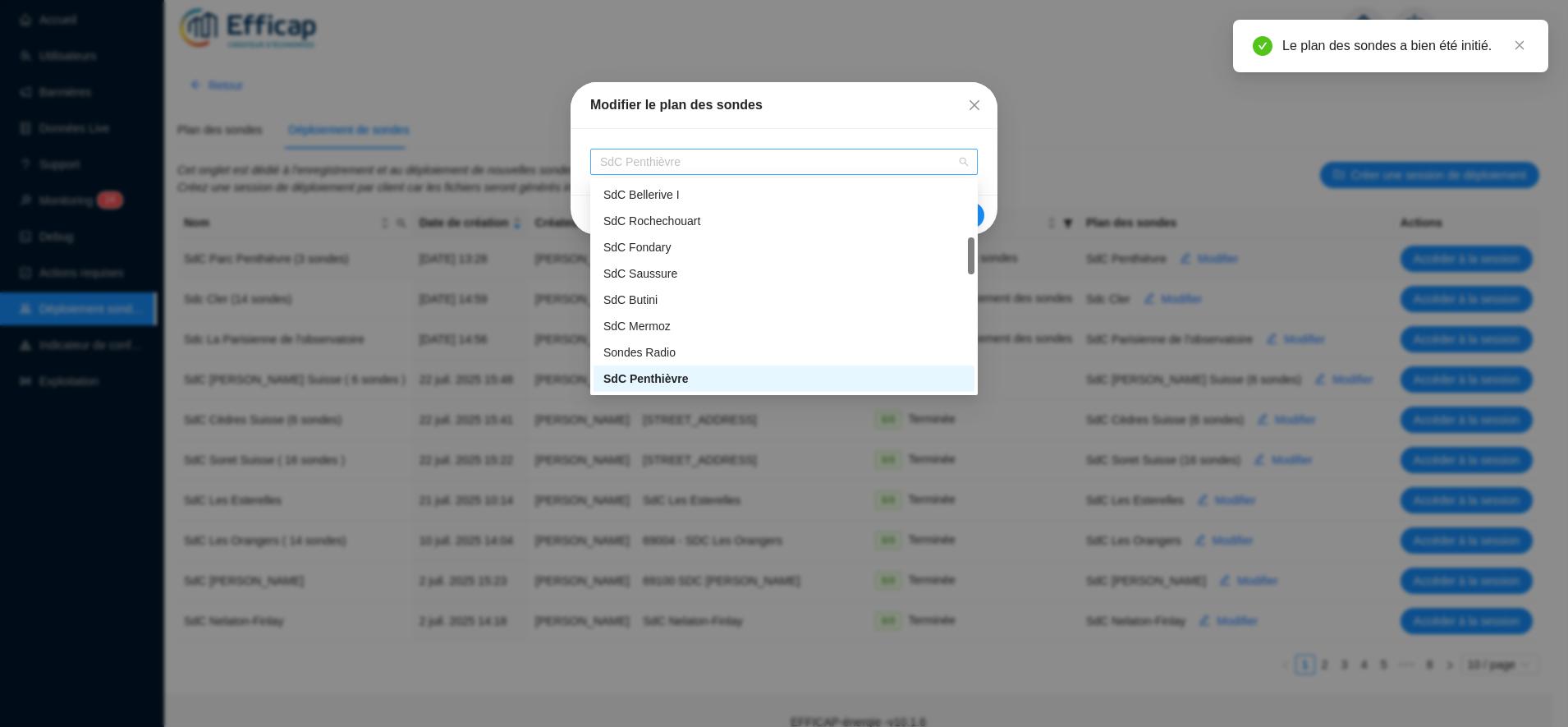
click at [738, 167] on span "SdC Penthièvre" at bounding box center [784, 162] width 367 height 25
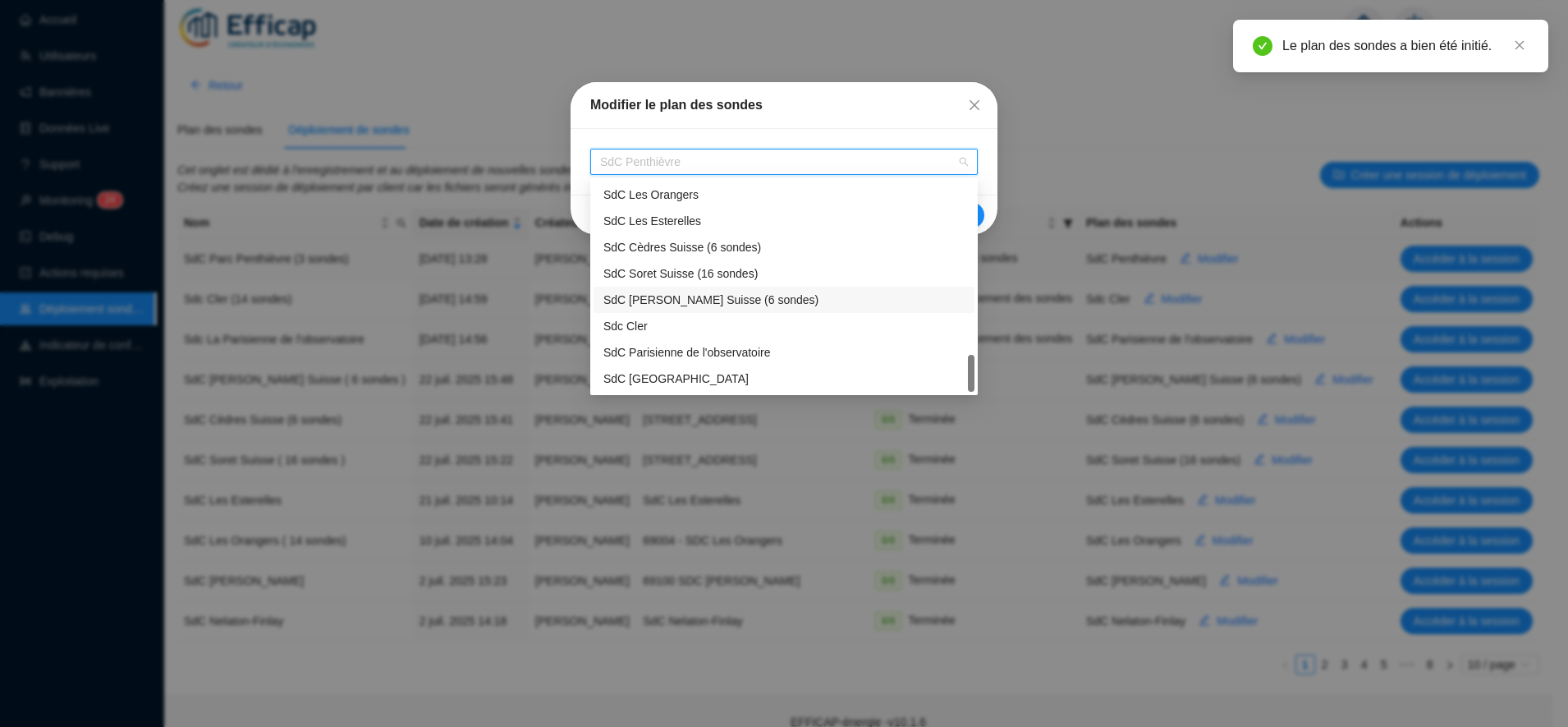
scroll to position [972, 0]
click at [702, 375] on div "SdC Parc Penthièvre" at bounding box center [784, 379] width 361 height 17
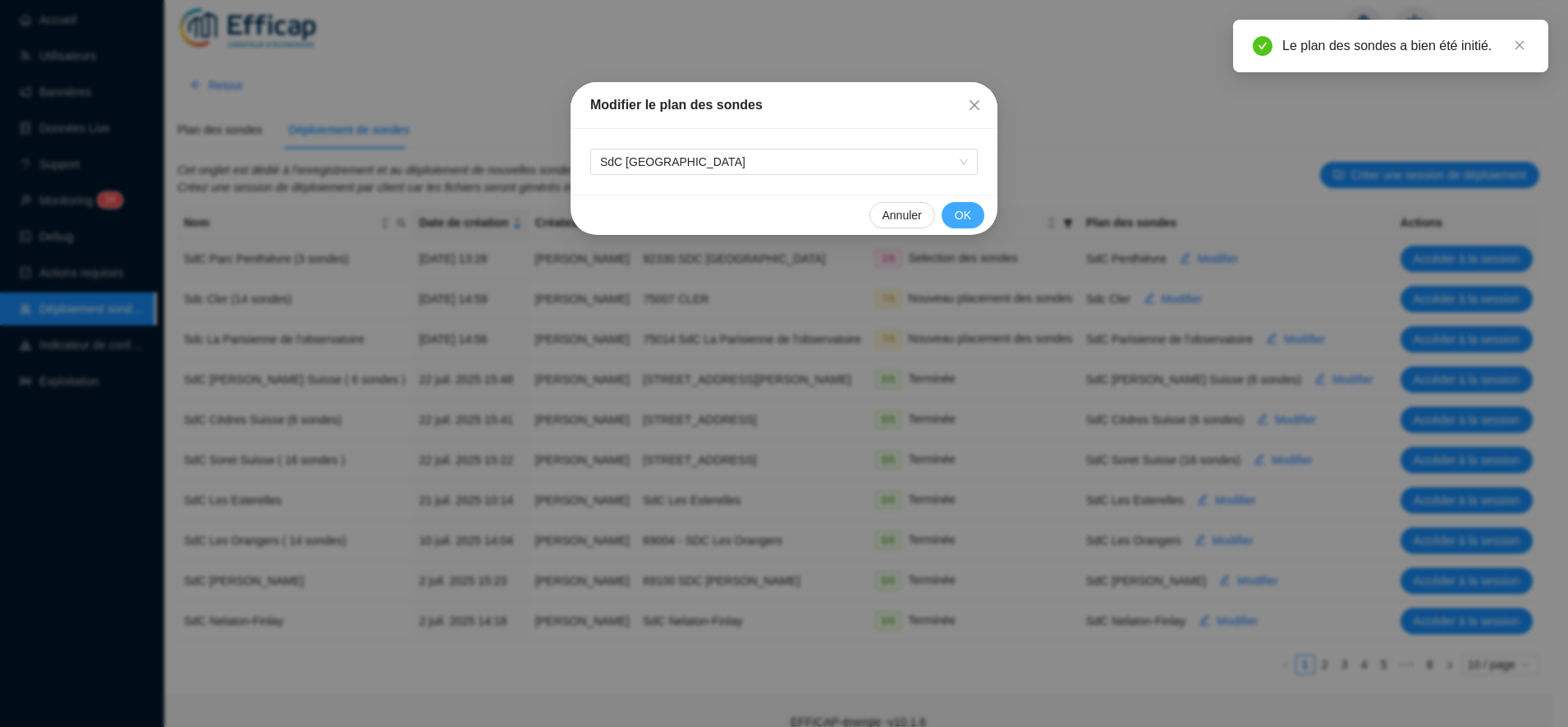
click at [949, 212] on button "OK" at bounding box center [963, 216] width 43 height 26
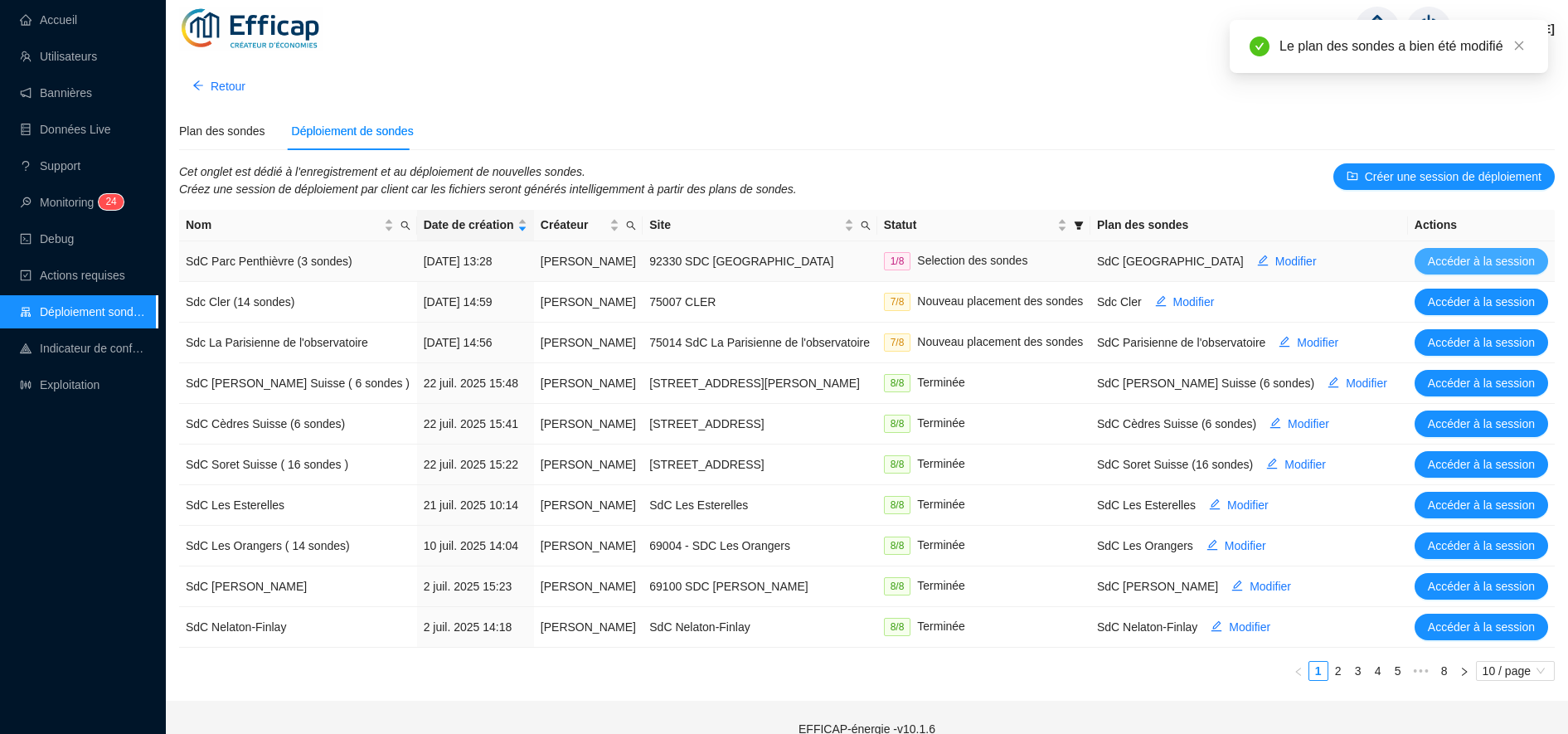
click at [1502, 258] on span "Accéder à la session" at bounding box center [1481, 261] width 107 height 18
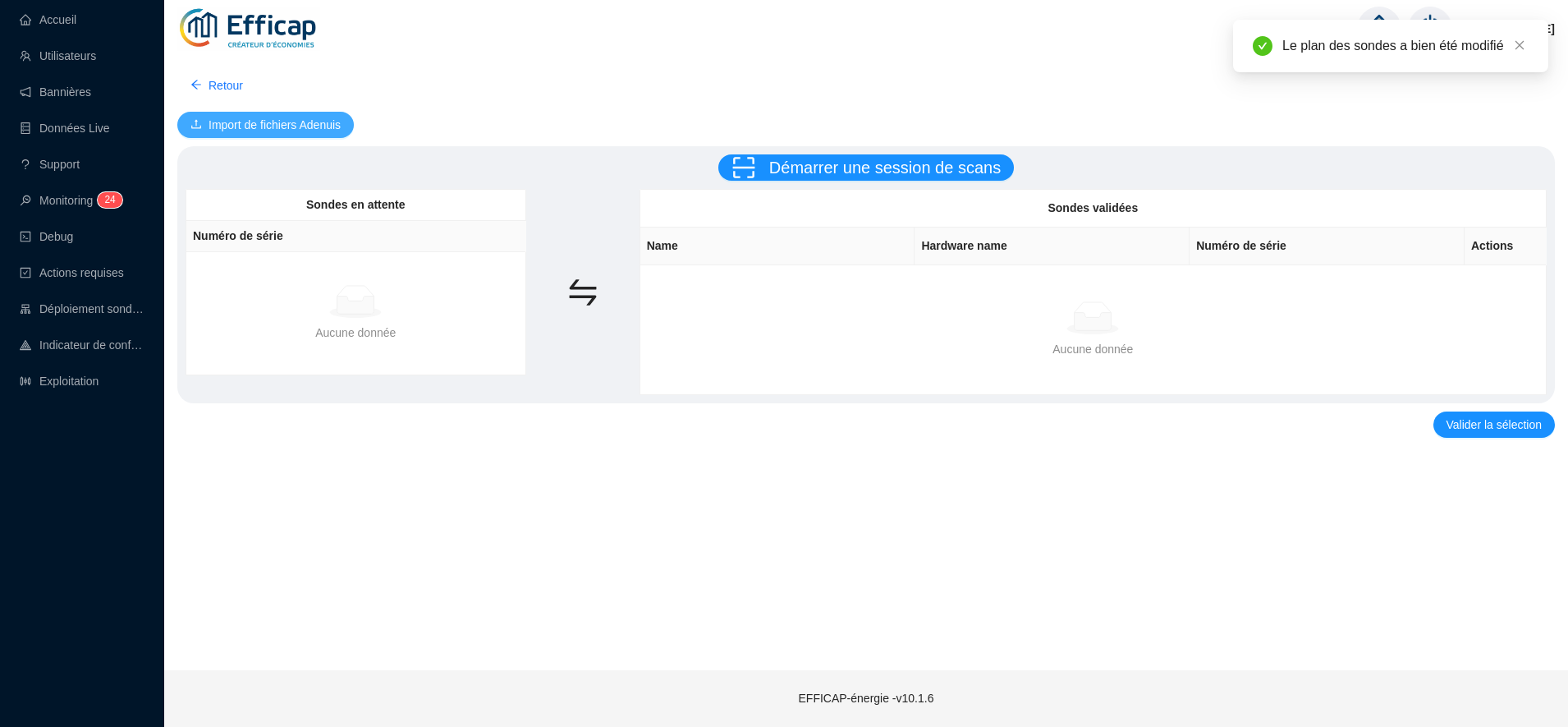
click at [263, 133] on span "Import de fichiers Adenuis" at bounding box center [274, 125] width 132 height 17
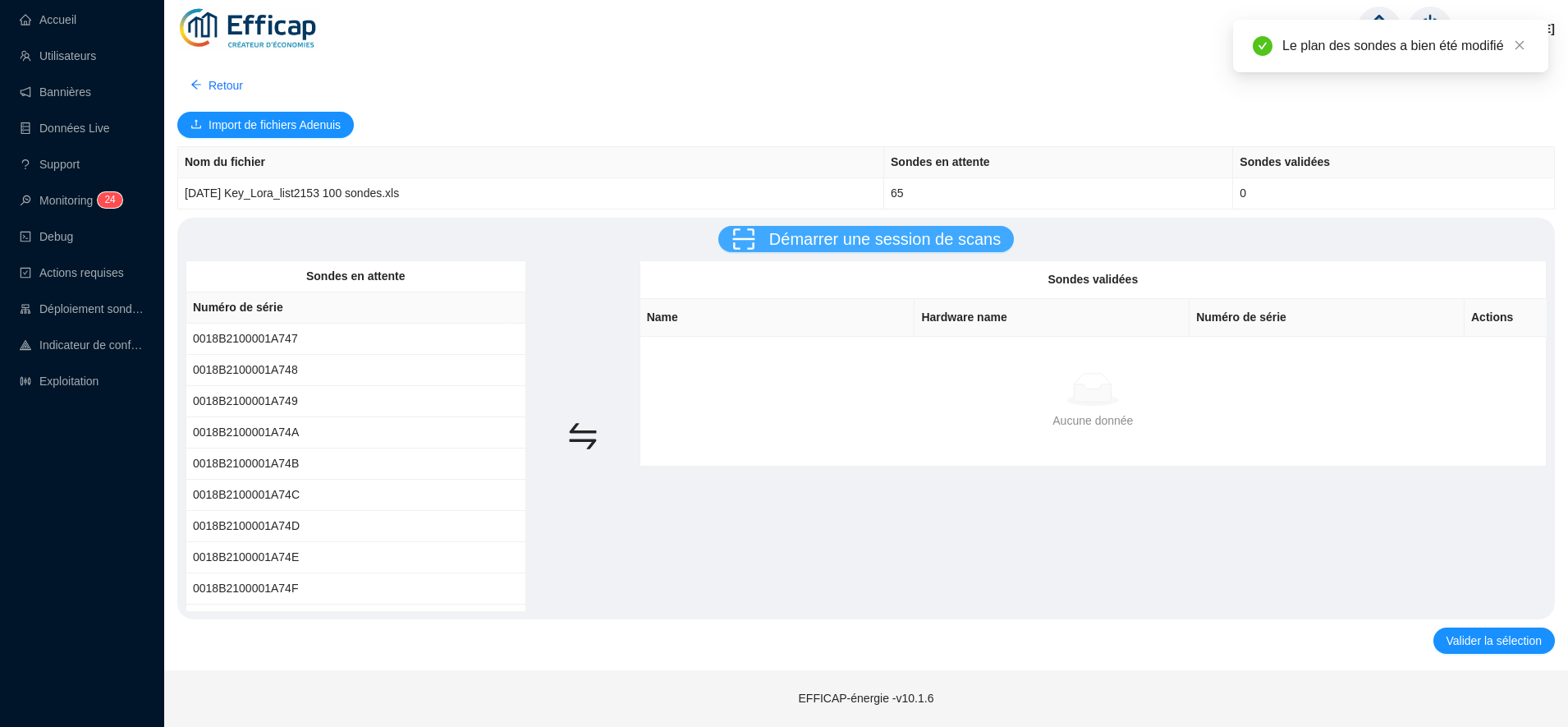
click at [866, 231] on span "Démarrer une session de scans" at bounding box center [884, 239] width 231 height 18
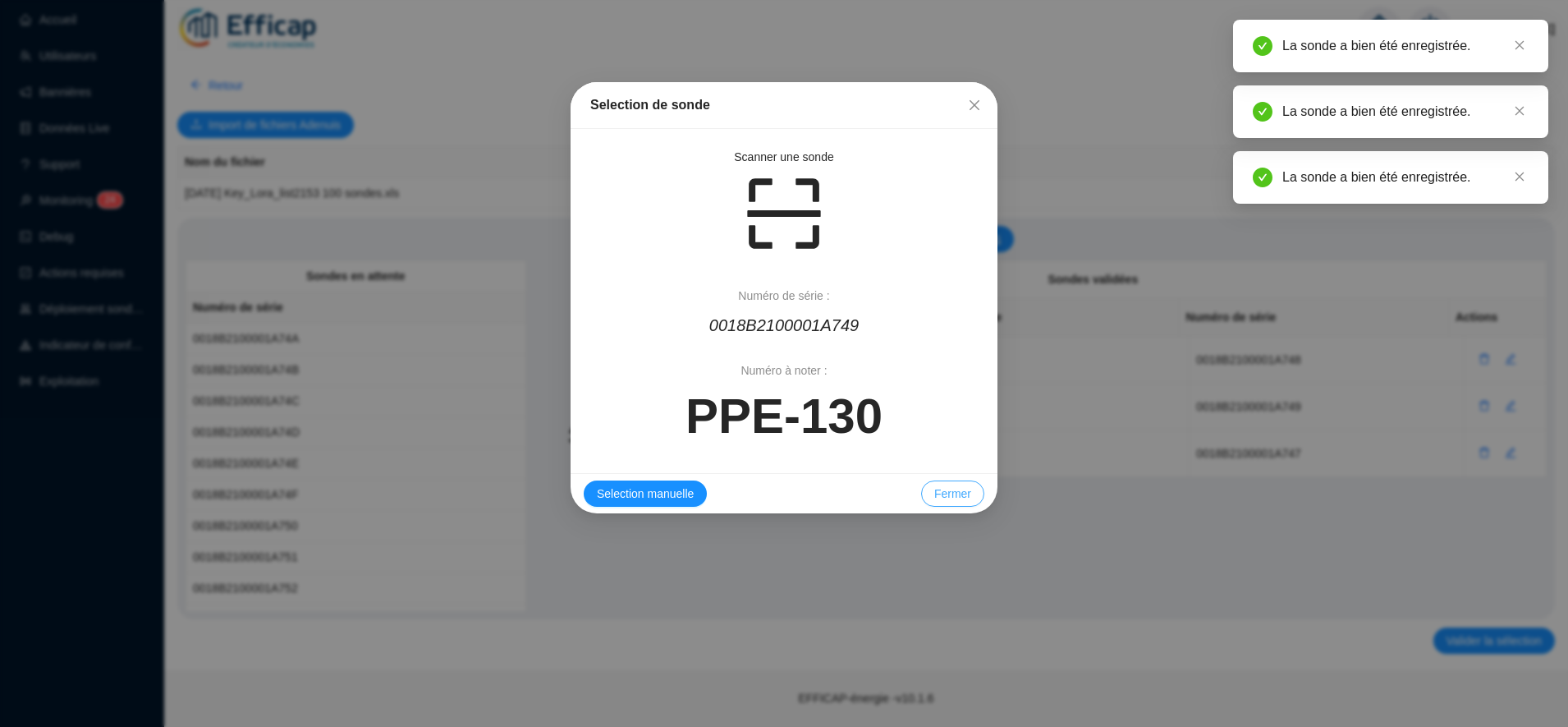
click at [957, 491] on span "Fermer" at bounding box center [952, 494] width 37 height 17
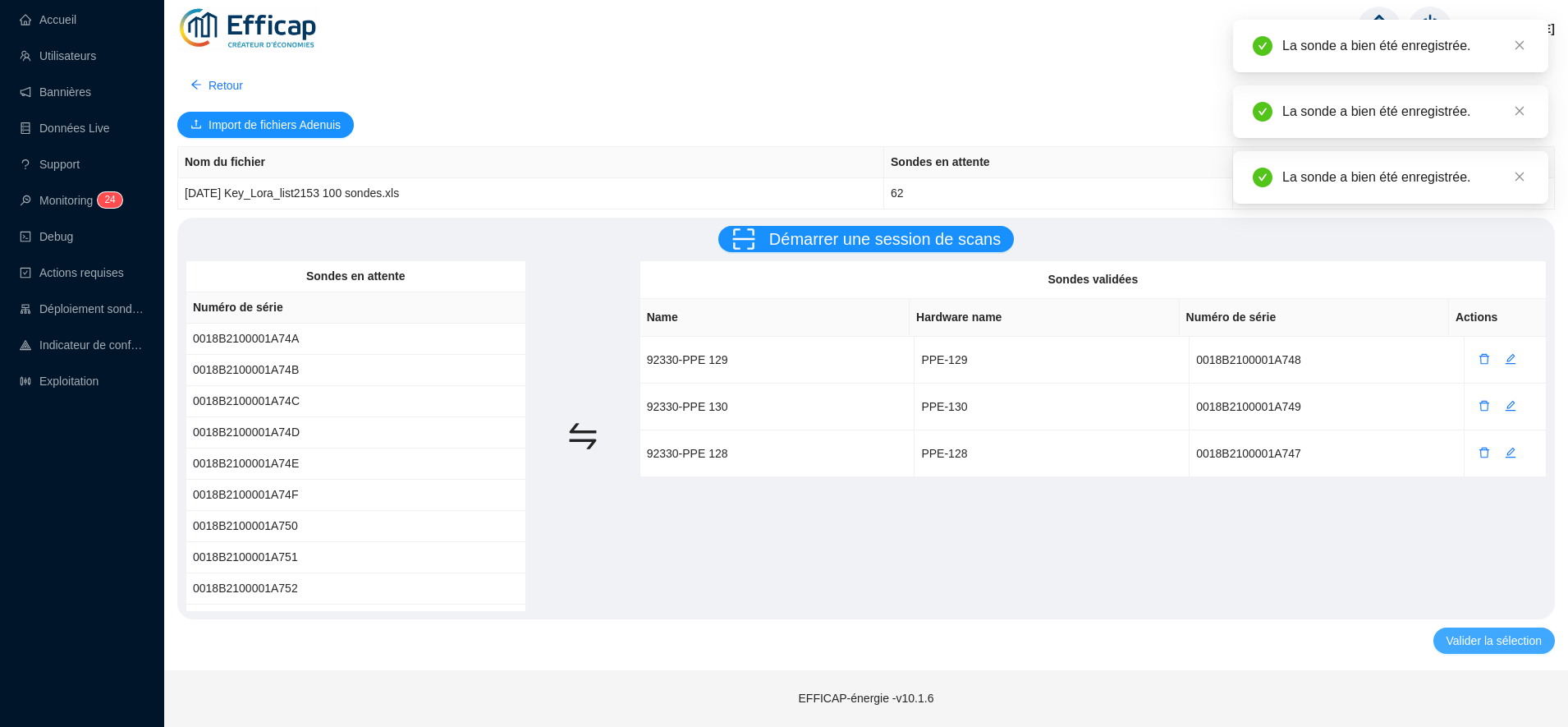
click at [1483, 632] on span "Valider la sélection" at bounding box center [1494, 640] width 95 height 17
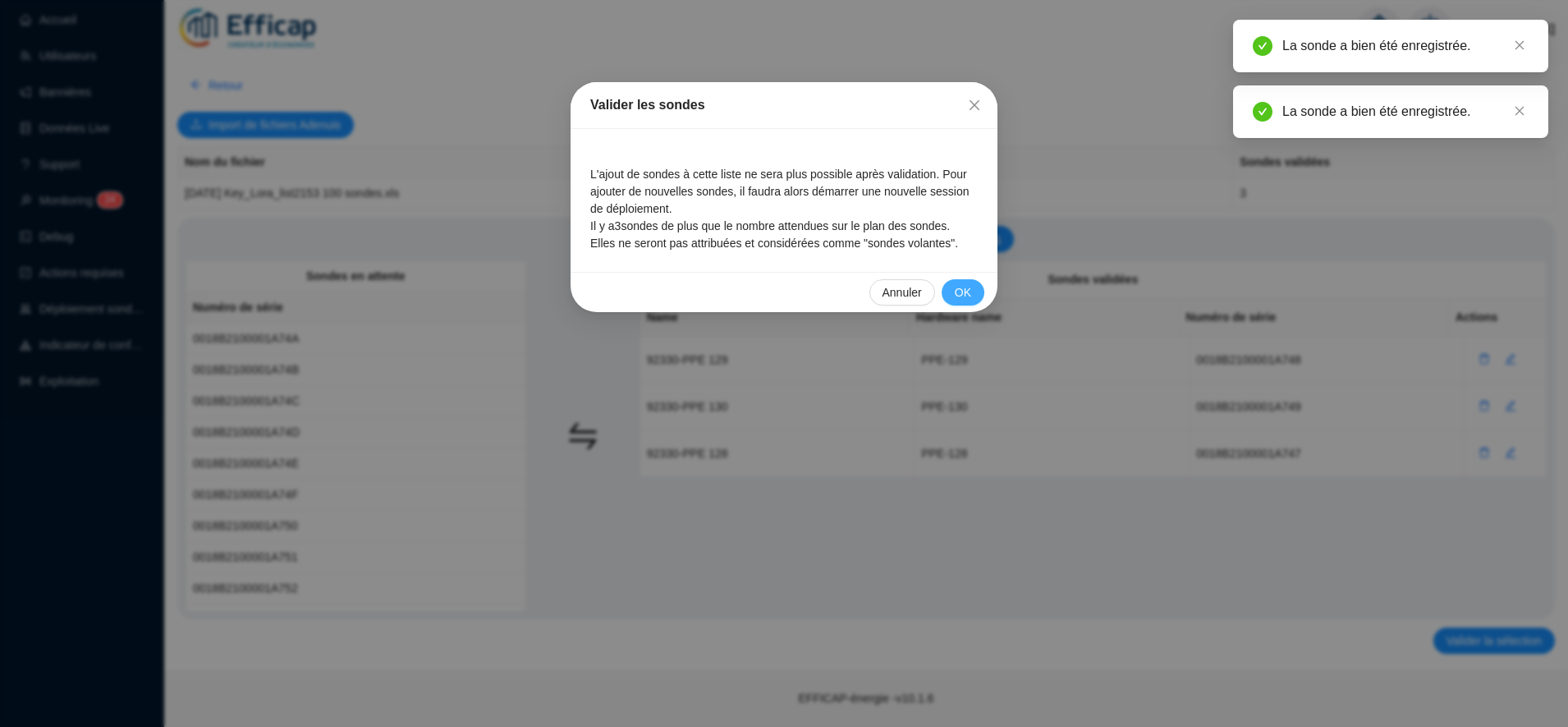
click at [963, 297] on span "OK" at bounding box center [963, 292] width 17 height 17
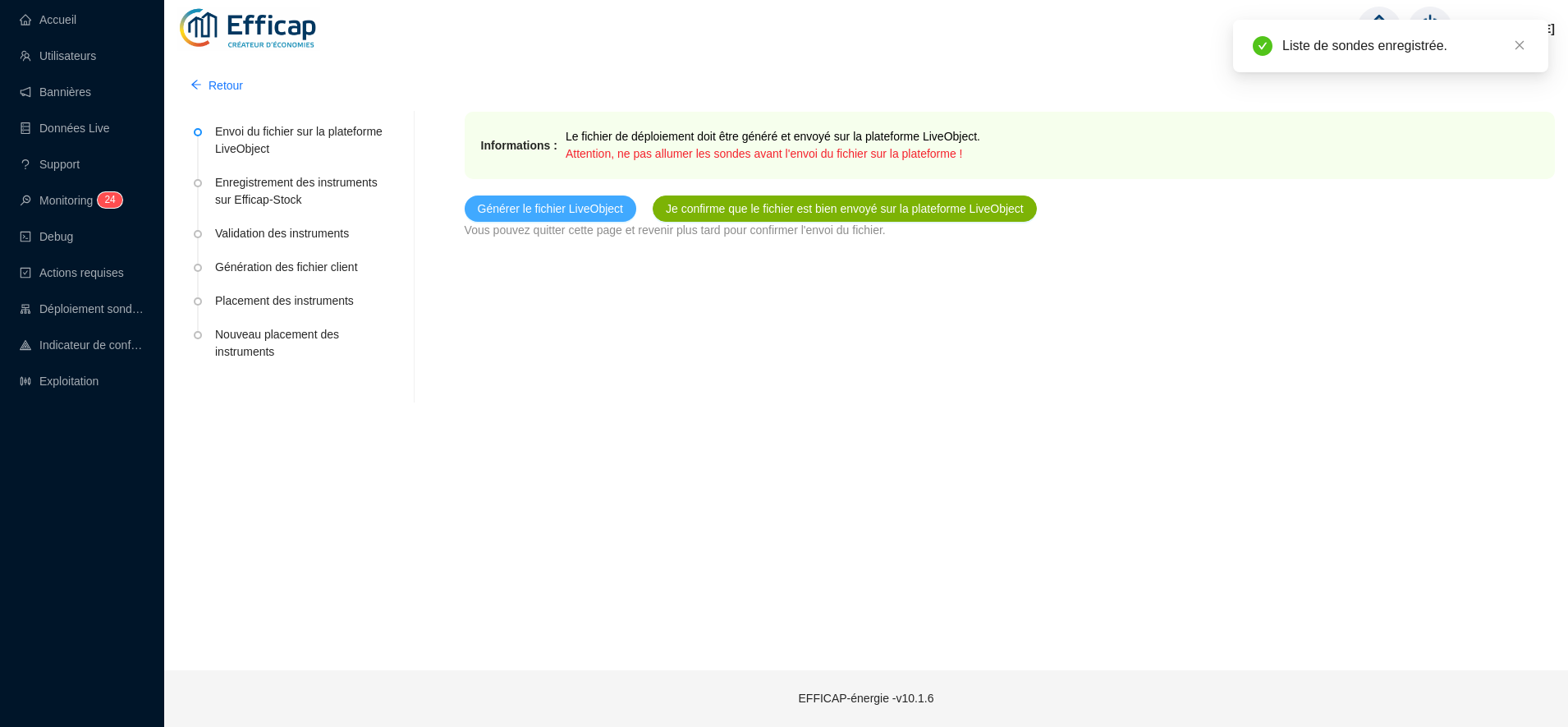
click at [547, 216] on span "Générer le fichier LiveObject" at bounding box center [551, 209] width 145 height 17
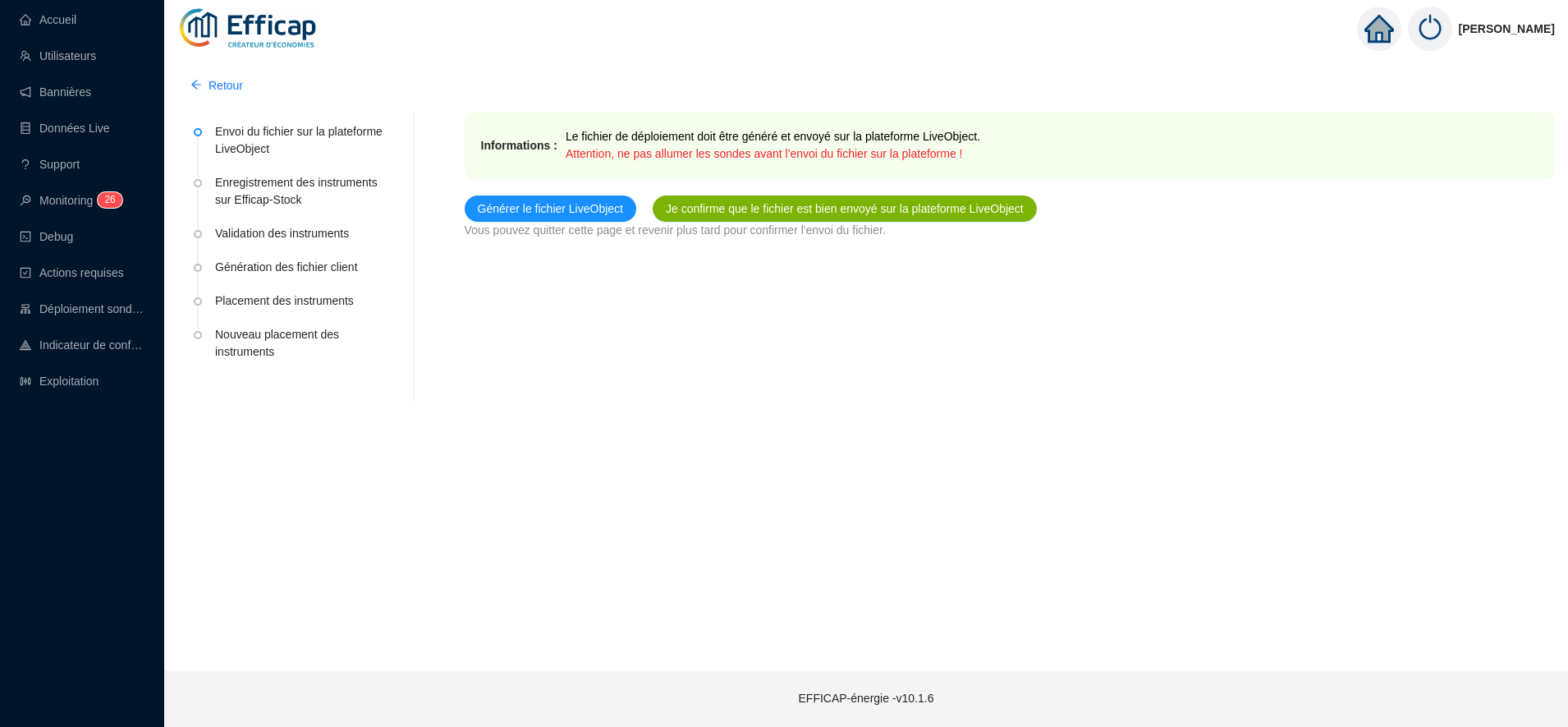
click at [726, 212] on span "Je confirme que le fichier est bien envoyé sur la plateforme LiveObject" at bounding box center [844, 209] width 358 height 17
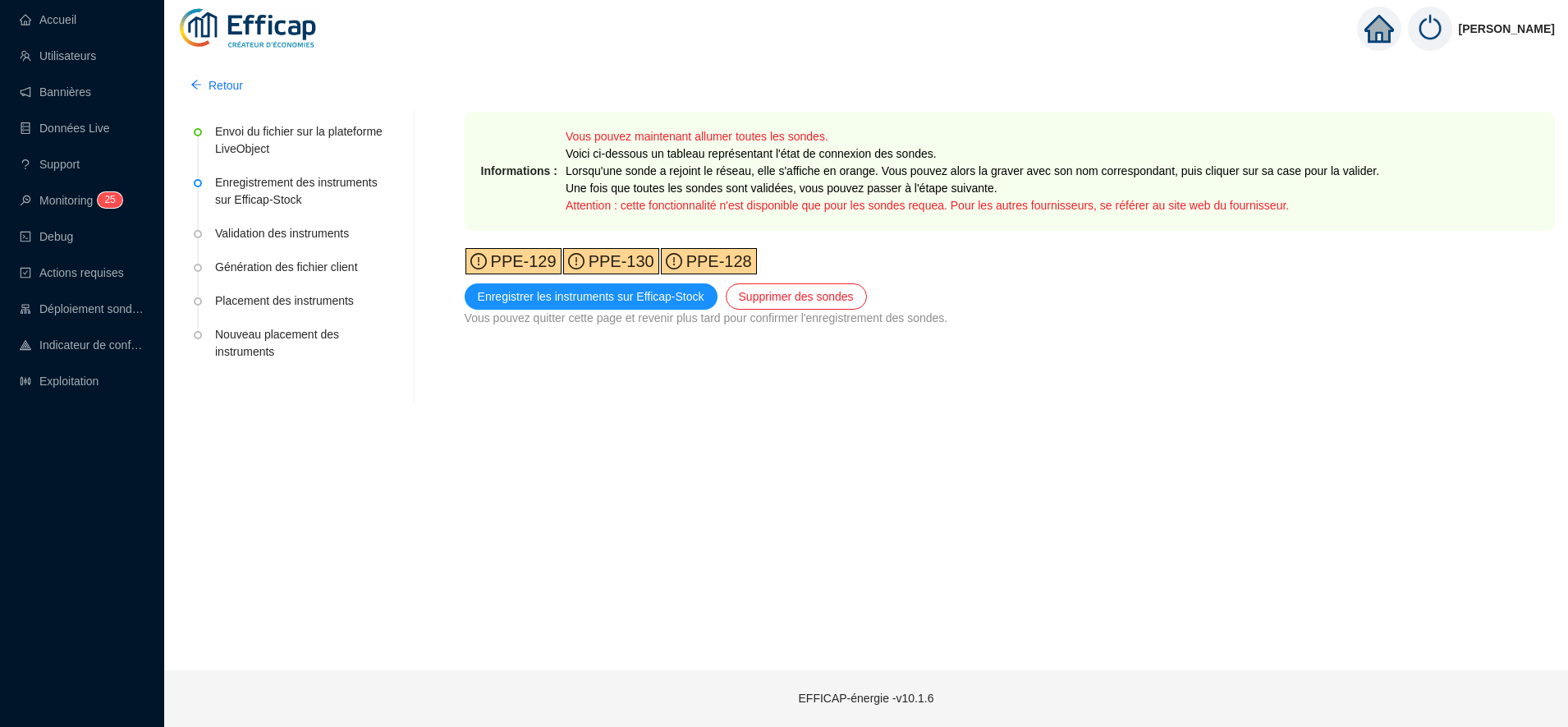
click at [520, 254] on span "PPE-129" at bounding box center [521, 261] width 69 height 18
click at [606, 267] on span "PPE-130" at bounding box center [619, 261] width 69 height 18
click at [682, 262] on span "PPE-128" at bounding box center [717, 261] width 69 height 18
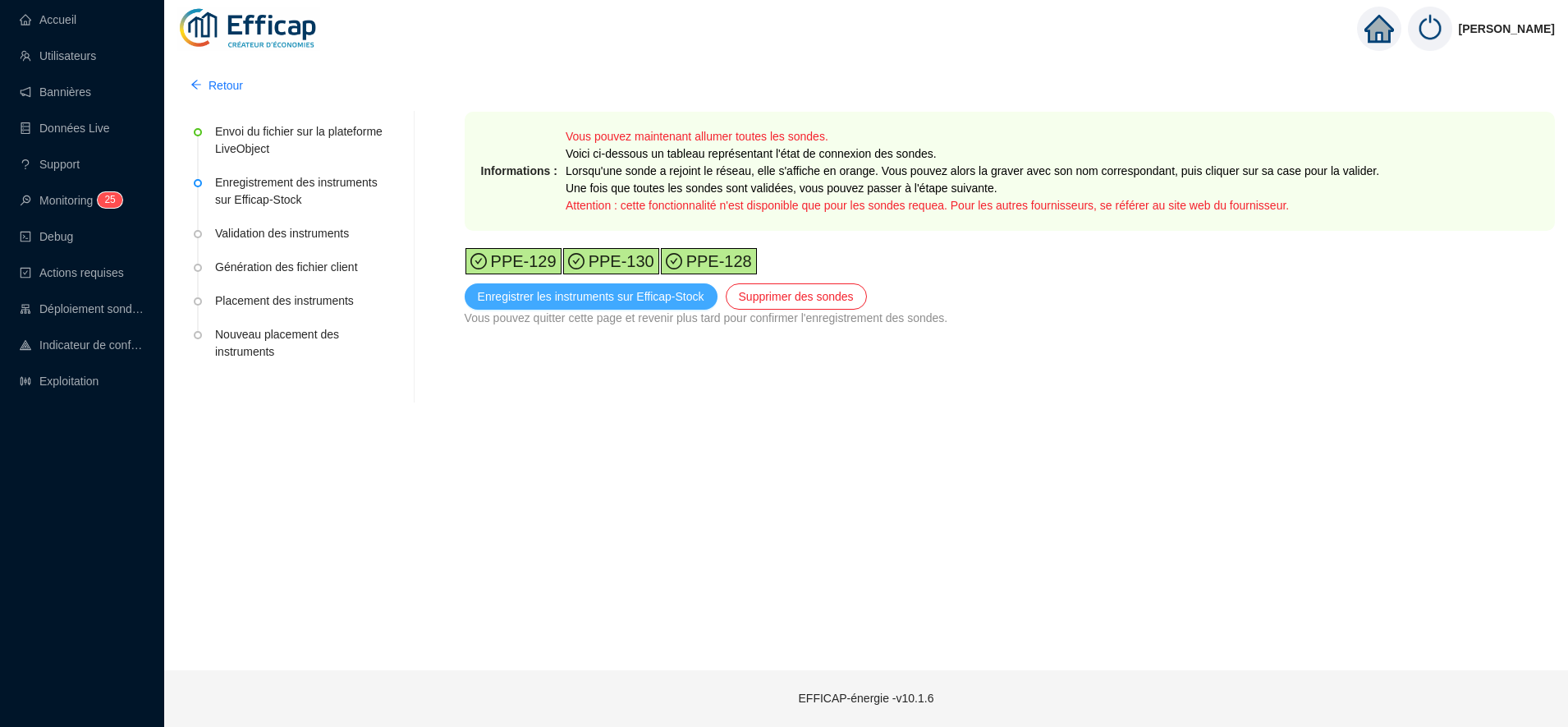
click at [593, 309] on button "Enregistrer les instruments sur Efficap-Stock" at bounding box center [591, 297] width 253 height 26
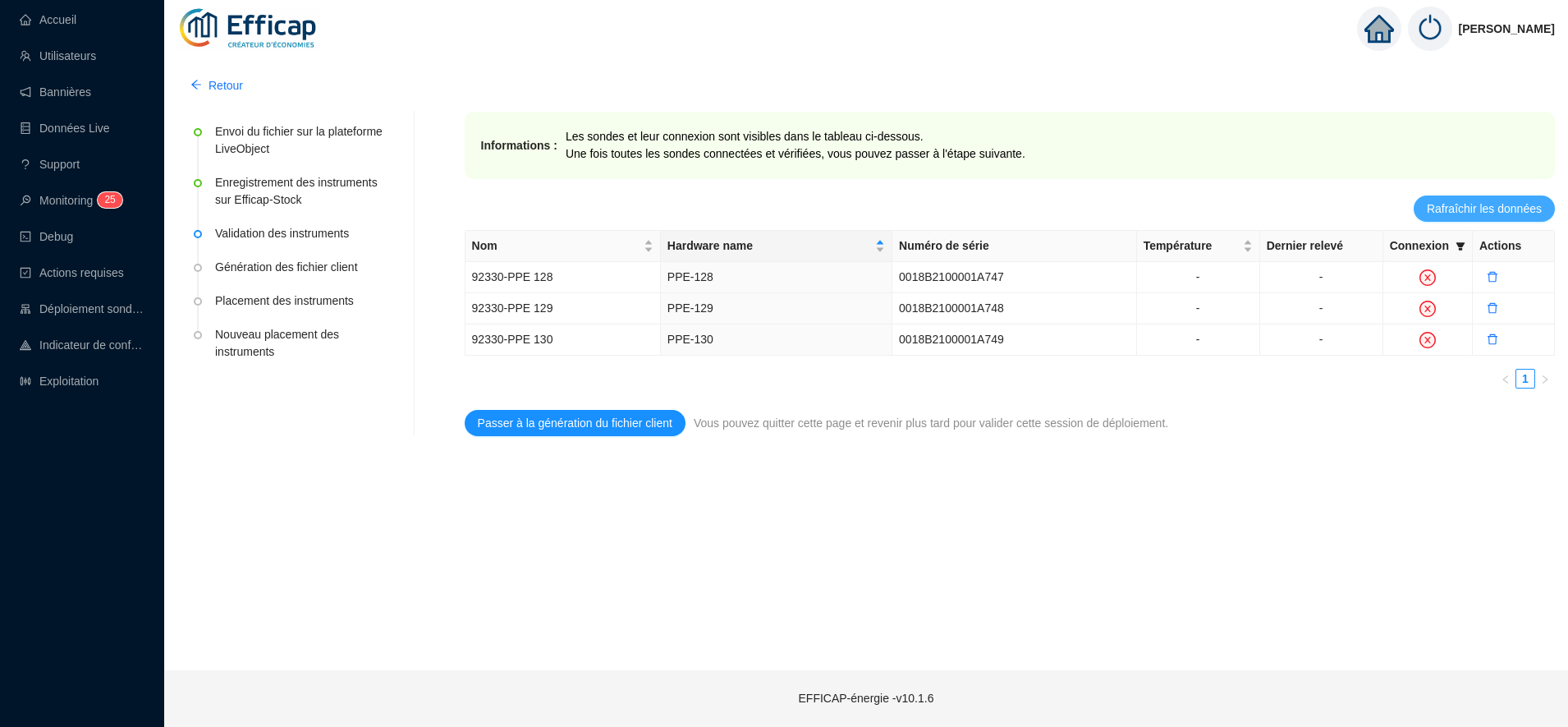
click at [1428, 203] on button "Rafraîchir les données" at bounding box center [1484, 209] width 141 height 26
click at [1464, 206] on span "Rafraîchir les données" at bounding box center [1484, 209] width 115 height 17
click at [1507, 212] on span "Rafraîchir les données" at bounding box center [1484, 209] width 115 height 17
click at [1435, 491] on div "Retour Envoi du fichier sur la plateforme LiveObject Enregistrement des instrum…" at bounding box center [866, 362] width 1404 height 618
click at [1490, 212] on span "Rafraîchir les données" at bounding box center [1484, 209] width 115 height 17
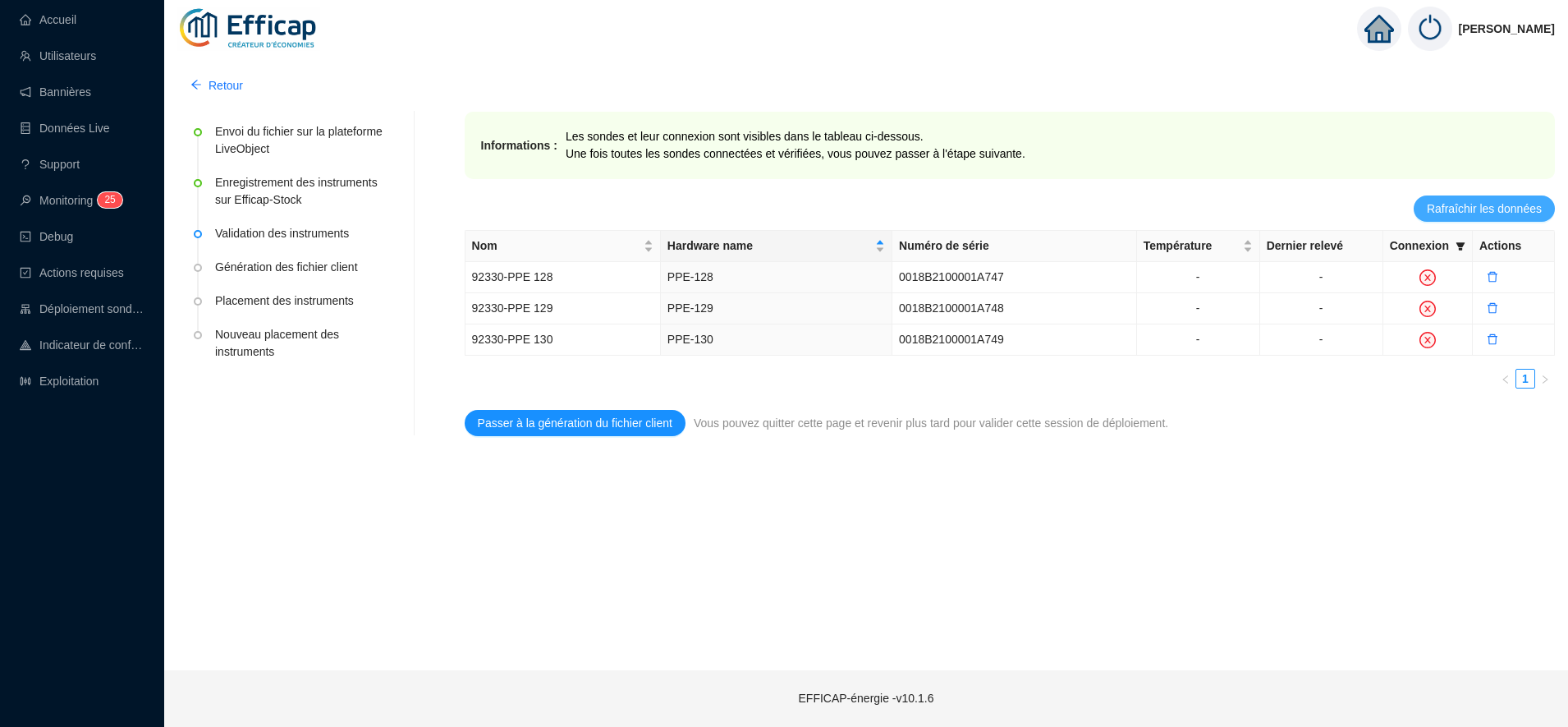
click at [1448, 214] on span "Rafraîchir les données" at bounding box center [1484, 209] width 115 height 17
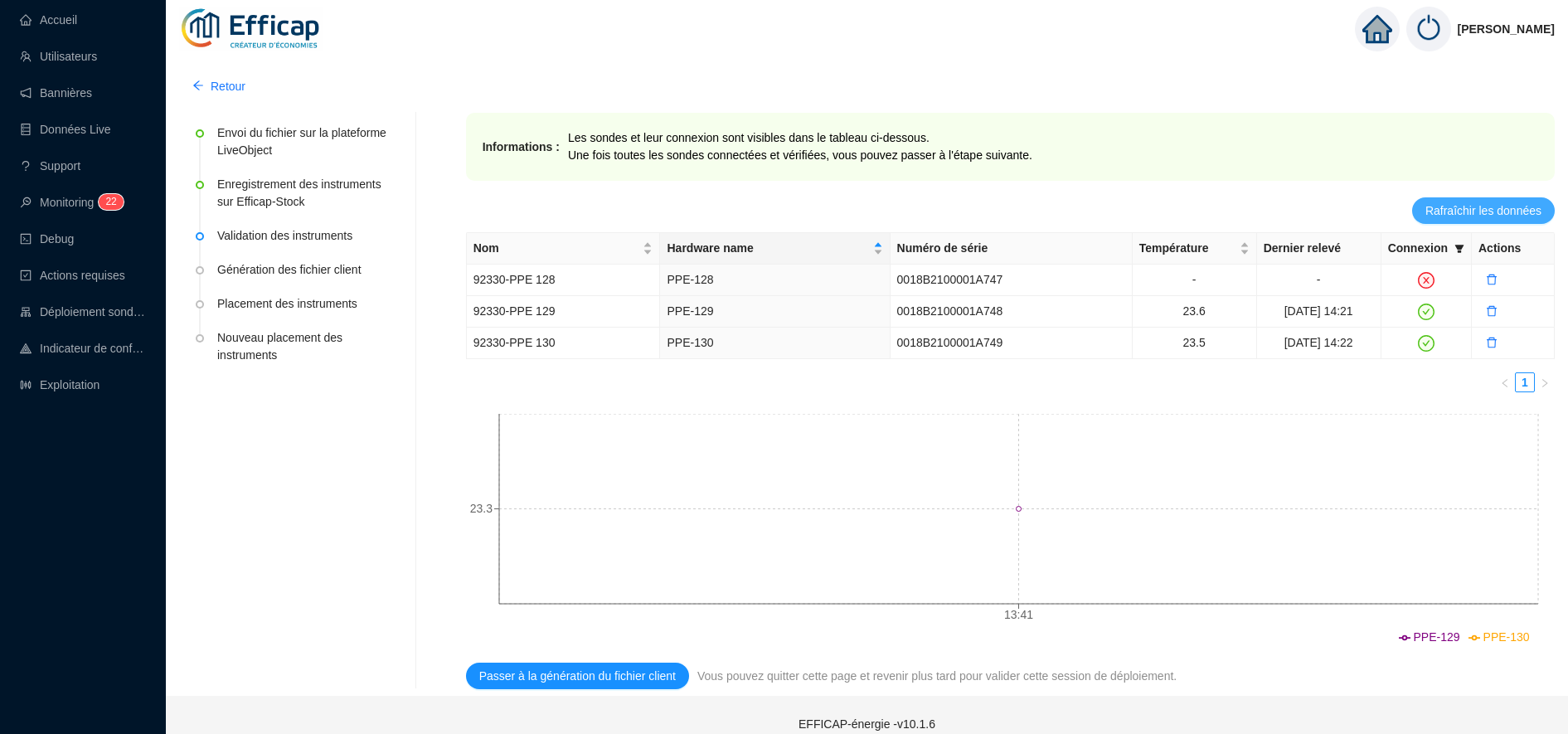
click at [1500, 213] on span "Rafraîchir les données" at bounding box center [1483, 211] width 116 height 18
click at [1459, 246] on icon "filter" at bounding box center [1460, 249] width 9 height 8
click at [1414, 304] on span "Invalide" at bounding box center [1406, 307] width 58 height 13
checkbox input "true"
click at [1453, 344] on span "OK" at bounding box center [1446, 340] width 17 height 18
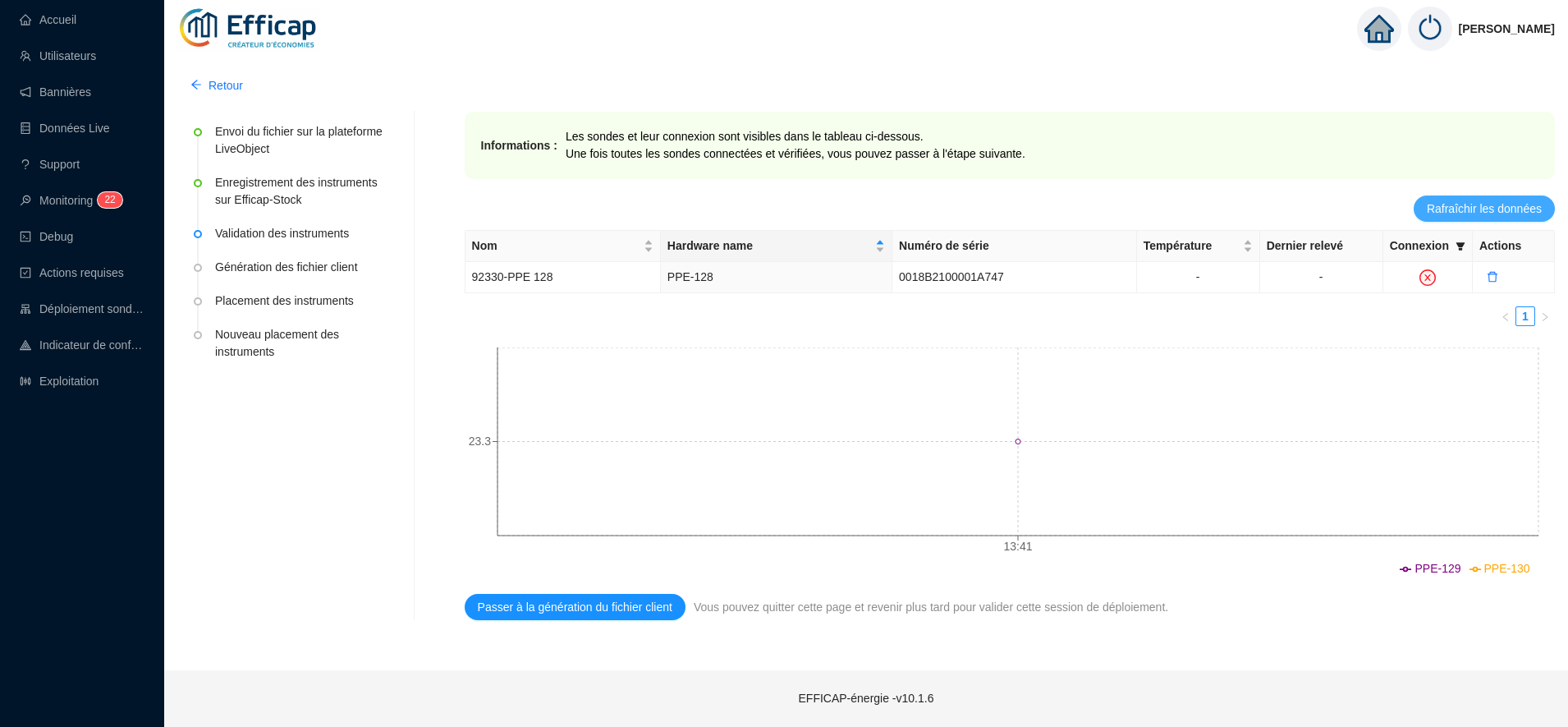
click at [1433, 212] on span "Rafraîchir les données" at bounding box center [1484, 209] width 115 height 17
click at [1500, 198] on button "Rafraîchir les données" at bounding box center [1484, 209] width 141 height 26
click at [1514, 198] on button "Rafraîchir les données" at bounding box center [1484, 209] width 141 height 26
click at [1491, 202] on span "Rafraîchir les données" at bounding box center [1484, 209] width 115 height 17
click at [1511, 215] on span "Rafraîchir les données" at bounding box center [1484, 209] width 115 height 17
